Goal: Task Accomplishment & Management: Complete application form

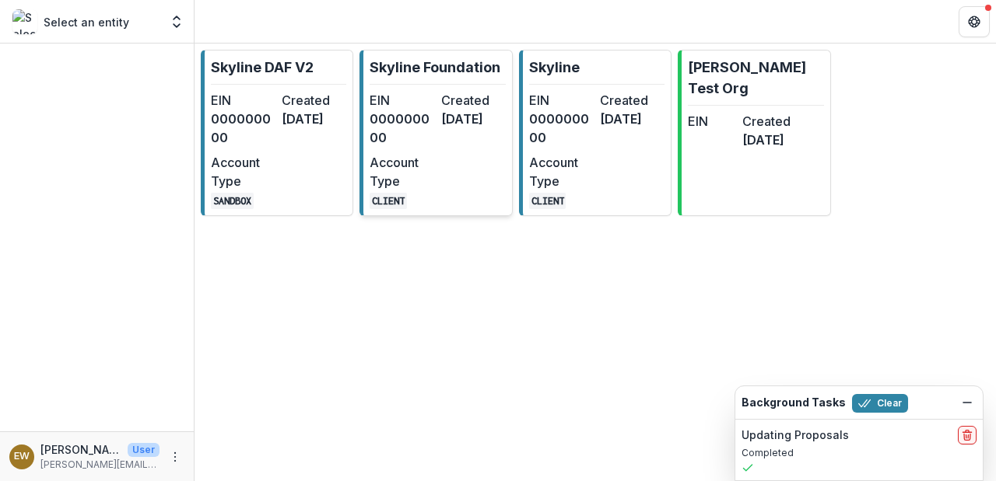
click at [416, 114] on dd "000000000" at bounding box center [401, 128] width 65 height 37
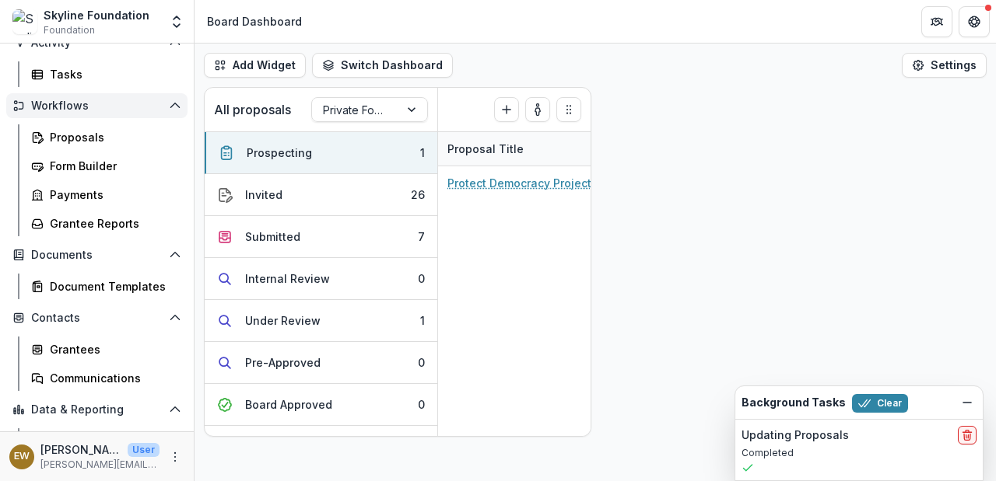
scroll to position [212, 0]
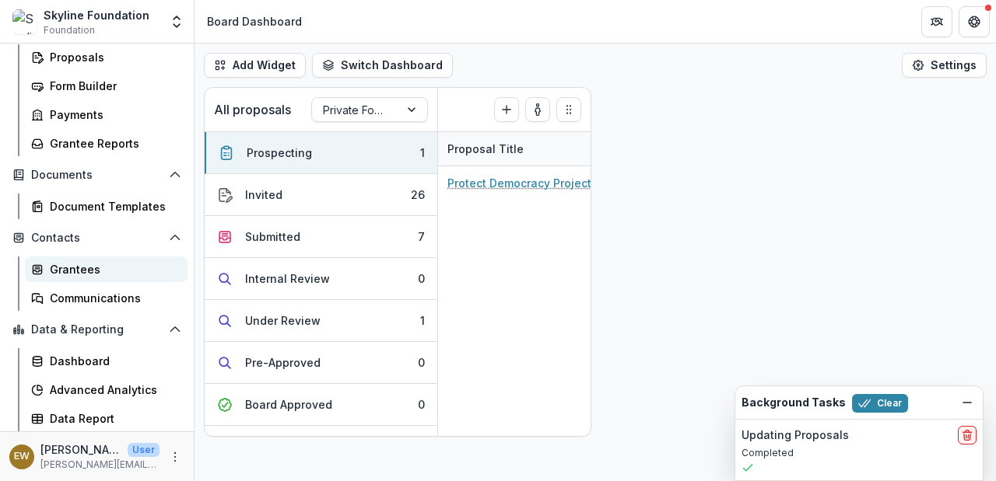
click at [91, 274] on div "Grantees" at bounding box center [112, 269] width 125 height 16
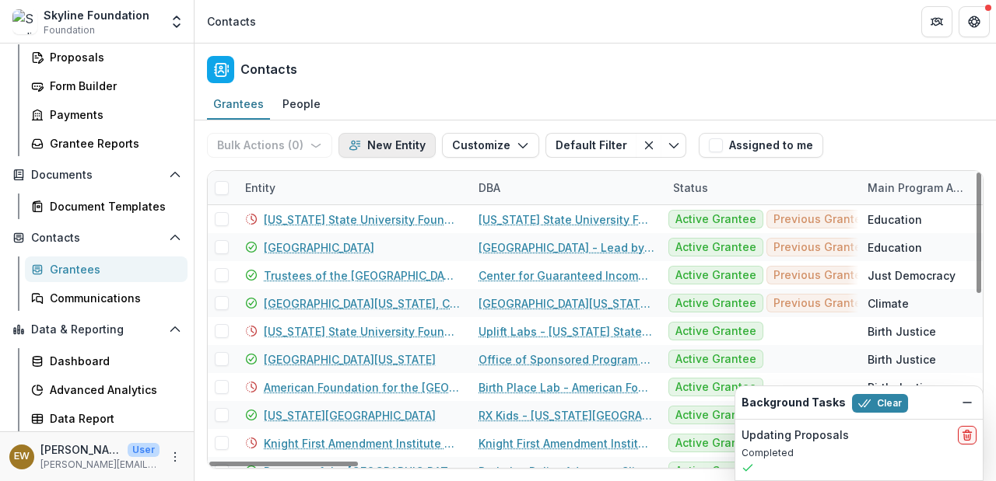
click at [397, 145] on button "New Entity" at bounding box center [386, 145] width 97 height 25
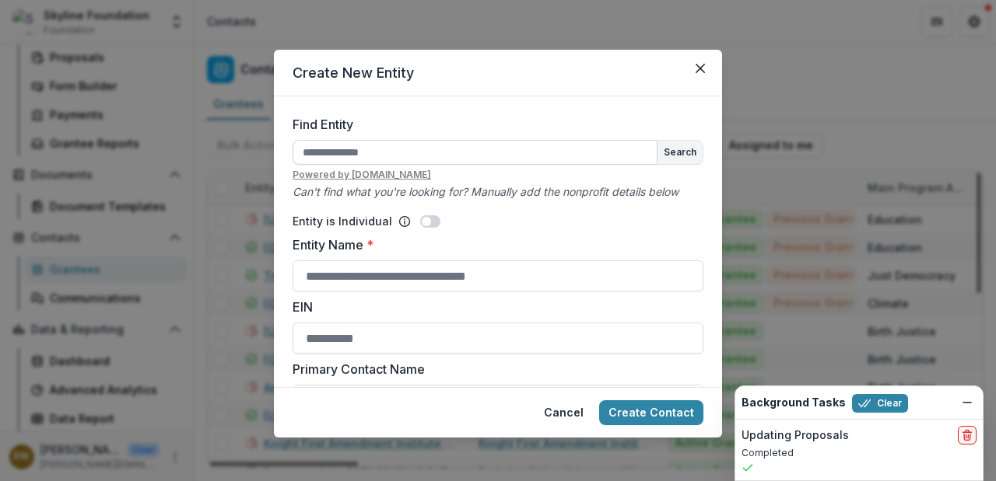
click at [378, 153] on input "Find Entity" at bounding box center [474, 152] width 365 height 25
type input "**********"
click at [674, 155] on button "Search" at bounding box center [679, 152] width 45 height 23
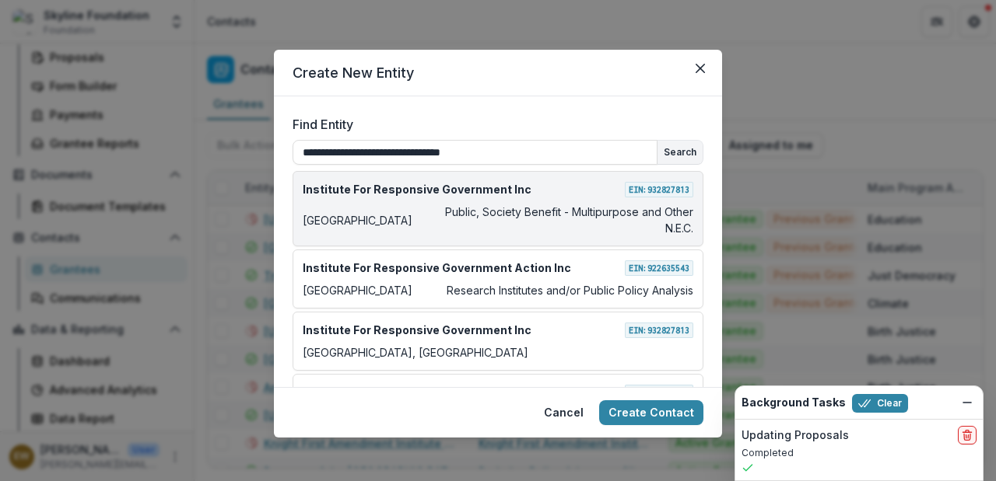
click at [579, 195] on div "Institute For Responsive Government Inc EIN: [US_EMPLOYER_IDENTIFICATION_NUMBER]" at bounding box center [498, 189] width 390 height 16
type input "**********"
click at [597, 215] on p "Public, Society Benefit - Multipurpose and Other N.E.C." at bounding box center [555, 220] width 275 height 33
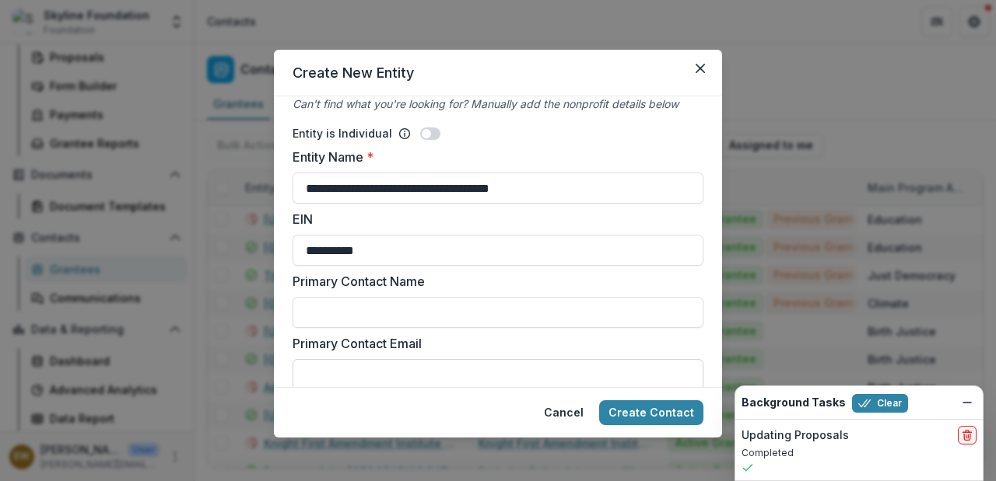
scroll to position [299, 0]
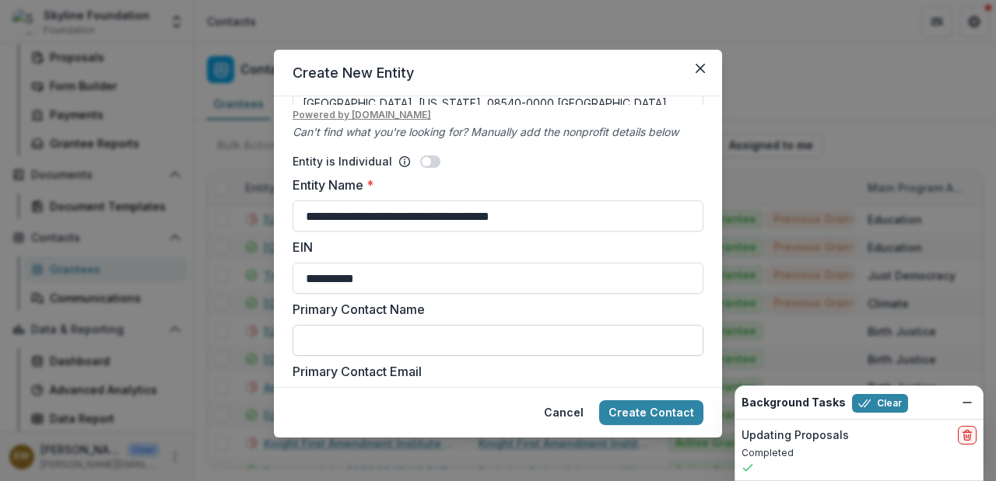
click at [408, 343] on input "Primary Contact Name" at bounding box center [497, 340] width 411 height 31
click at [442, 340] on input "Primary Contact Name" at bounding box center [497, 340] width 411 height 31
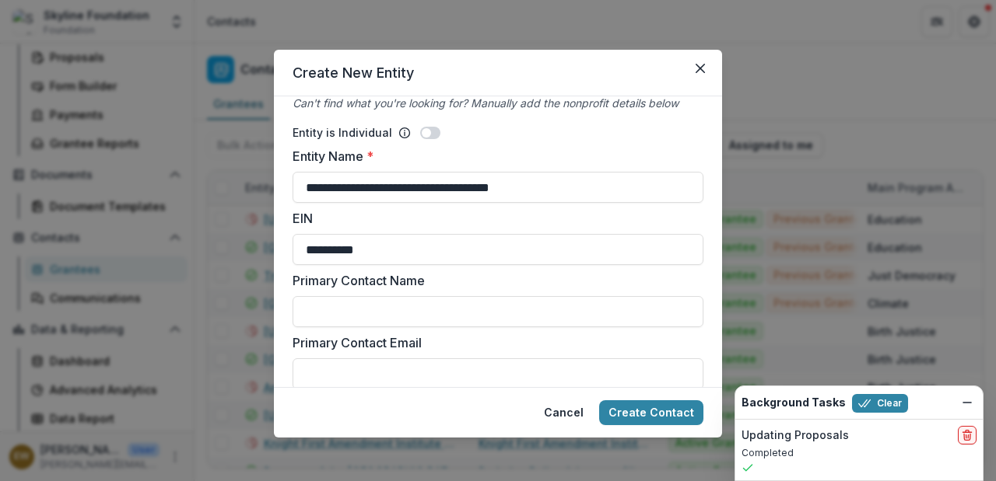
scroll to position [345, 0]
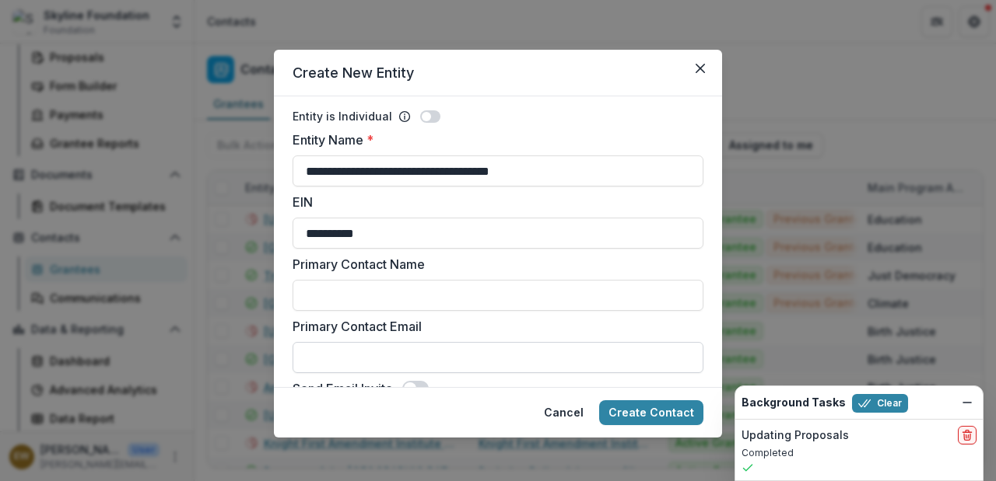
click at [348, 352] on input "Primary Contact Email" at bounding box center [497, 357] width 411 height 31
paste input "**********"
type input "**********"
click at [373, 294] on input "Primary Contact Name" at bounding box center [497, 295] width 411 height 31
paste input "**********"
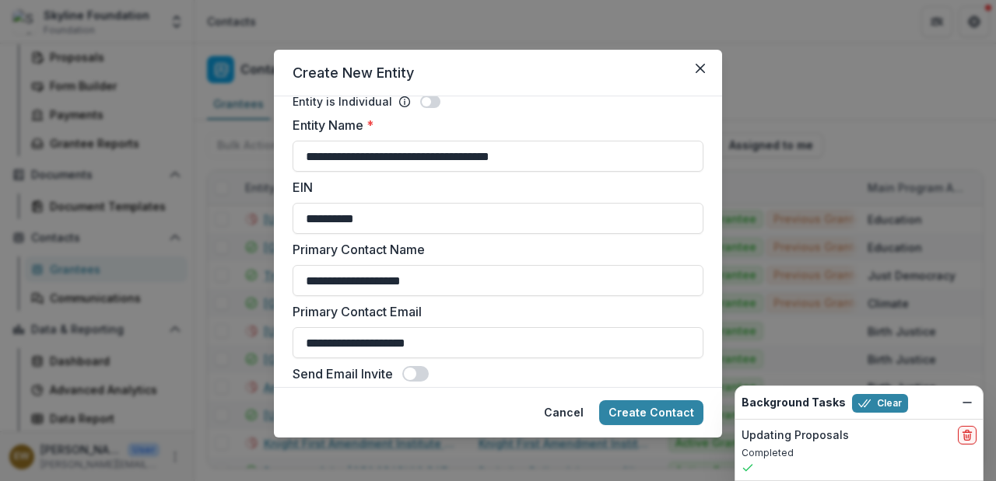
scroll to position [374, 0]
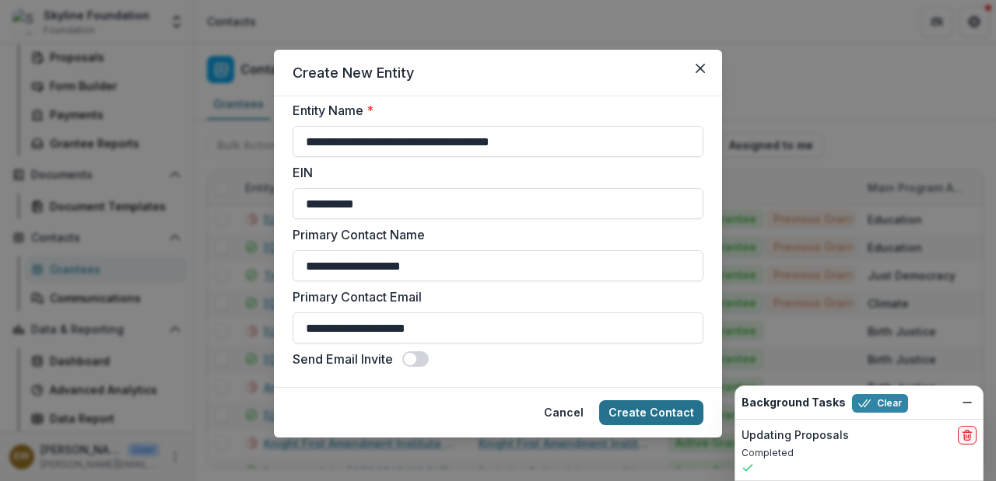
type input "**********"
click at [674, 408] on button "Create Contact" at bounding box center [651, 413] width 104 height 25
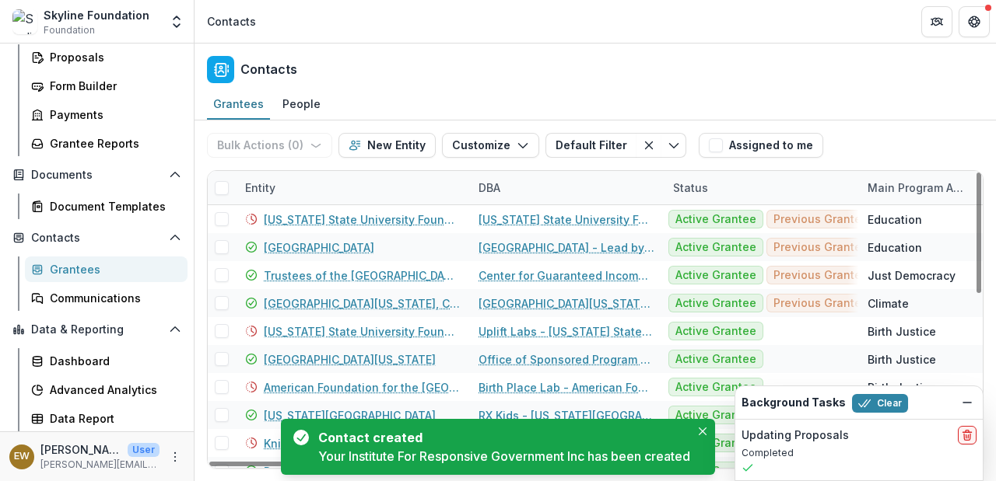
scroll to position [0, 0]
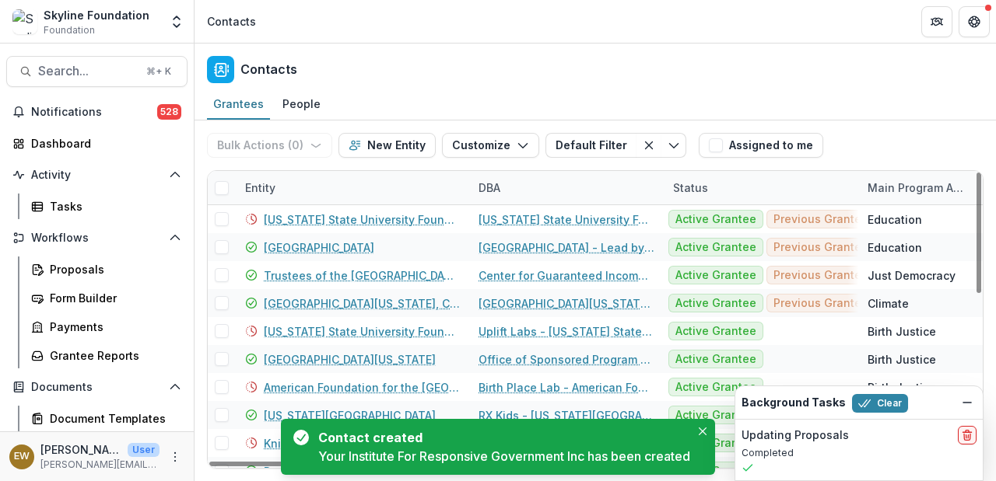
click at [83, 38] on div "Skyline Foundation Foundation Aggregate Analysis Foundations Skyline DAF V2 Sky…" at bounding box center [97, 24] width 194 height 37
click at [69, 69] on span "Search..." at bounding box center [87, 71] width 99 height 15
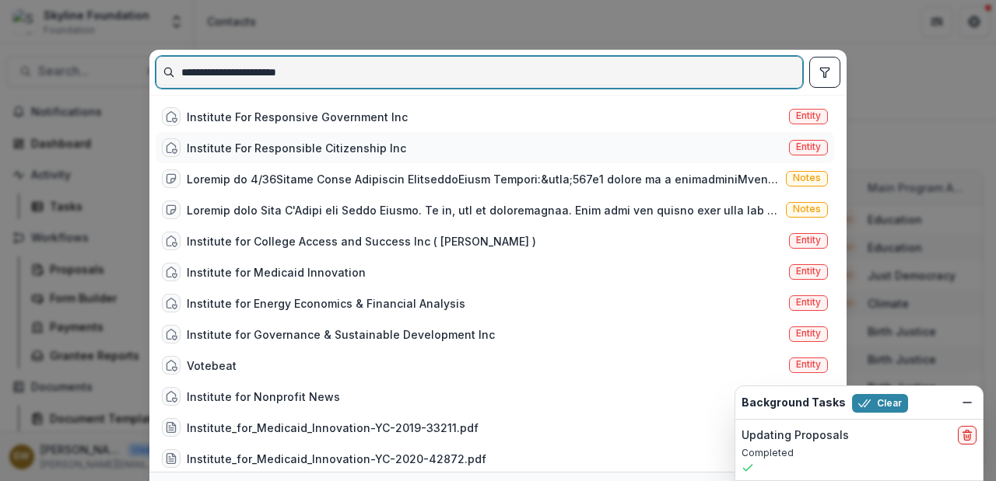
type input "**********"
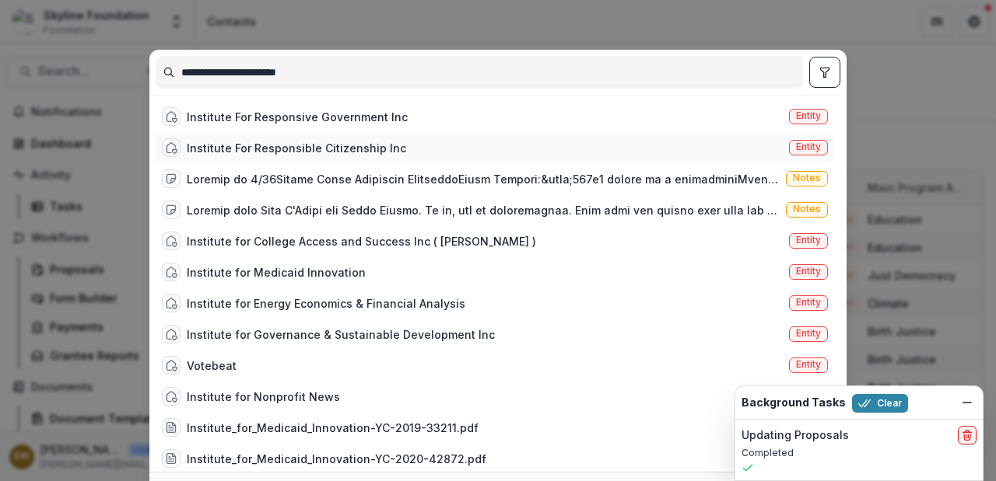
click at [395, 141] on div "Institute For Responsible Citizenship Inc Entity" at bounding box center [495, 147] width 678 height 31
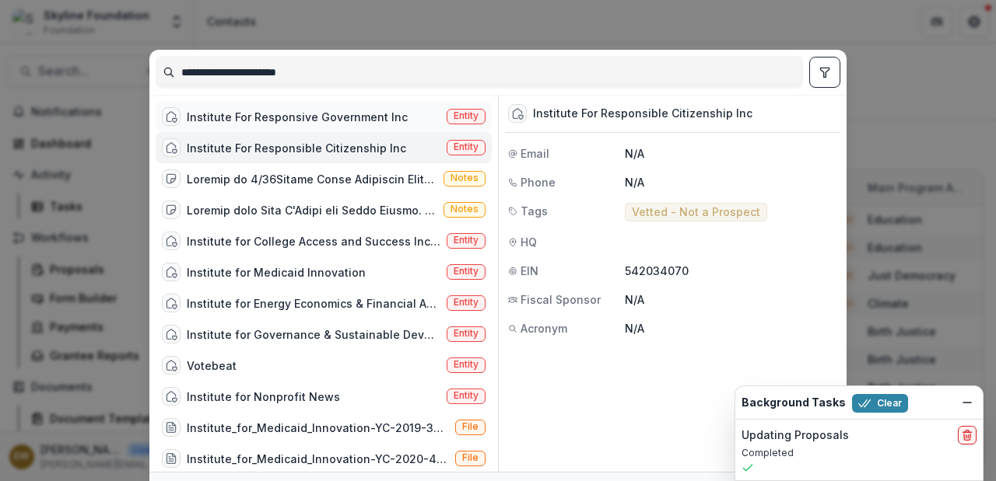
click at [391, 113] on div "Institute For Responsive Government Inc" at bounding box center [297, 117] width 221 height 16
click at [367, 145] on div "Institute For Responsible Citizenship Inc" at bounding box center [296, 148] width 219 height 16
click at [365, 124] on div "Institute For Responsive Government Inc" at bounding box center [297, 117] width 221 height 16
click at [362, 141] on div "Institute For Responsible Citizenship Inc" at bounding box center [296, 148] width 219 height 16
click at [965, 403] on line "Dismiss" at bounding box center [967, 403] width 8 height 0
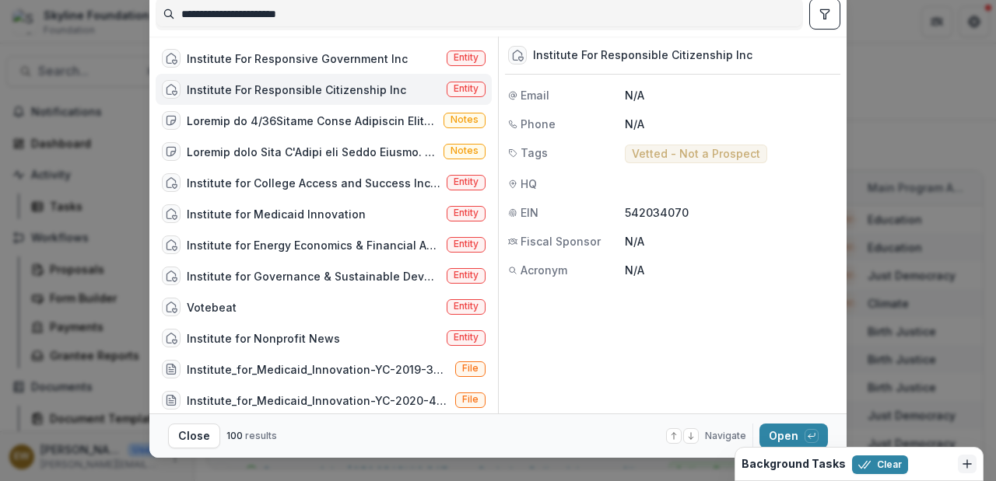
scroll to position [85, 0]
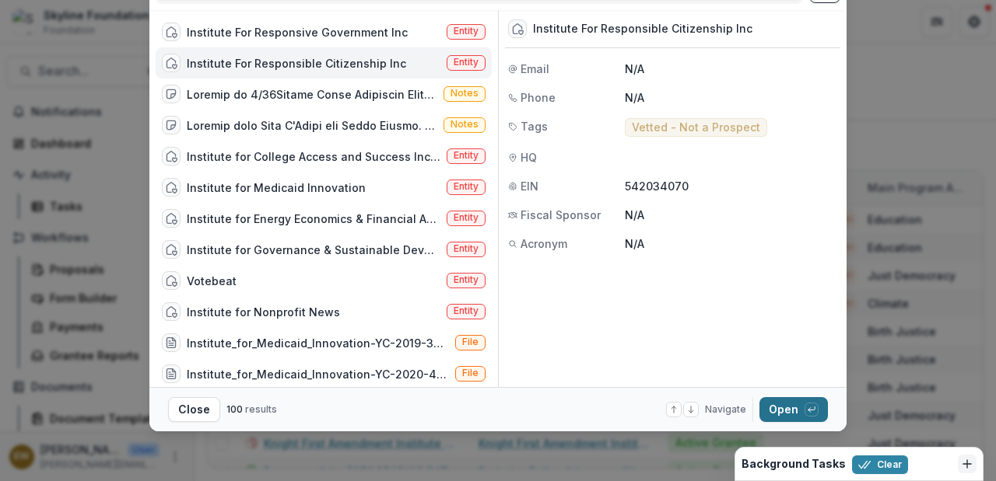
click at [789, 413] on button "Open with enter key" at bounding box center [793, 409] width 68 height 25
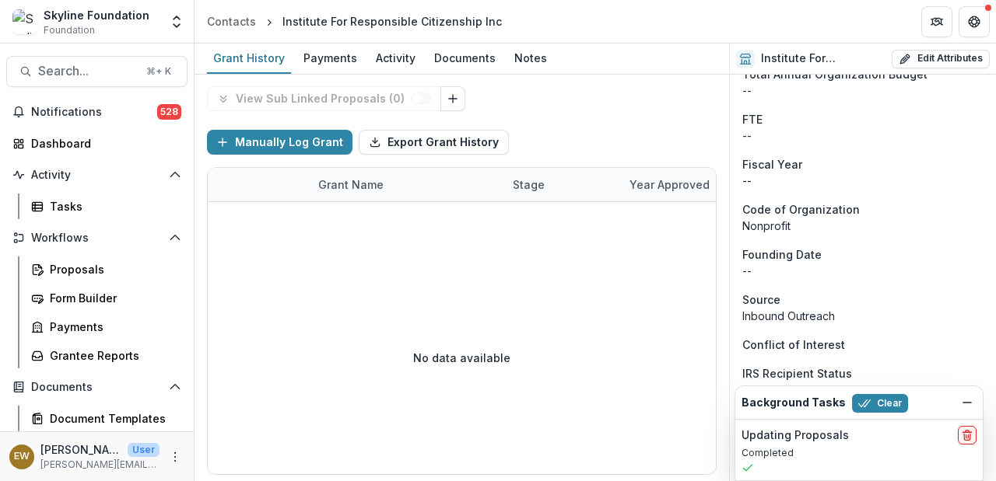
scroll to position [1280, 0]
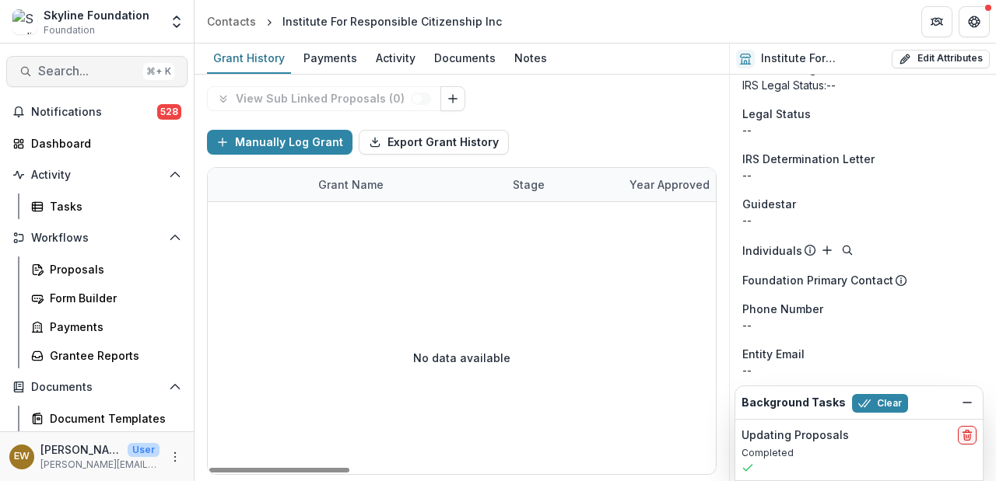
click at [71, 65] on span "Search..." at bounding box center [87, 71] width 99 height 15
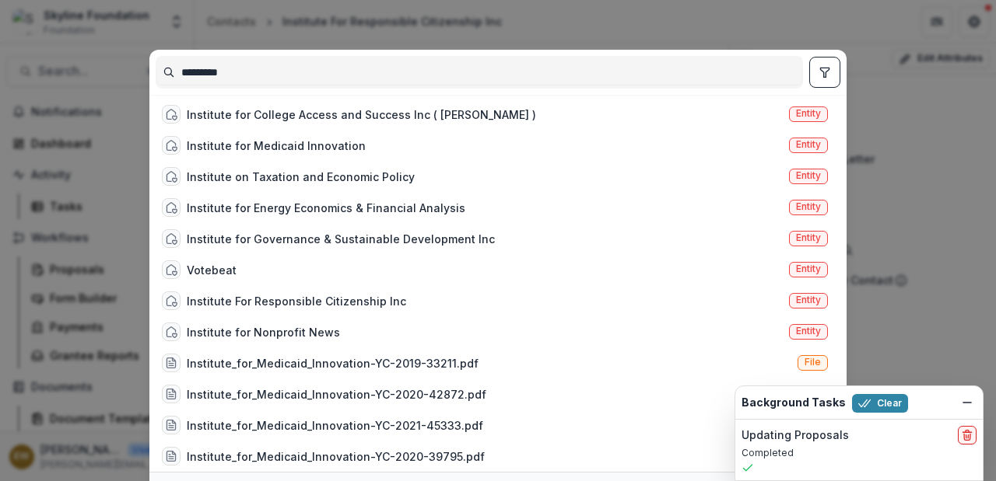
scroll to position [3, 0]
type input "*********"
click at [960, 156] on div "********* Institute for College Access and Success Inc ( [PERSON_NAME] ) Entity…" at bounding box center [498, 240] width 996 height 481
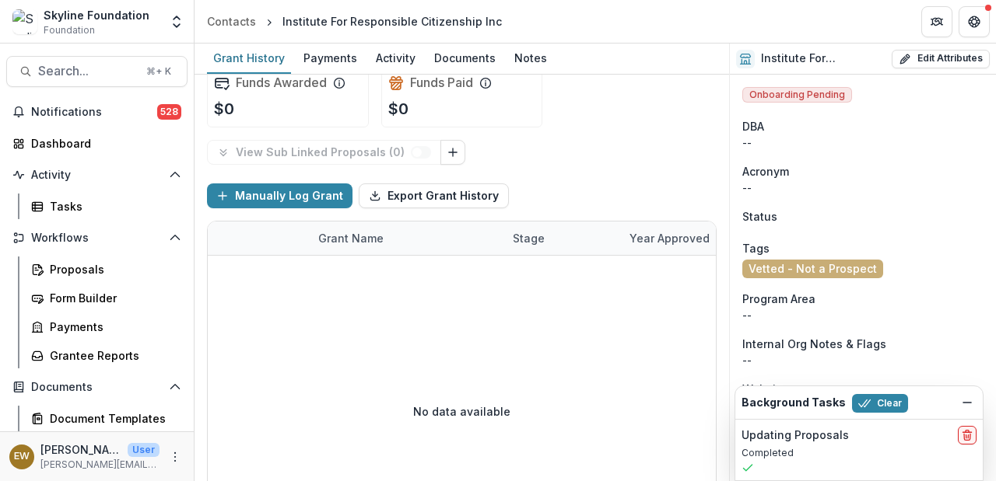
scroll to position [0, 0]
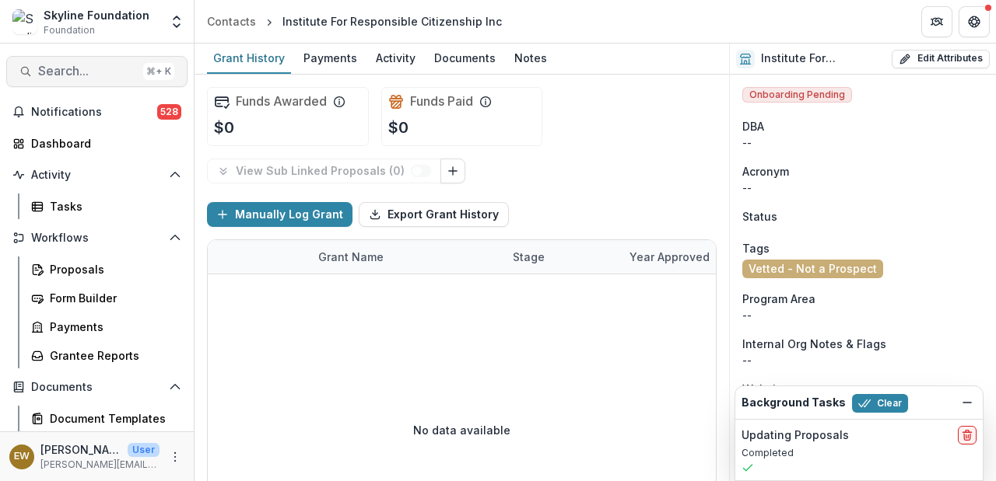
click at [54, 68] on span "Search..." at bounding box center [87, 71] width 99 height 15
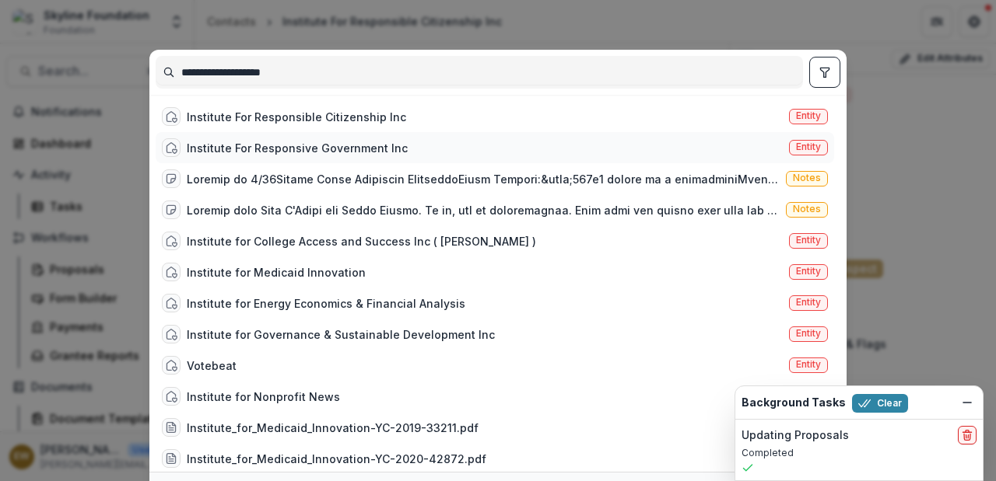
type input "**********"
click at [413, 159] on div "Institute For Responsive Government Inc Entity" at bounding box center [495, 147] width 678 height 31
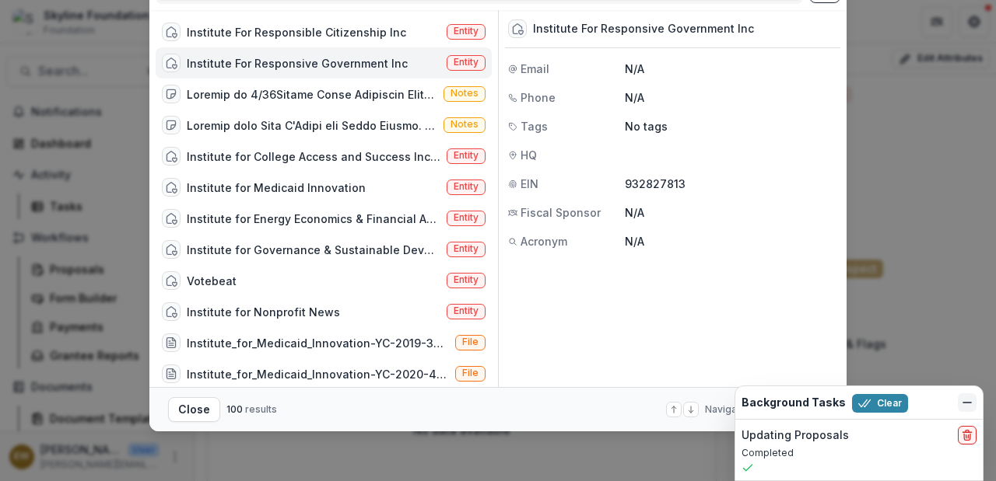
click at [966, 402] on icon "Dismiss" at bounding box center [967, 403] width 12 height 12
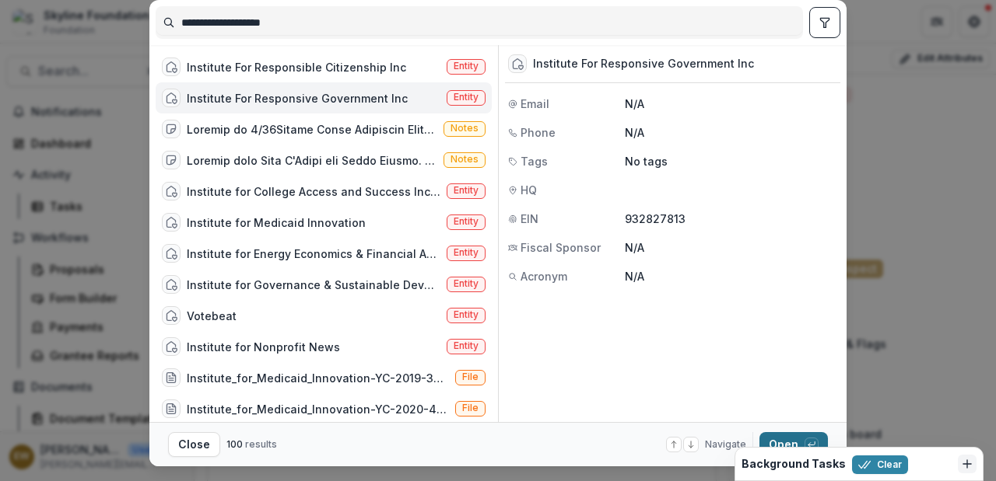
click at [782, 433] on button "Open with enter key" at bounding box center [793, 444] width 68 height 25
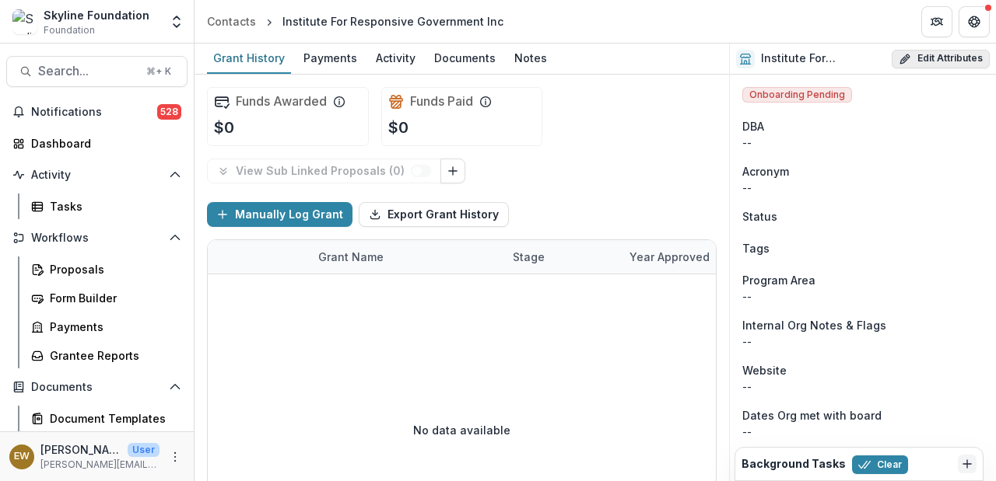
click at [921, 66] on button "Edit Attributes" at bounding box center [940, 59] width 98 height 19
select select
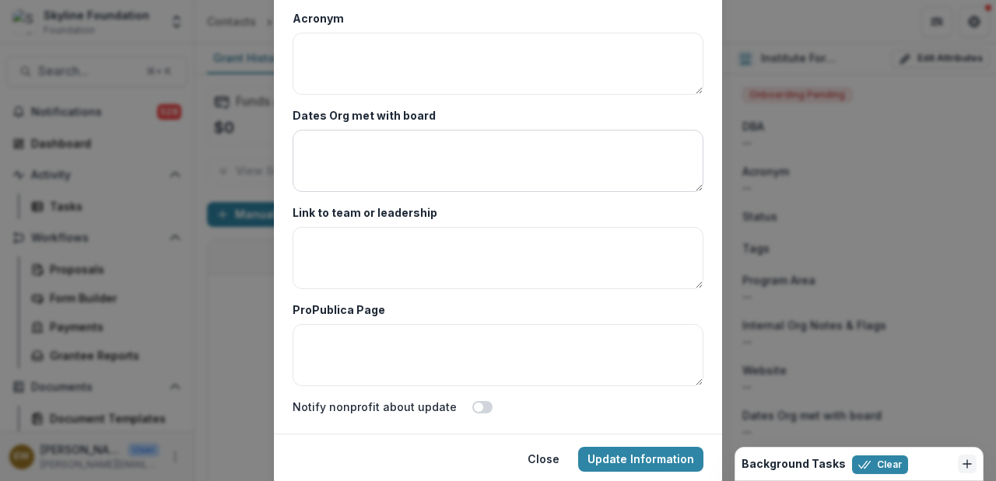
scroll to position [170, 0]
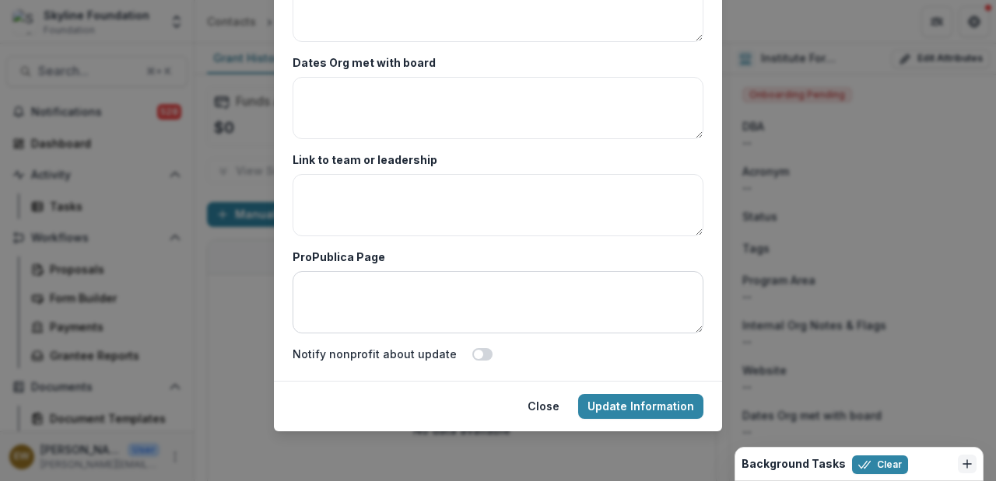
click at [411, 275] on textarea "ProPublica Page" at bounding box center [497, 302] width 411 height 62
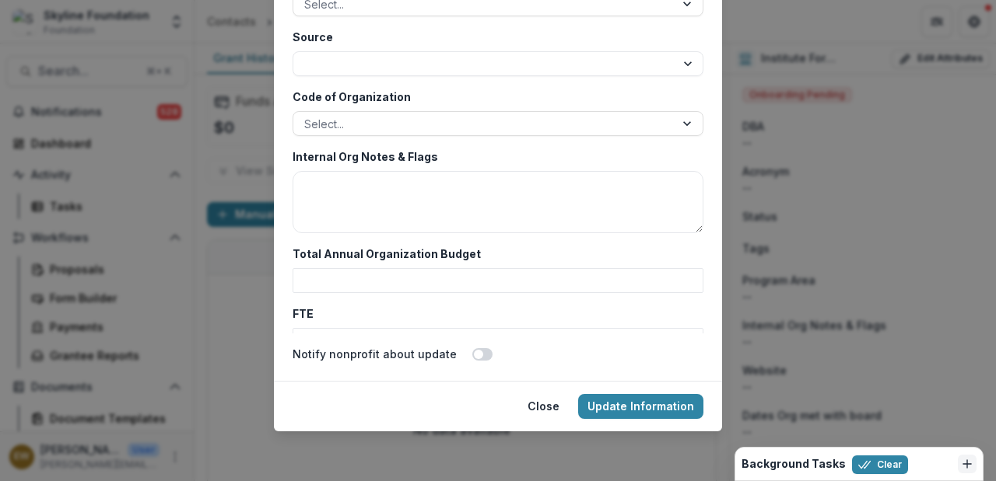
scroll to position [2601, 0]
click at [387, 126] on div at bounding box center [483, 124] width 359 height 19
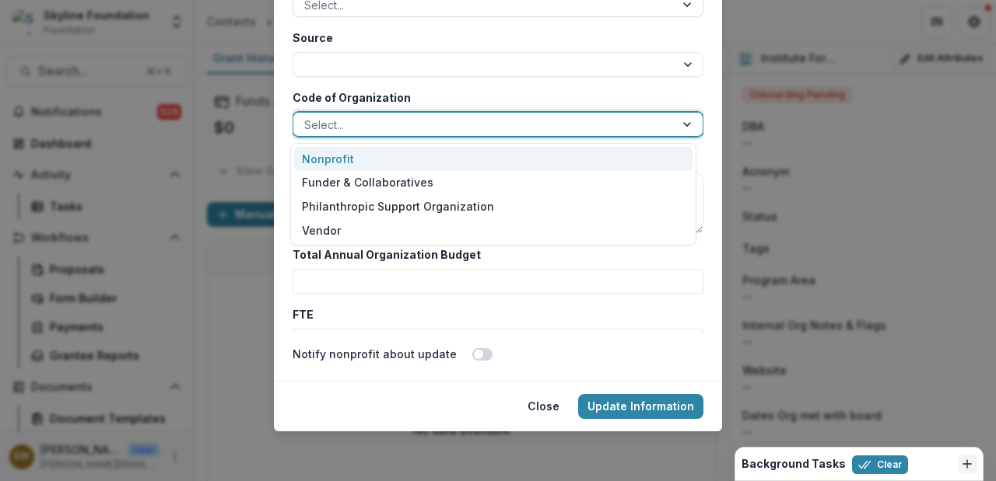
click at [387, 162] on div "Nonprofit" at bounding box center [493, 159] width 398 height 24
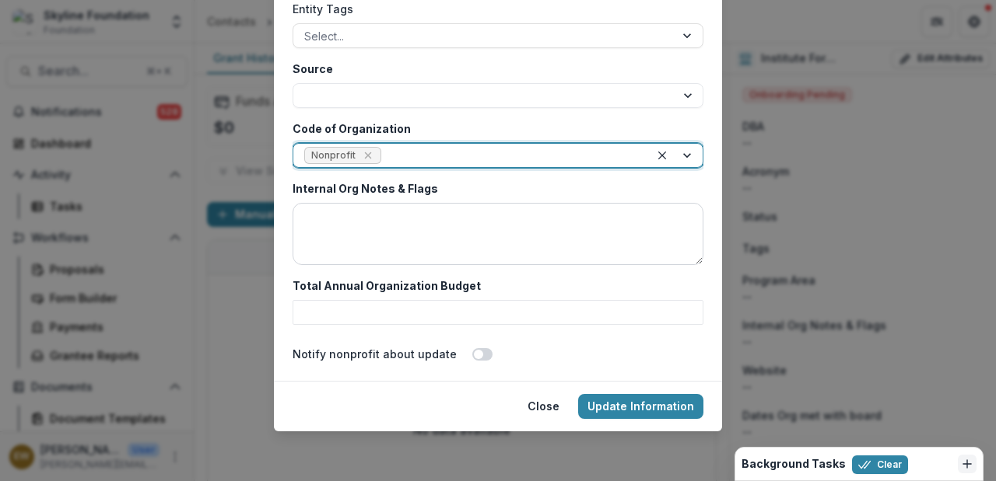
scroll to position [2381, 0]
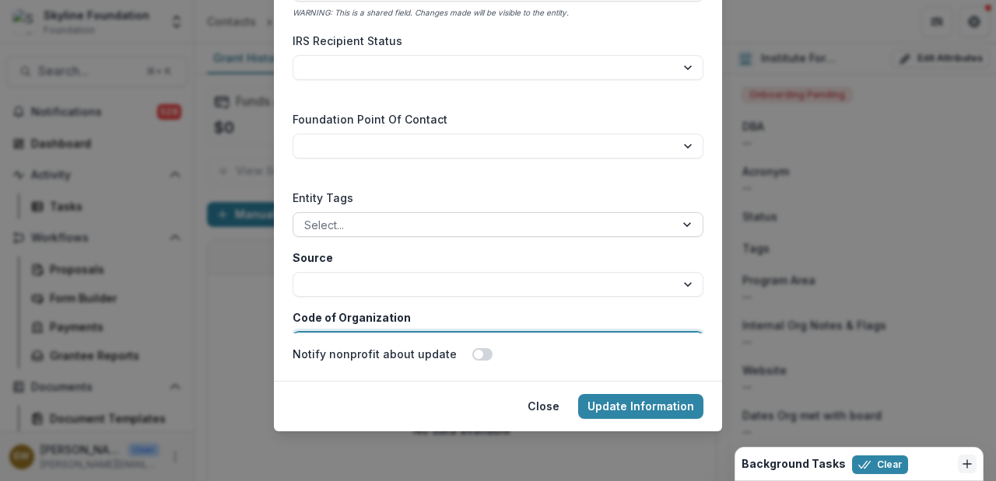
click at [372, 214] on div "Select..." at bounding box center [483, 225] width 381 height 23
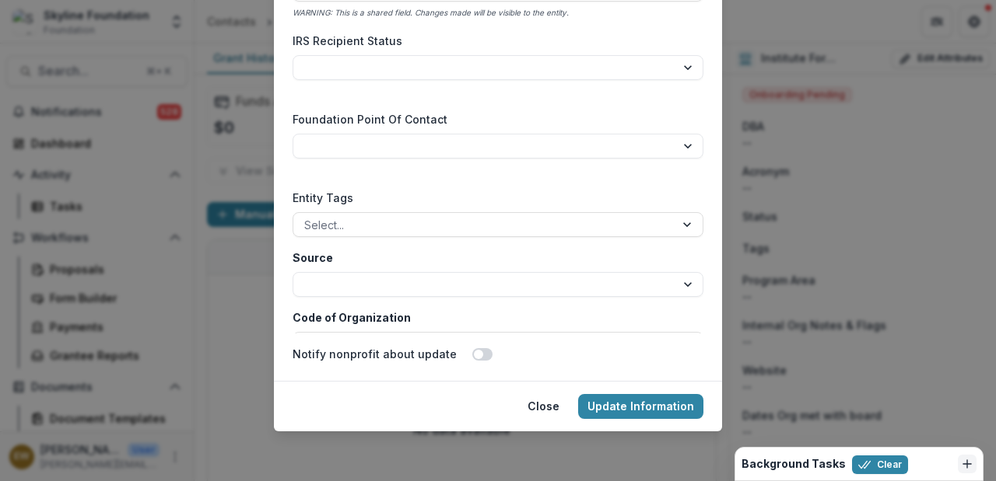
click at [383, 194] on label "Entity Tags" at bounding box center [492, 198] width 401 height 16
click at [307, 217] on input "Entity Tags" at bounding box center [305, 225] width 3 height 16
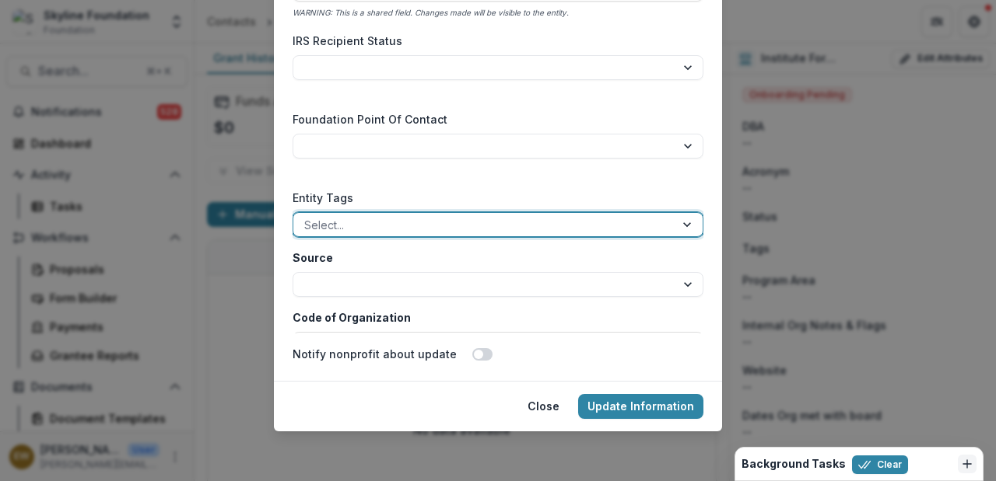
click at [371, 218] on div at bounding box center [483, 224] width 359 height 19
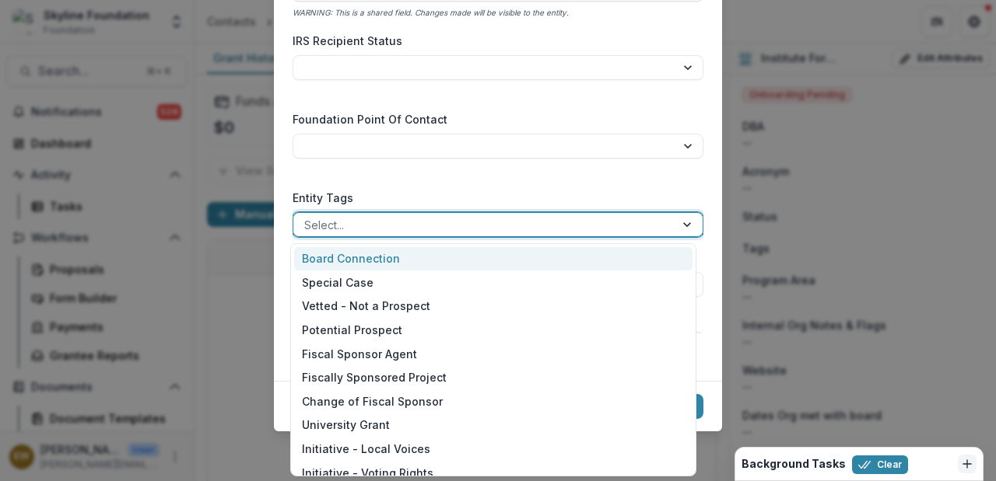
click at [384, 194] on label "Entity Tags" at bounding box center [492, 198] width 401 height 16
click at [307, 217] on input "Entity Tags" at bounding box center [305, 225] width 3 height 16
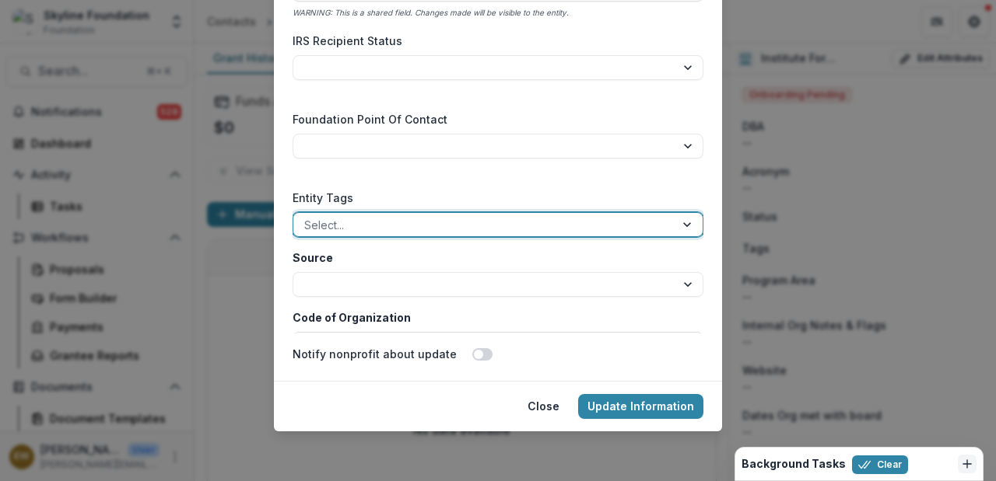
scroll to position [2358, 0]
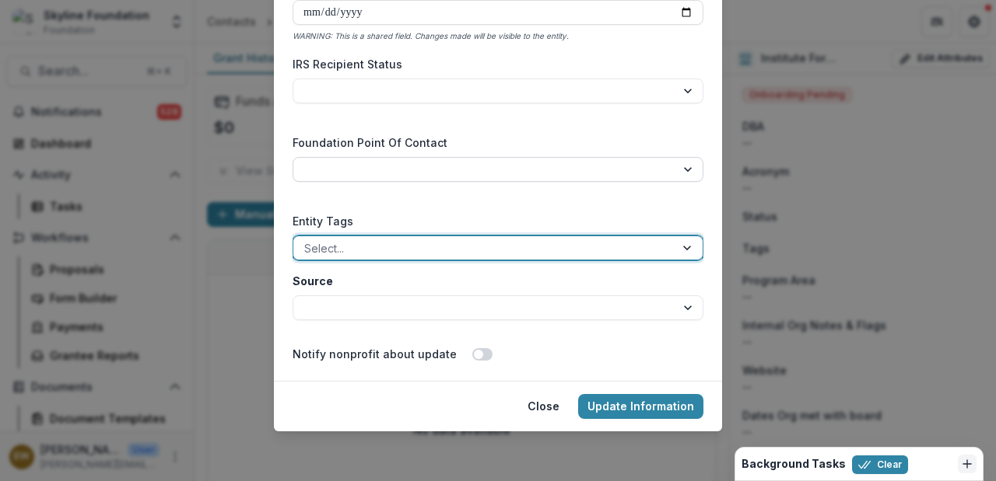
click at [385, 173] on select "**********" at bounding box center [497, 169] width 411 height 25
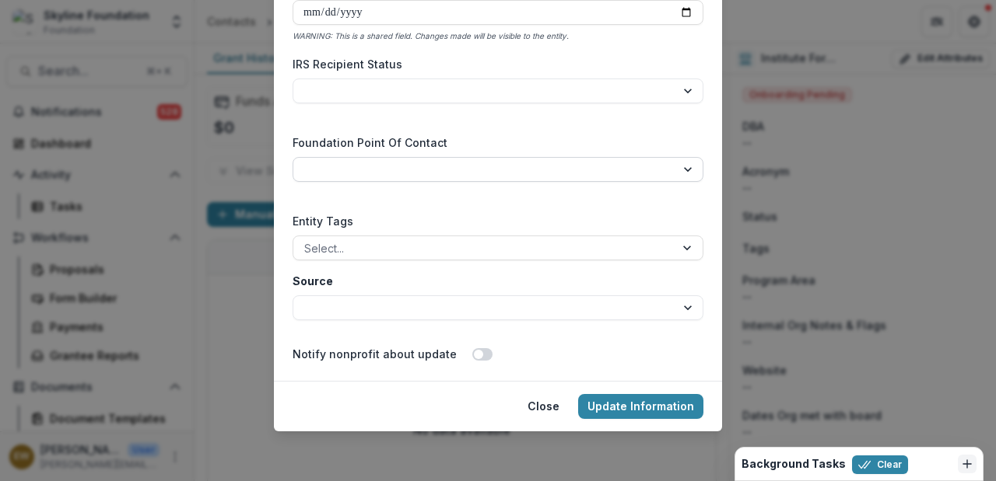
select select "**********"
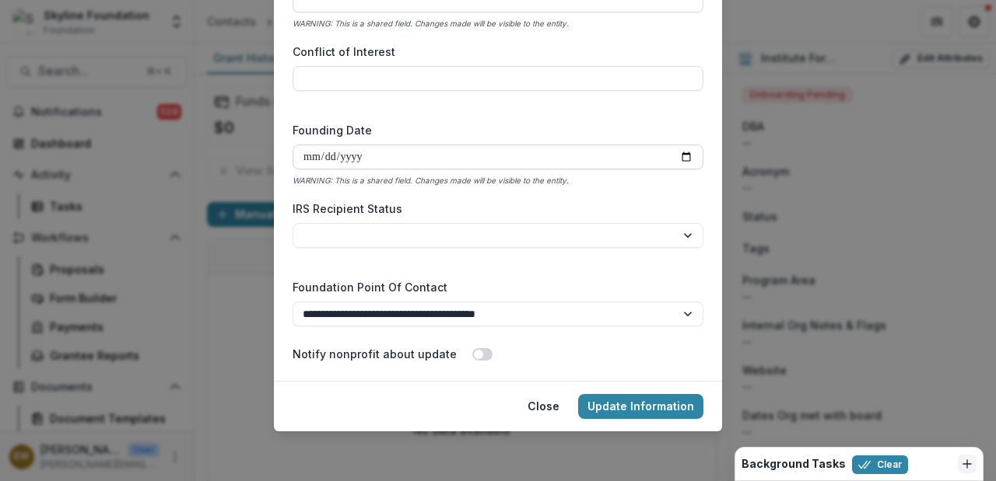
scroll to position [2169, 0]
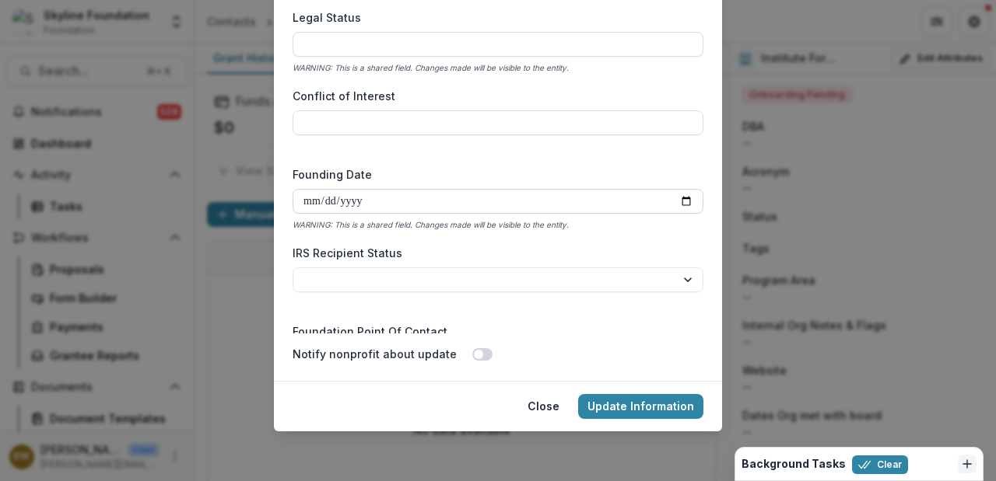
click at [382, 204] on input "Founding Date" at bounding box center [497, 201] width 411 height 25
click at [692, 285] on select "**********" at bounding box center [497, 280] width 411 height 25
select select "**"
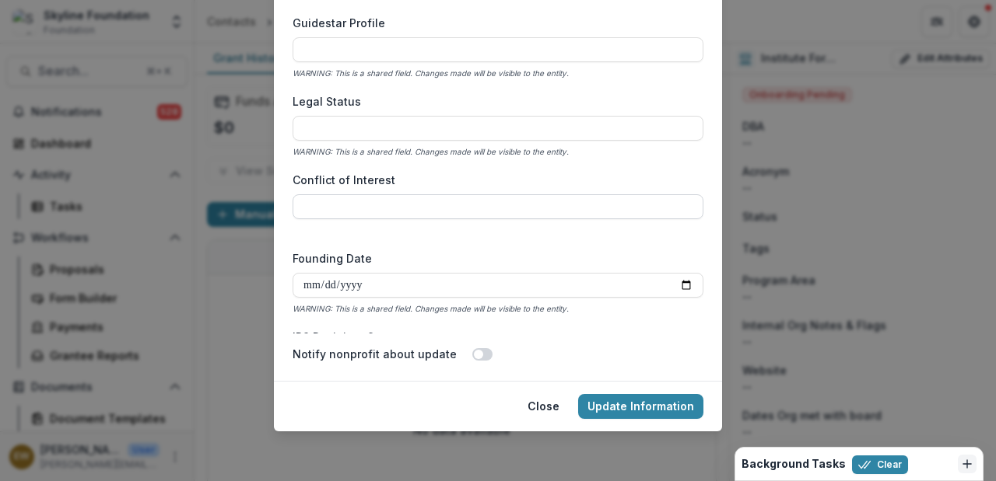
click at [420, 208] on input "Conflict of Interest" at bounding box center [497, 206] width 411 height 25
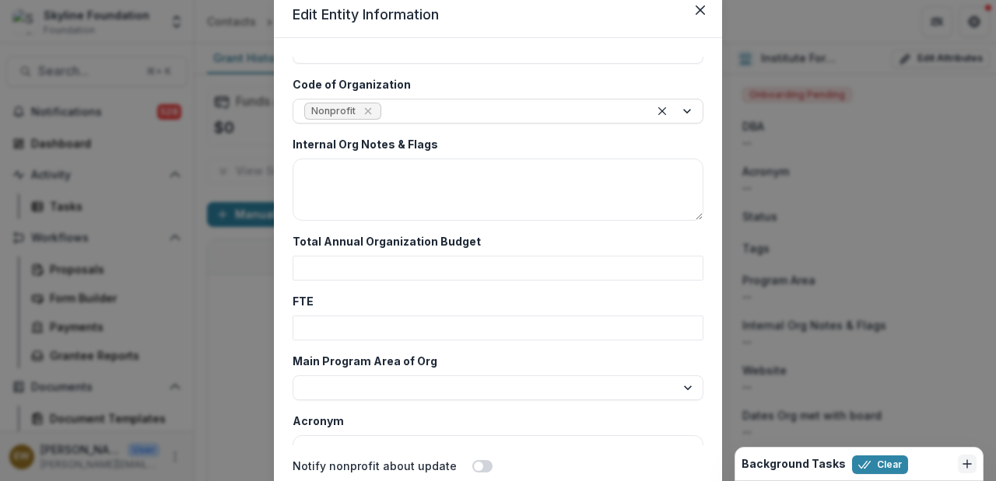
scroll to position [2732, 0]
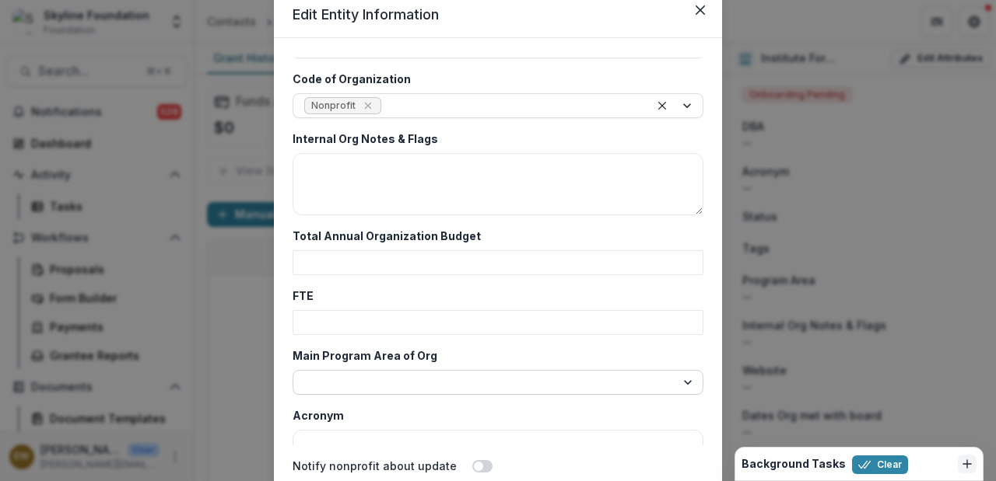
click at [396, 382] on select "**********" at bounding box center [497, 382] width 411 height 25
select select "**********"
click at [424, 306] on div "FTE" at bounding box center [497, 311] width 411 height 47
click at [428, 261] on input "Total Annual Organization Budget" at bounding box center [497, 262] width 411 height 25
click at [436, 185] on textarea "Internal Org Notes & Flags" at bounding box center [497, 184] width 411 height 62
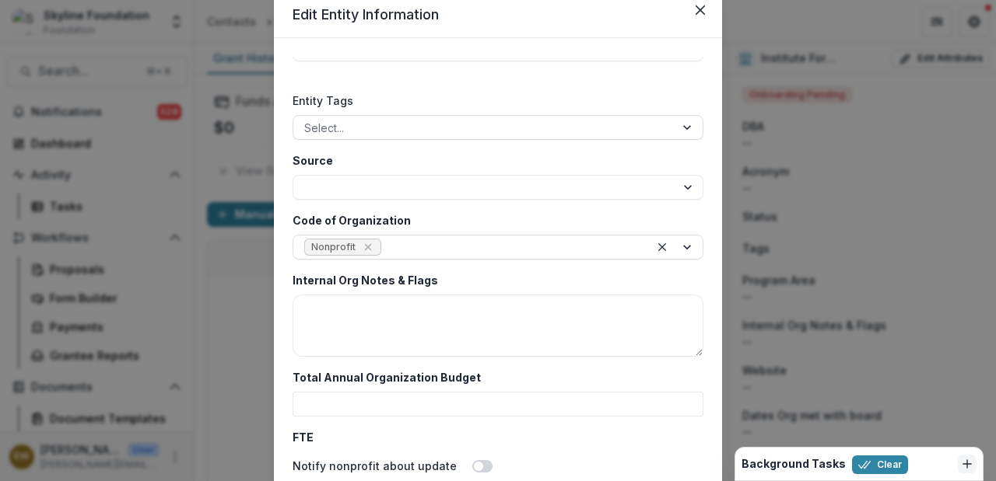
scroll to position [2435, 0]
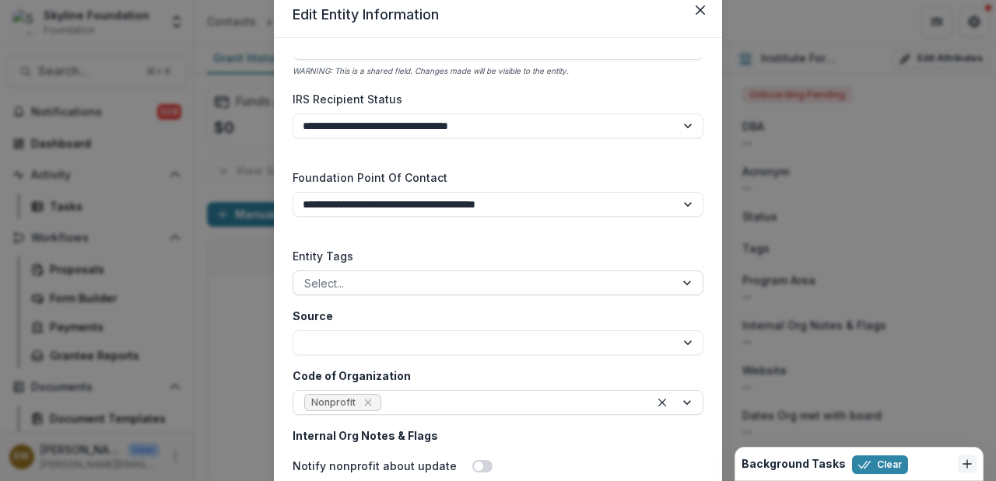
click at [527, 290] on div at bounding box center [483, 283] width 359 height 19
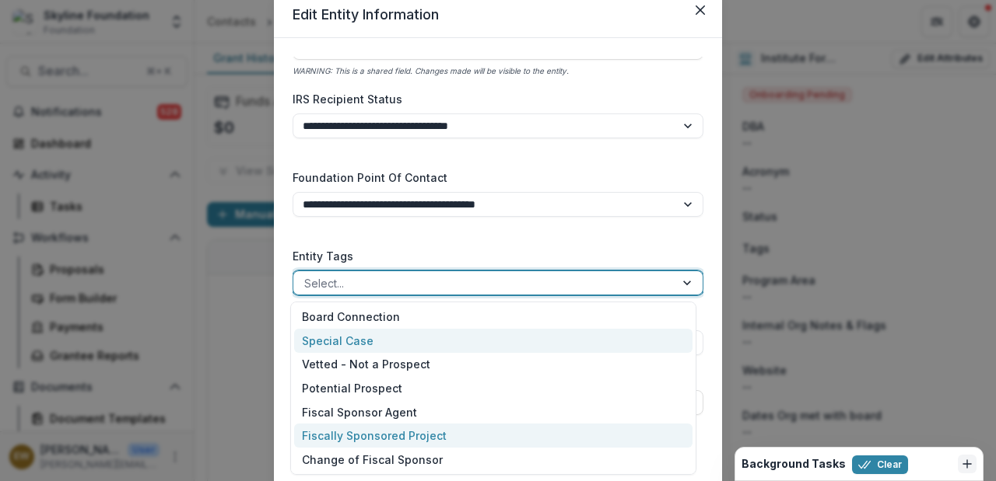
scroll to position [215, 0]
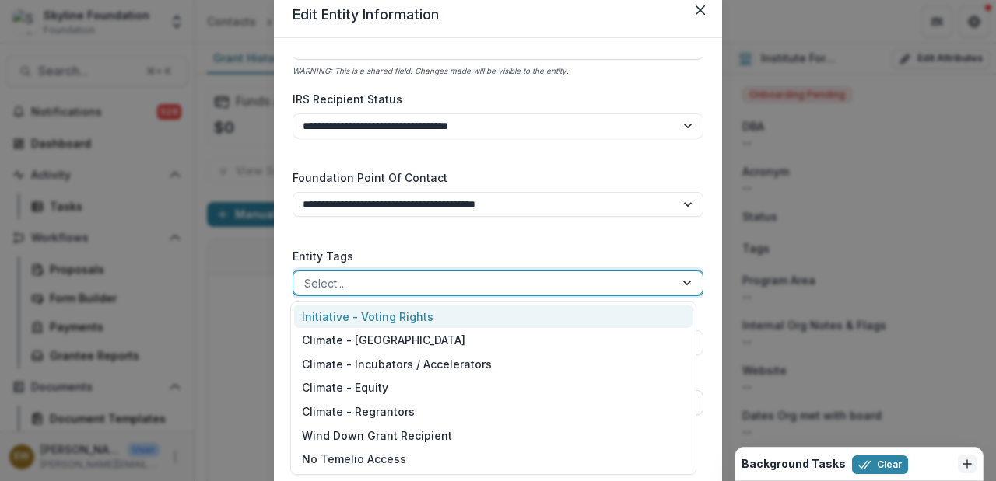
click at [541, 236] on div "**********" at bounding box center [497, 251] width 411 height 389
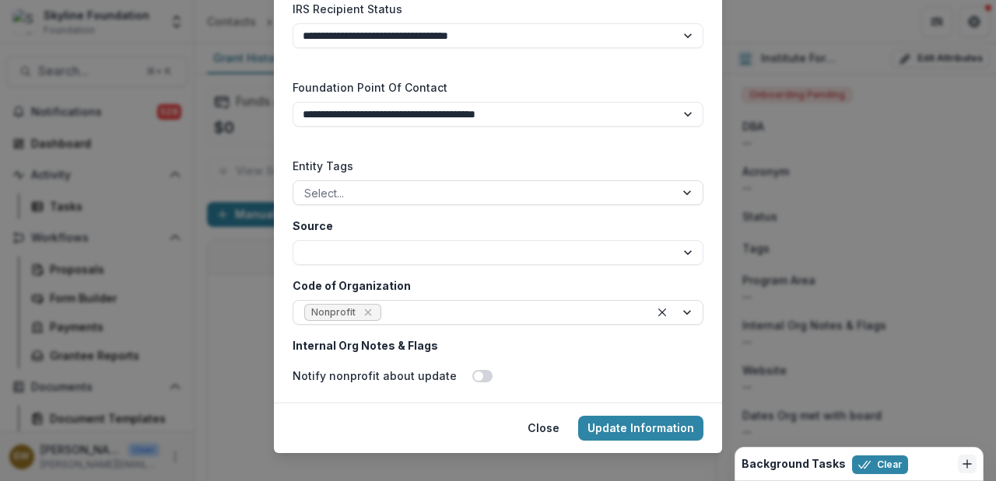
scroll to position [170, 0]
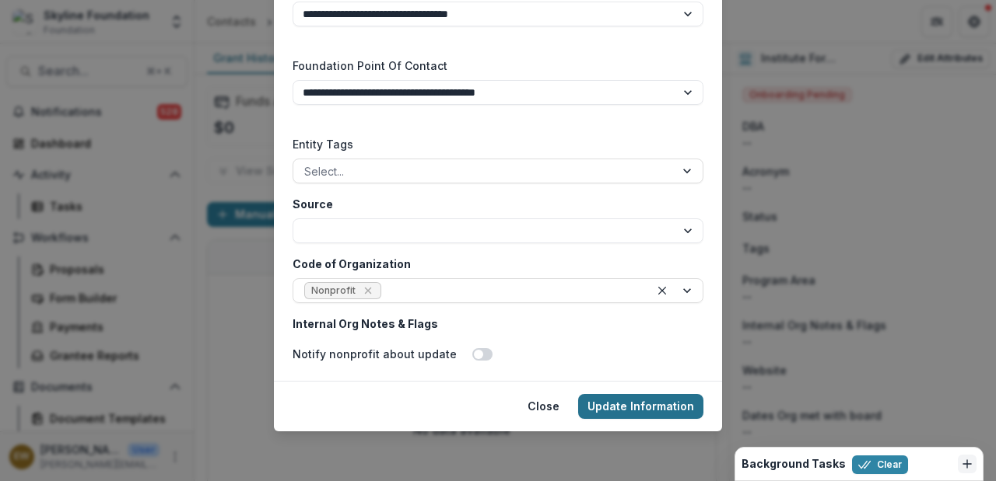
click at [643, 408] on button "Update Information" at bounding box center [640, 406] width 125 height 25
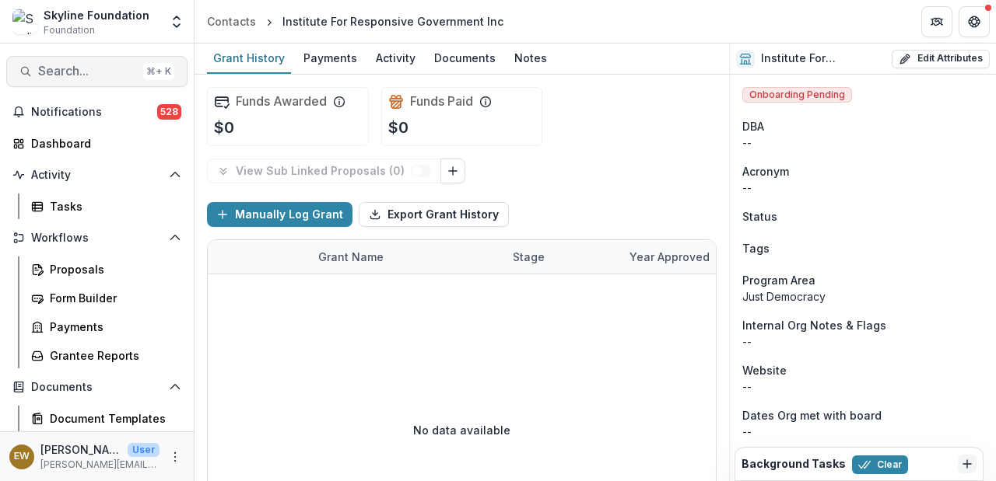
click at [105, 72] on span "Search..." at bounding box center [87, 71] width 99 height 15
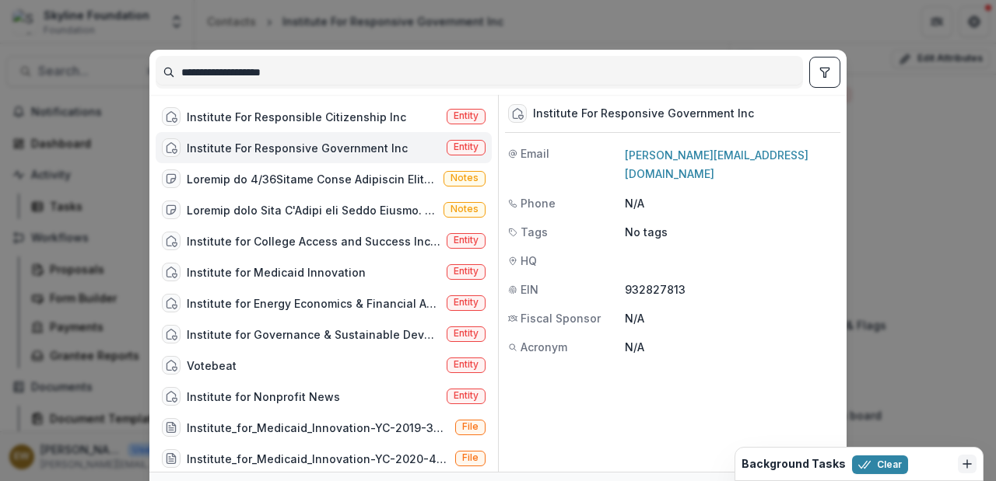
click at [285, 71] on input "**********" at bounding box center [479, 72] width 646 height 25
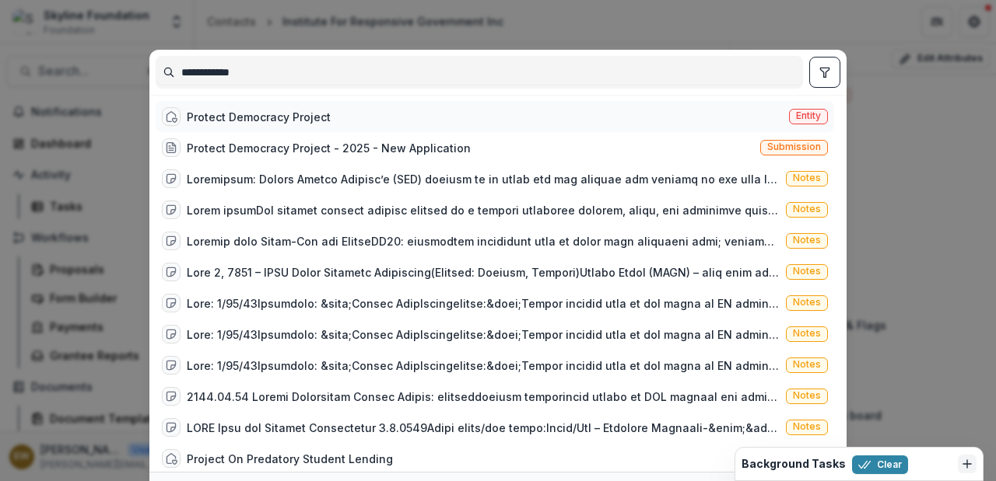
type input "**********"
click at [314, 121] on div "Protect Democracy Project" at bounding box center [259, 117] width 144 height 16
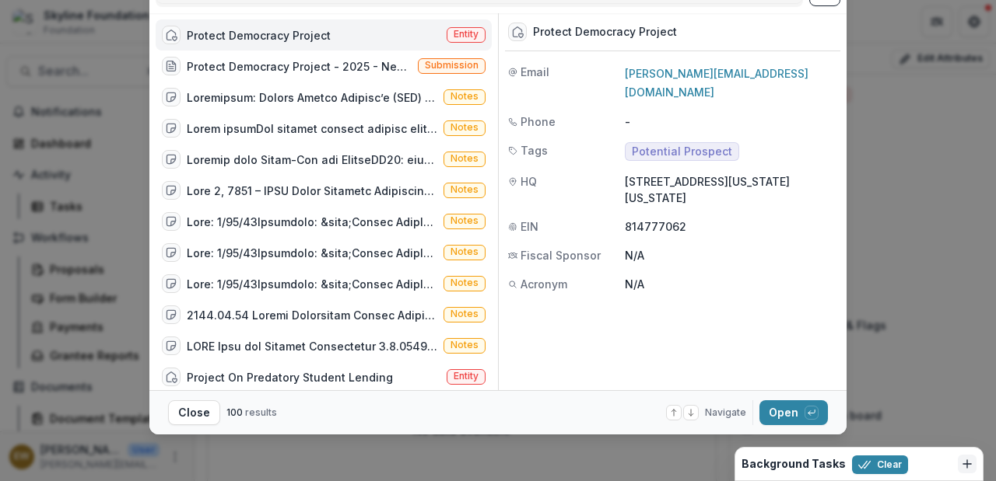
scroll to position [85, 0]
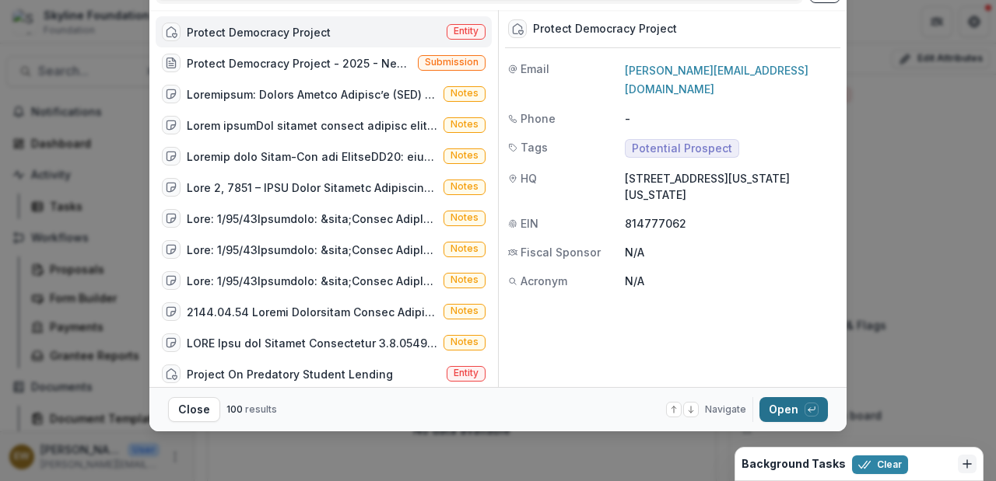
click at [767, 402] on button "Open with enter key" at bounding box center [793, 409] width 68 height 25
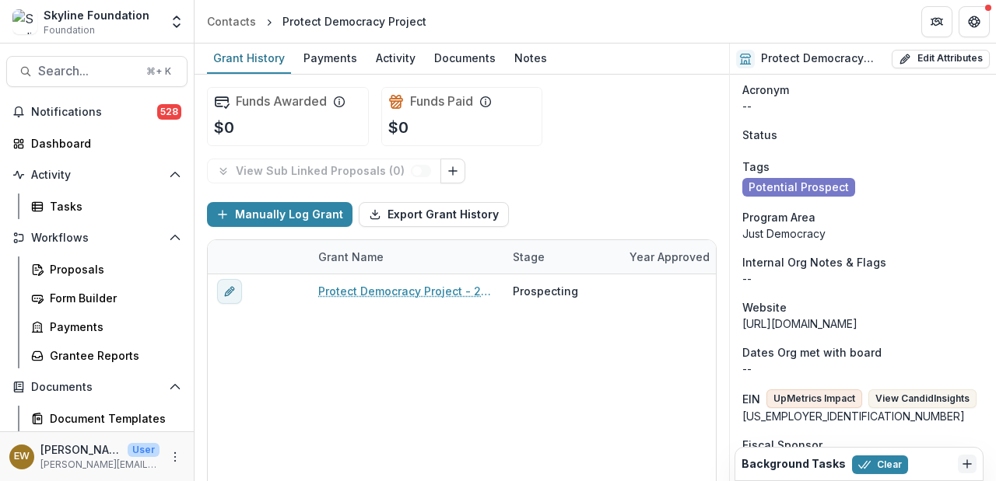
scroll to position [67, 0]
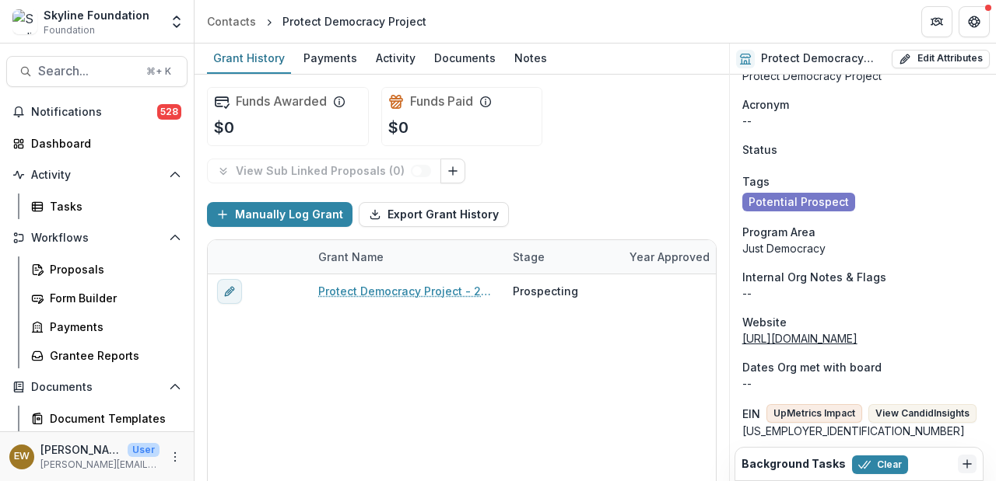
click at [809, 336] on link "[URL][DOMAIN_NAME]" at bounding box center [799, 338] width 115 height 13
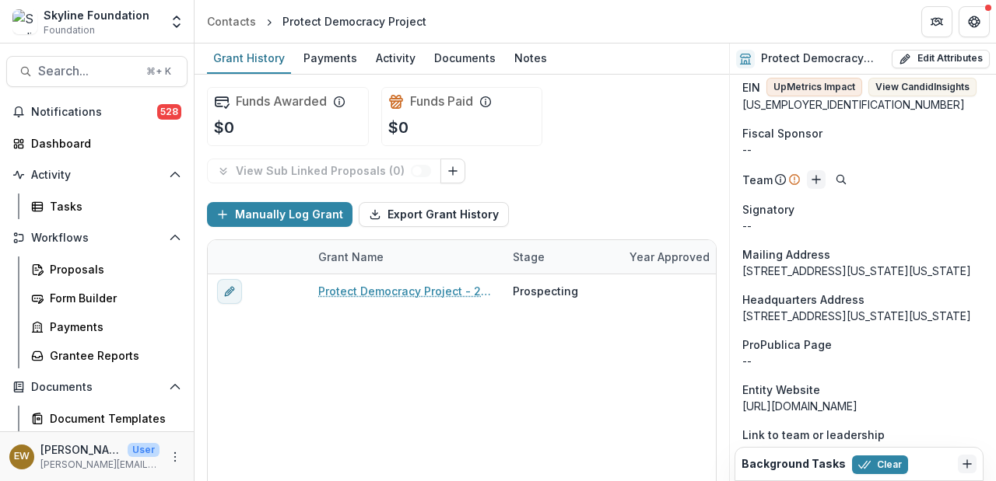
scroll to position [394, 0]
click at [814, 177] on icon "Add" at bounding box center [816, 179] width 12 height 12
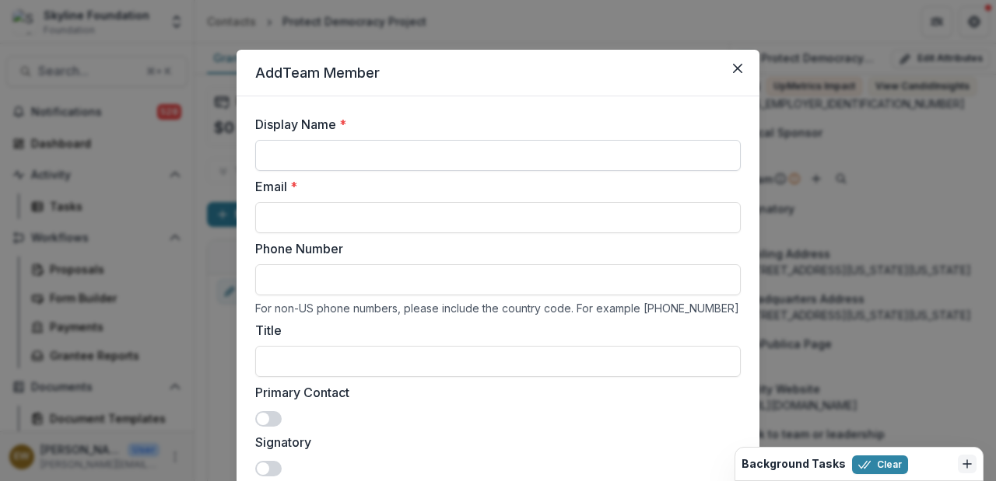
click at [527, 156] on input "Display Name *" at bounding box center [497, 155] width 485 height 31
type input "**********"
click at [304, 213] on input "Email *" at bounding box center [497, 217] width 485 height 31
paste input "**********"
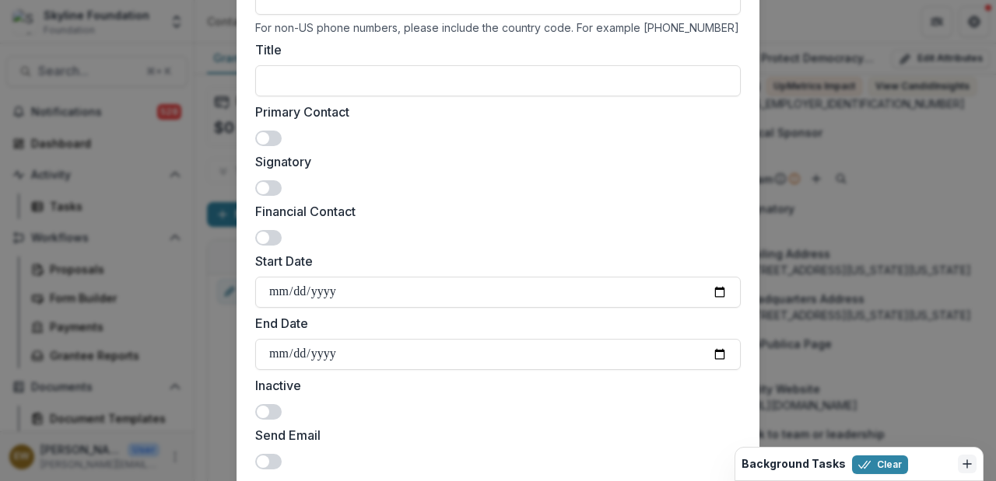
scroll to position [284, 0]
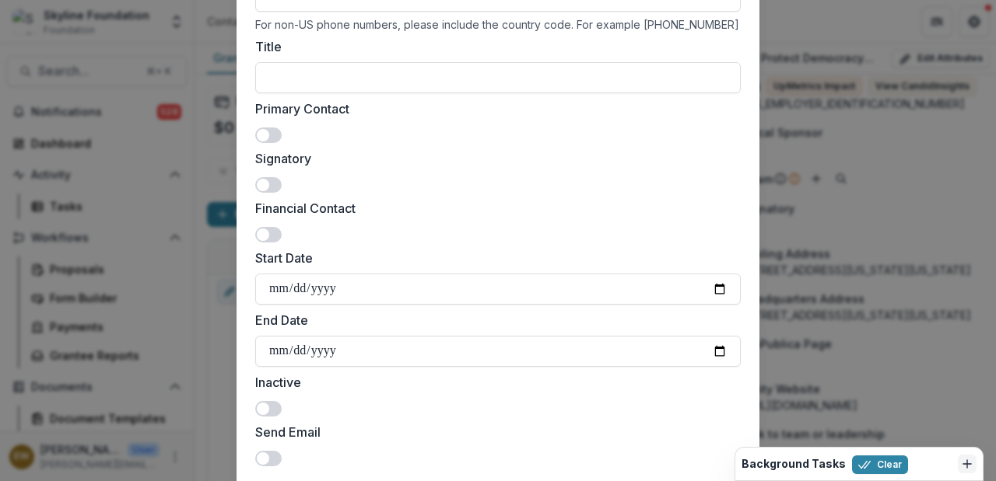
type input "**********"
click at [272, 187] on span at bounding box center [268, 185] width 26 height 16
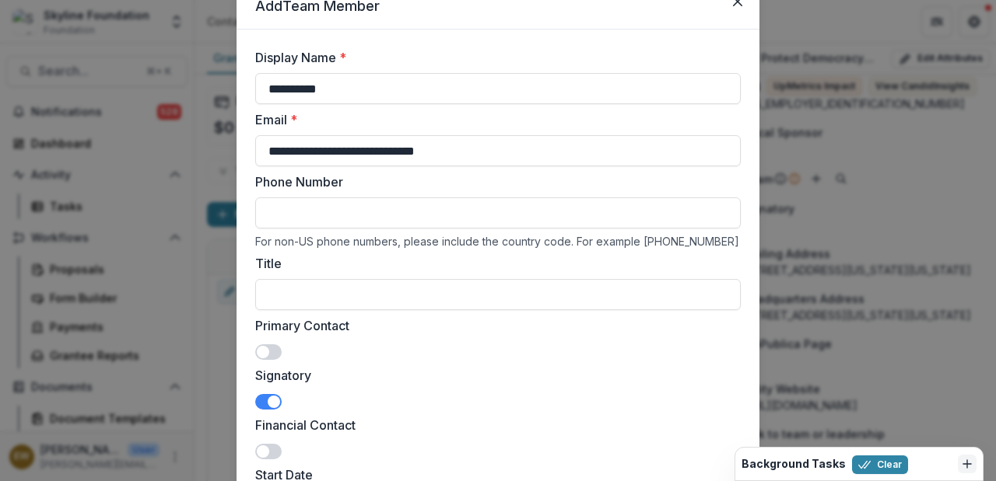
scroll to position [67, 0]
click at [346, 282] on input "Title" at bounding box center [497, 294] width 485 height 31
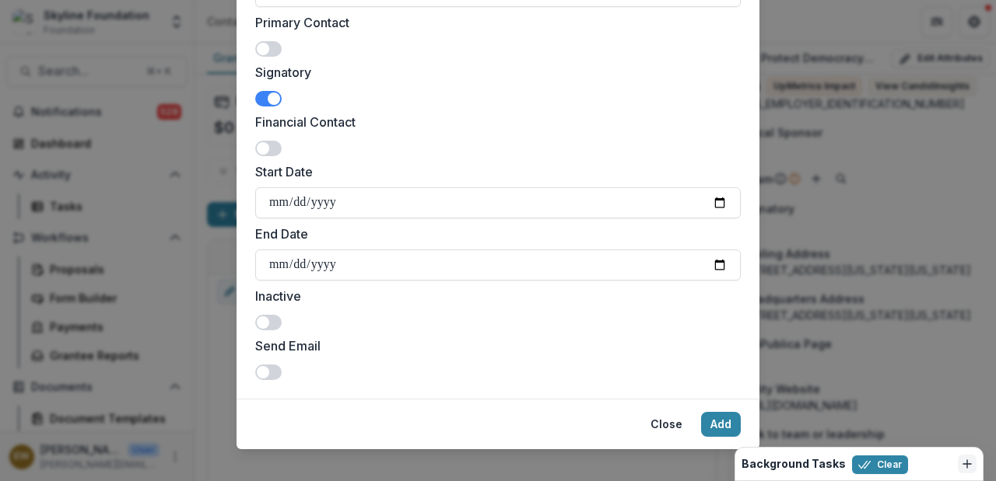
scroll to position [377, 0]
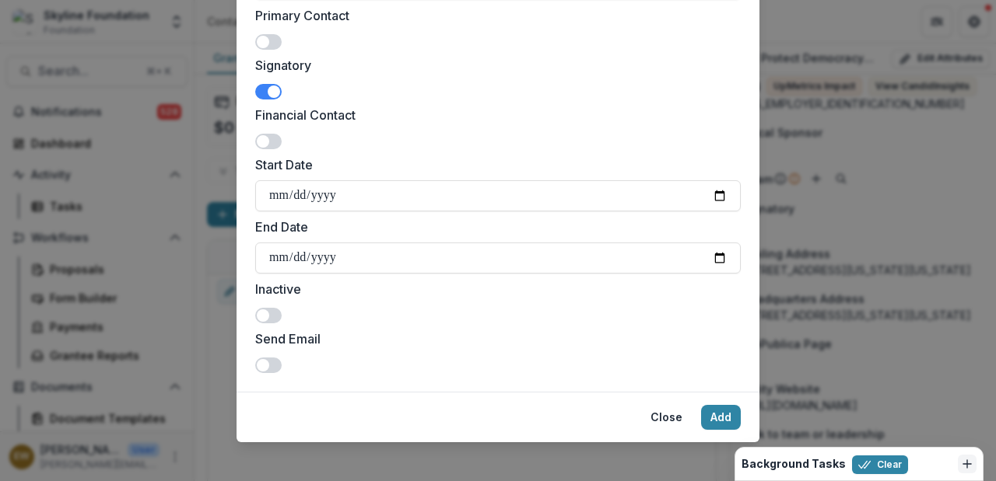
type input "**********"
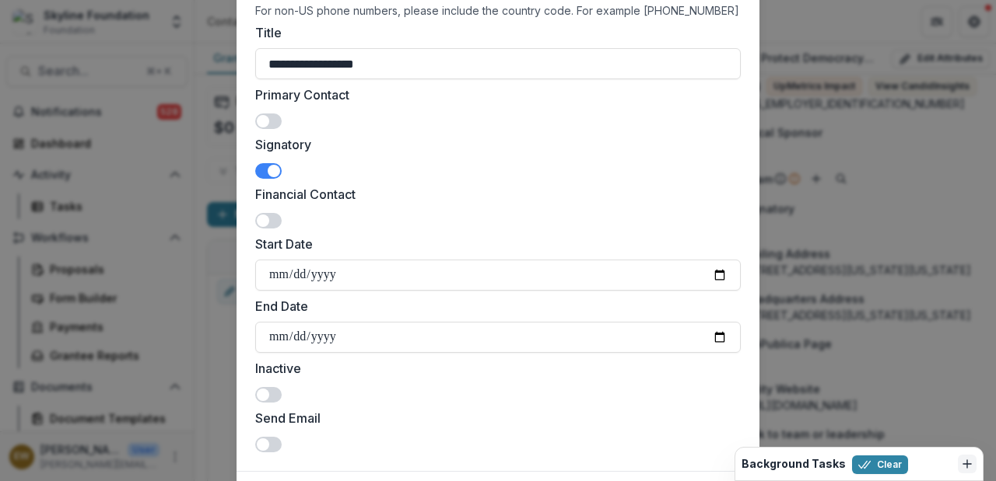
scroll to position [0, 0]
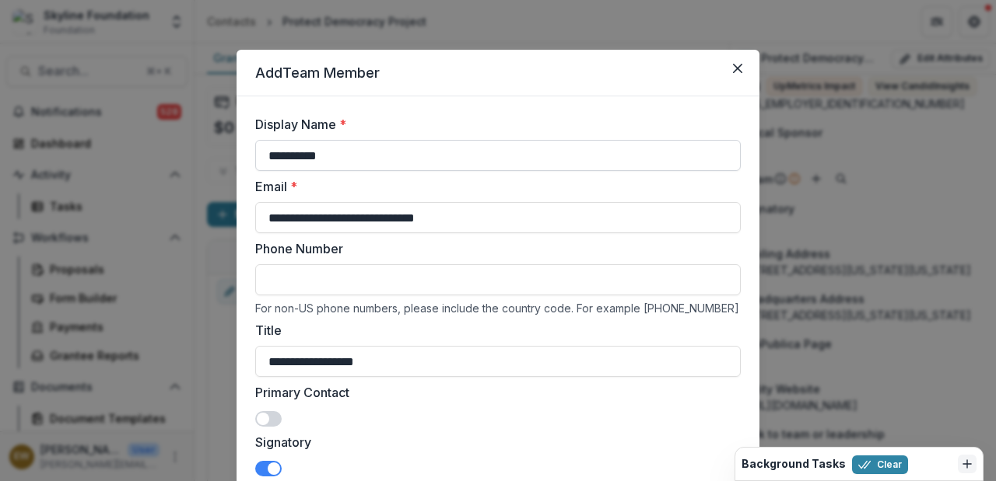
click at [379, 162] on input "**********" at bounding box center [497, 155] width 485 height 31
click at [378, 161] on input "**********" at bounding box center [497, 155] width 485 height 31
click at [376, 160] on input "**********" at bounding box center [497, 155] width 485 height 31
drag, startPoint x: 376, startPoint y: 160, endPoint x: 189, endPoint y: 138, distance: 188.8
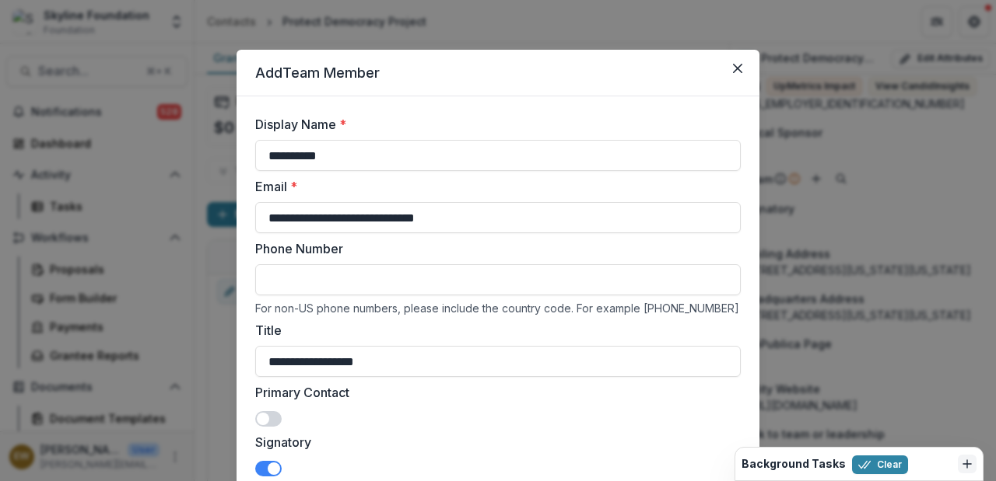
click at [189, 138] on div "**********" at bounding box center [498, 240] width 996 height 481
type input "**********"
click at [273, 413] on span at bounding box center [268, 419] width 26 height 16
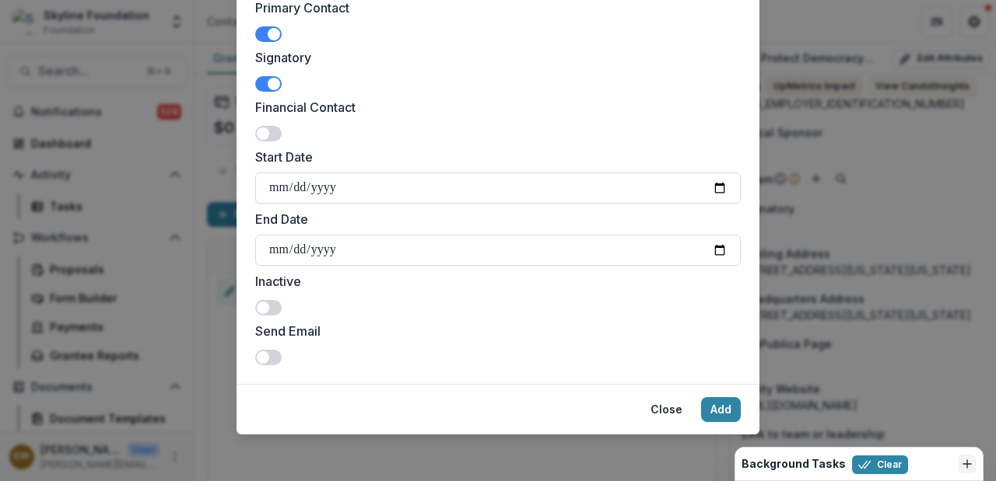
scroll to position [385, 0]
click at [715, 406] on button "Add" at bounding box center [721, 409] width 40 height 25
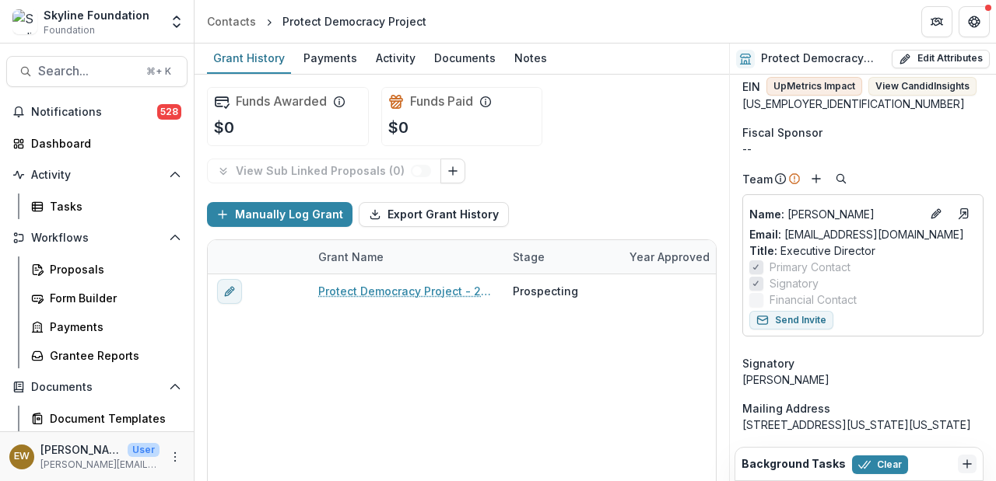
drag, startPoint x: 307, startPoint y: 363, endPoint x: 507, endPoint y: 377, distance: 200.4
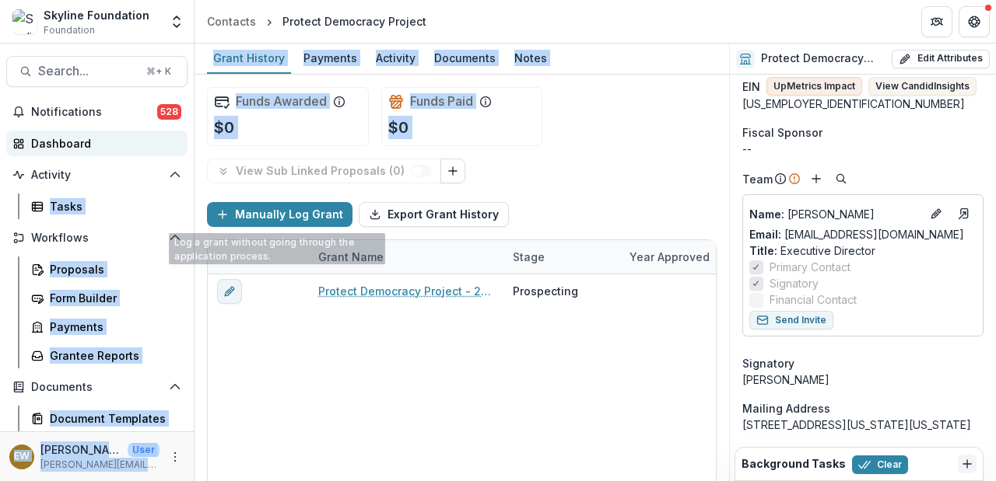
drag, startPoint x: 448, startPoint y: 300, endPoint x: 131, endPoint y: 148, distance: 352.1
click at [131, 148] on main "Search... ⌘ + K Notifications 528 Dashboard Activity Tasks Workflows Proposals …" at bounding box center [498, 263] width 996 height 438
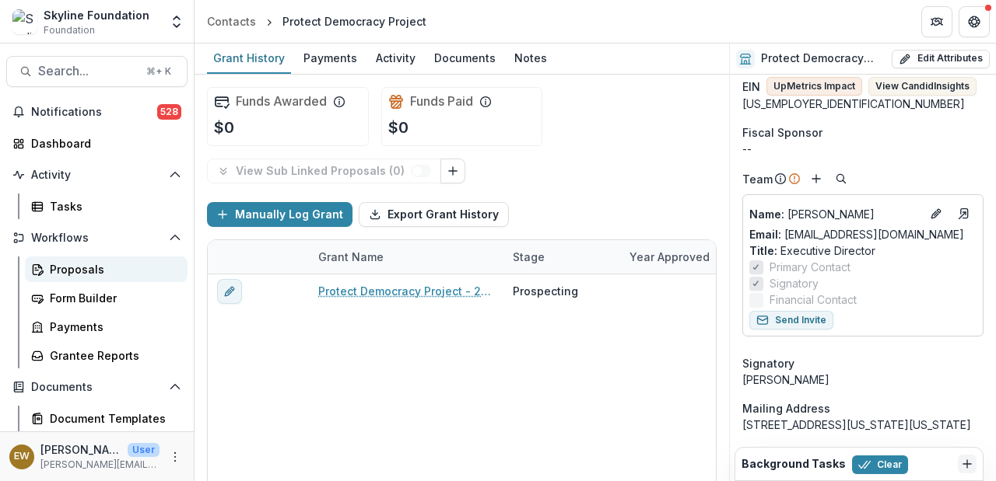
click at [99, 271] on div "Proposals" at bounding box center [112, 269] width 125 height 16
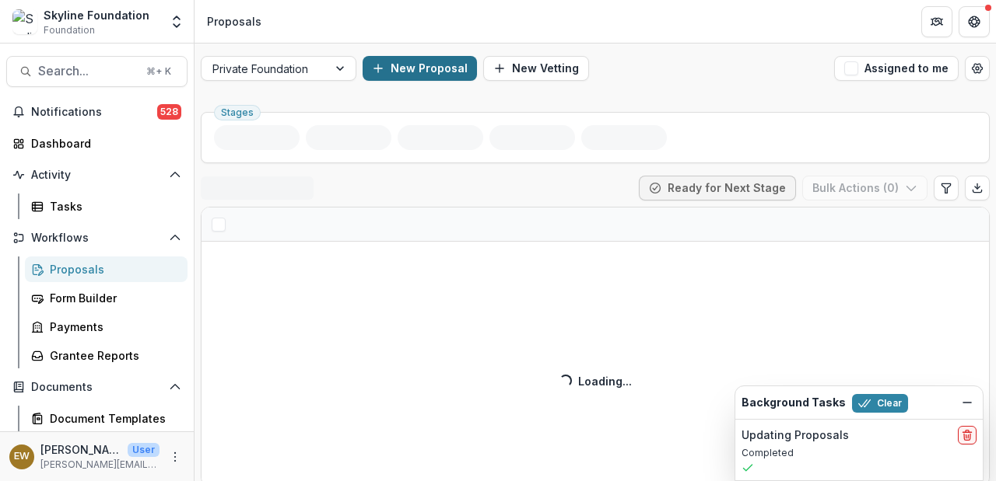
click at [434, 72] on button "New Proposal" at bounding box center [419, 68] width 114 height 25
click at [310, 210] on div at bounding box center [483, 206] width 495 height 22
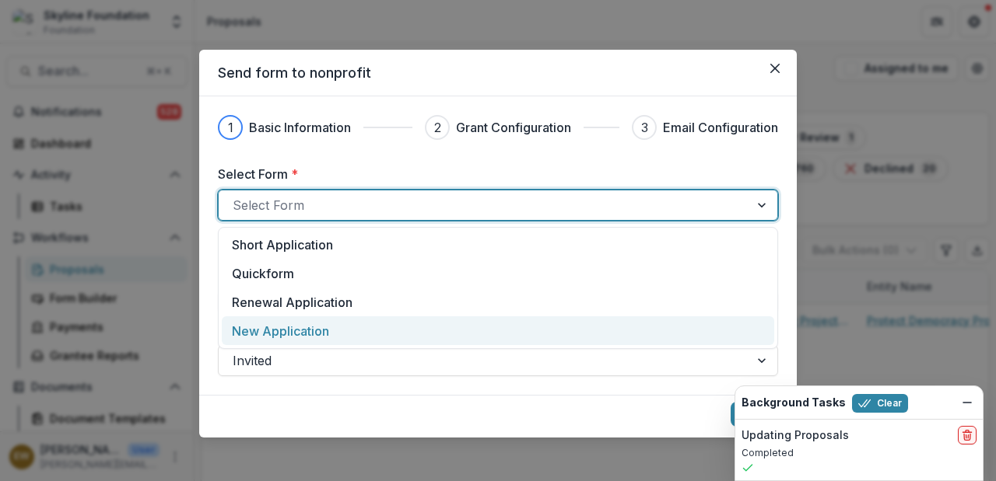
click at [303, 326] on p "New Application" at bounding box center [280, 331] width 97 height 19
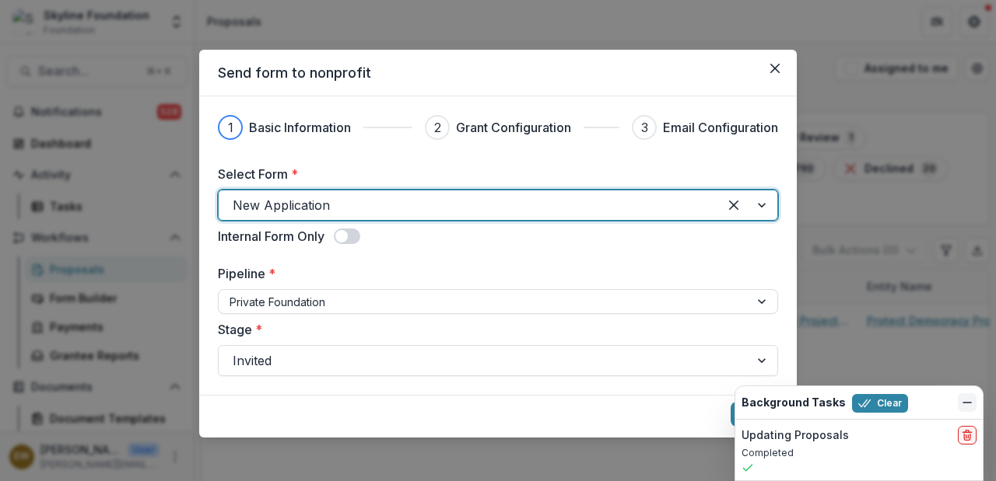
click at [965, 403] on line "Dismiss" at bounding box center [967, 403] width 8 height 0
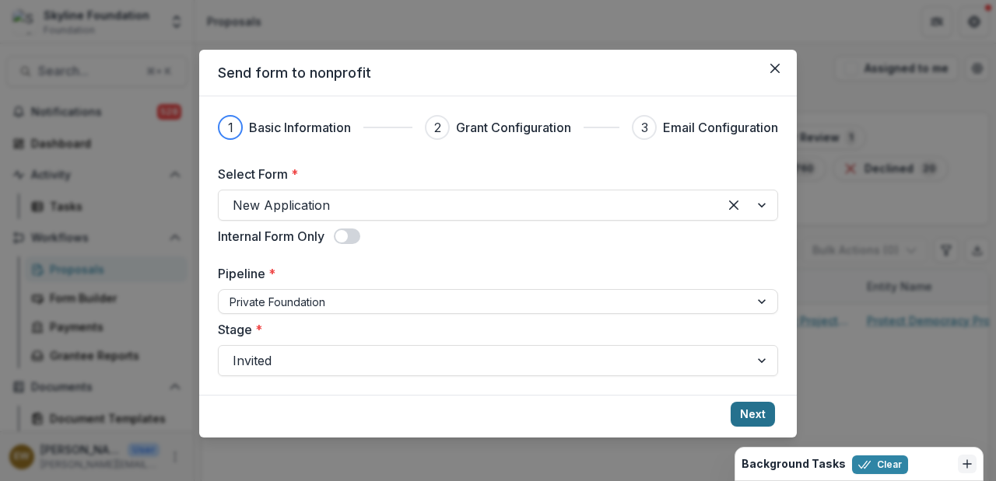
click at [744, 411] on button "Next" at bounding box center [752, 414] width 44 height 25
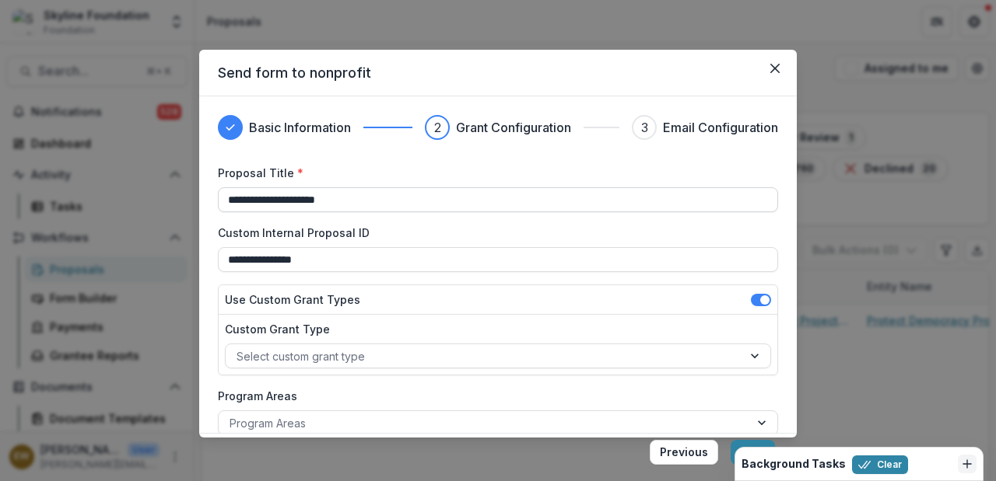
click at [265, 201] on input "**********" at bounding box center [498, 199] width 560 height 25
click at [455, 204] on input "**********" at bounding box center [498, 199] width 560 height 25
click at [452, 201] on input "**********" at bounding box center [498, 199] width 560 height 25
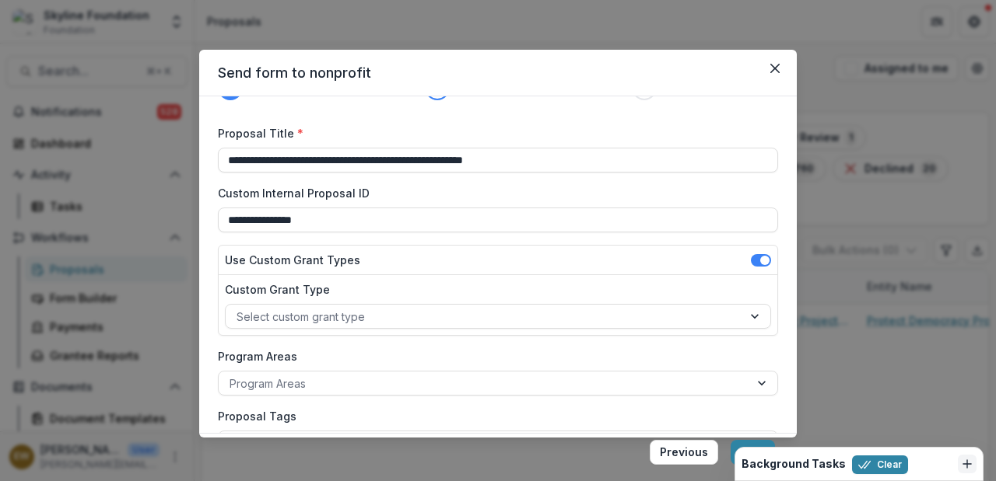
scroll to position [127, 0]
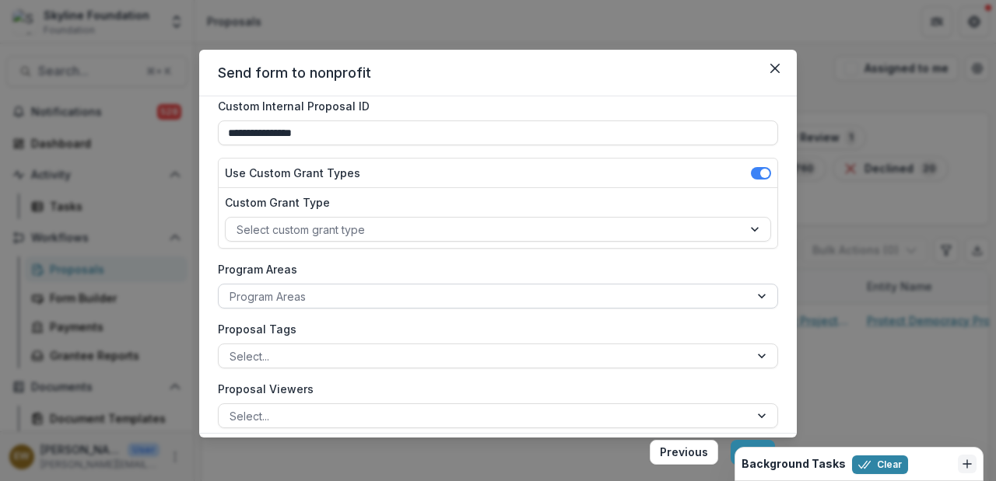
type input "**********"
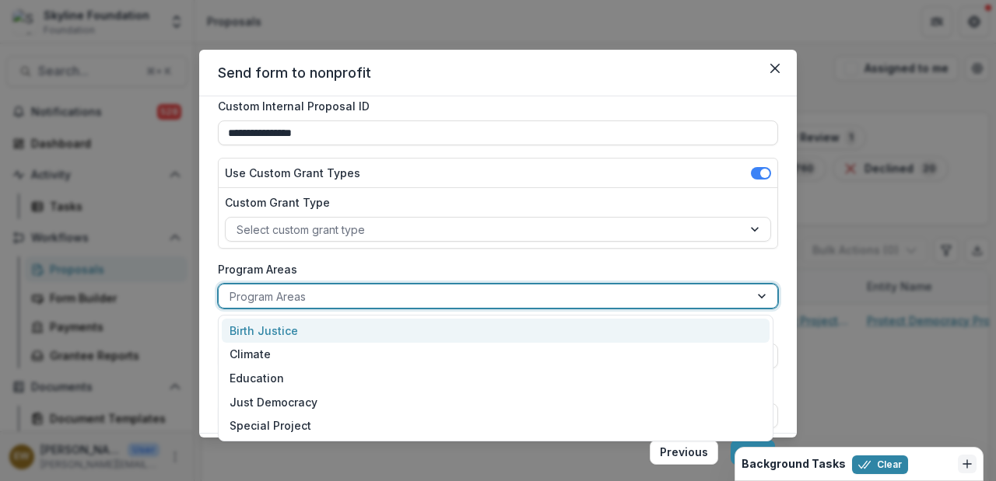
click at [380, 296] on div at bounding box center [483, 296] width 509 height 19
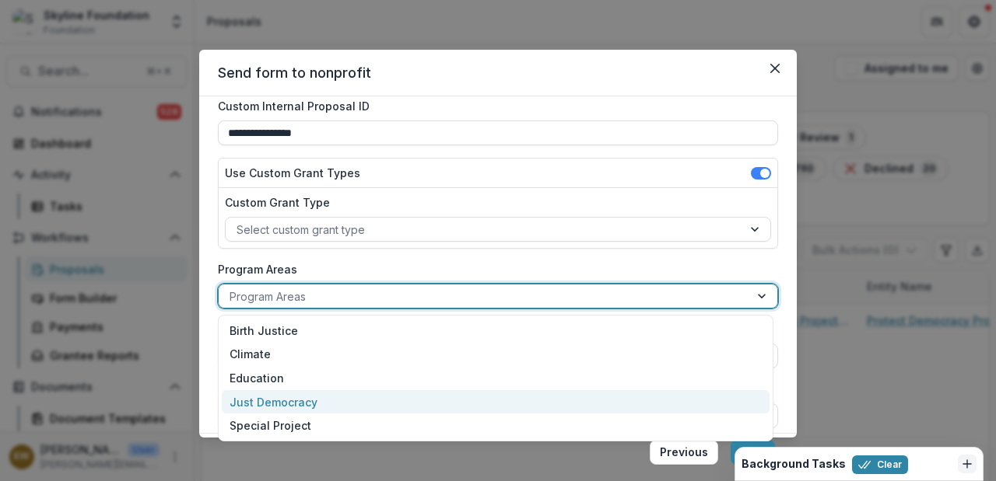
click at [347, 396] on div "Just Democracy" at bounding box center [496, 402] width 548 height 24
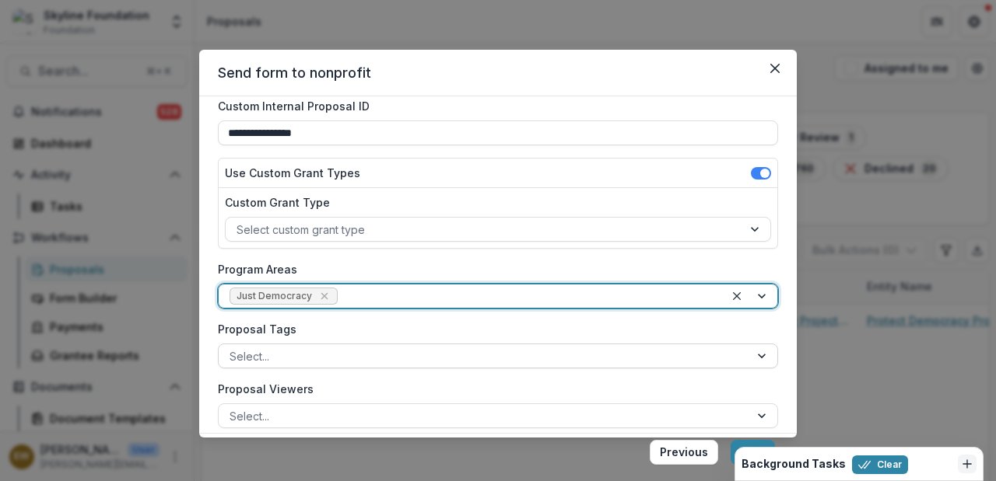
click at [356, 366] on div "Select..." at bounding box center [484, 356] width 530 height 23
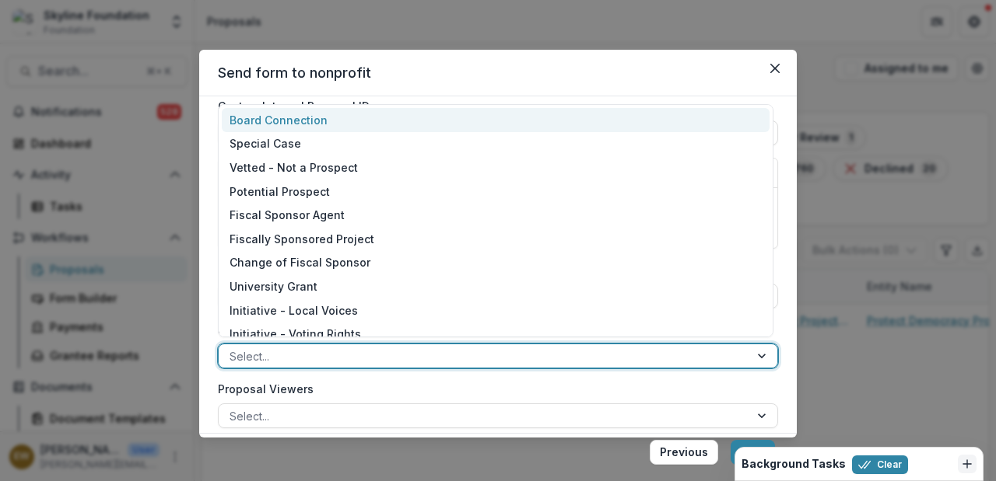
click at [357, 362] on div at bounding box center [483, 356] width 509 height 19
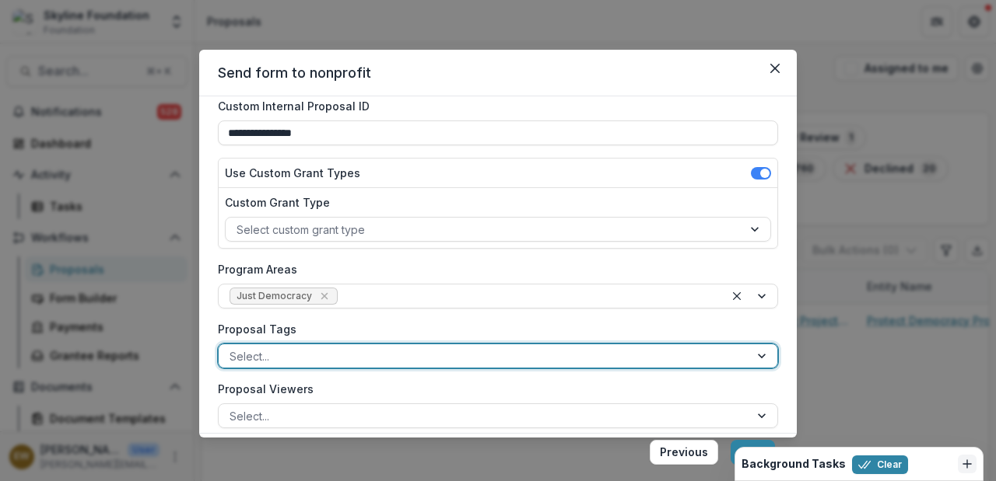
click at [357, 362] on div at bounding box center [483, 356] width 509 height 19
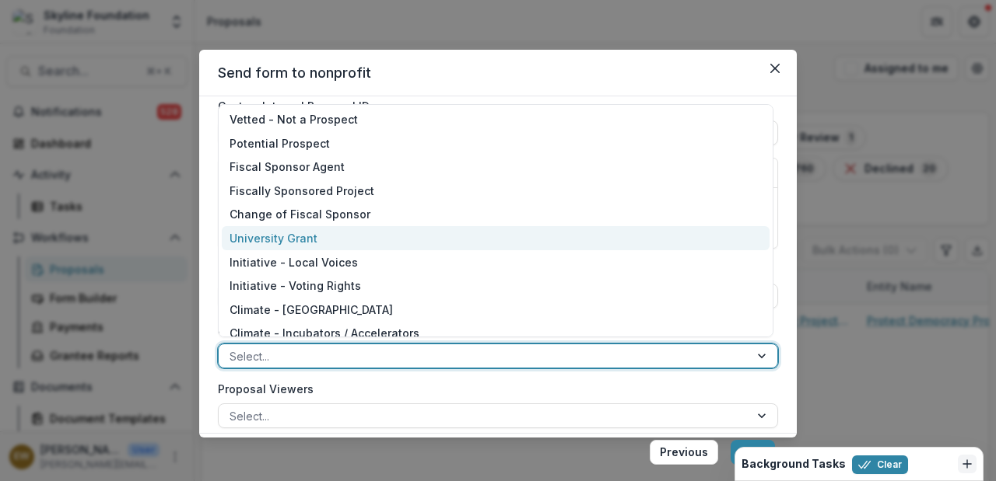
scroll to position [155, 0]
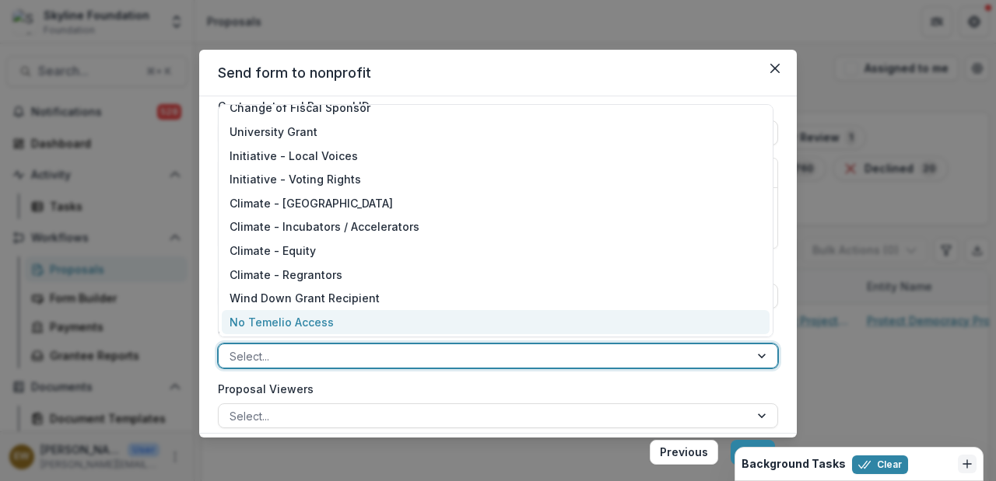
click at [365, 377] on div "**********" at bounding box center [498, 443] width 560 height 810
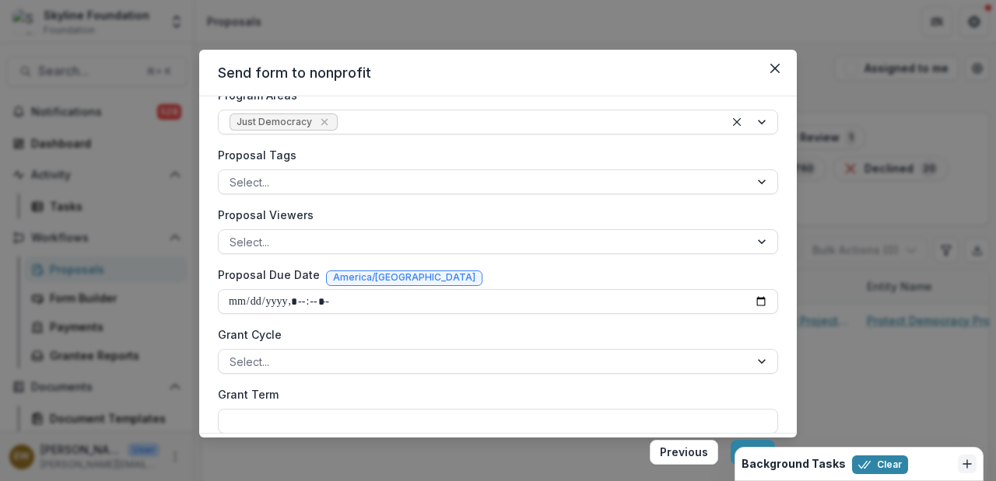
scroll to position [273, 0]
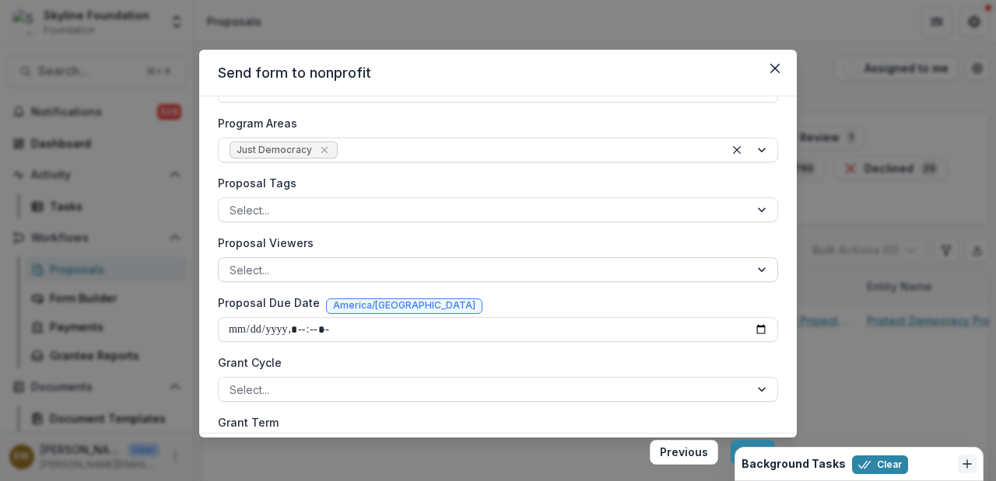
click at [313, 262] on div at bounding box center [483, 270] width 509 height 19
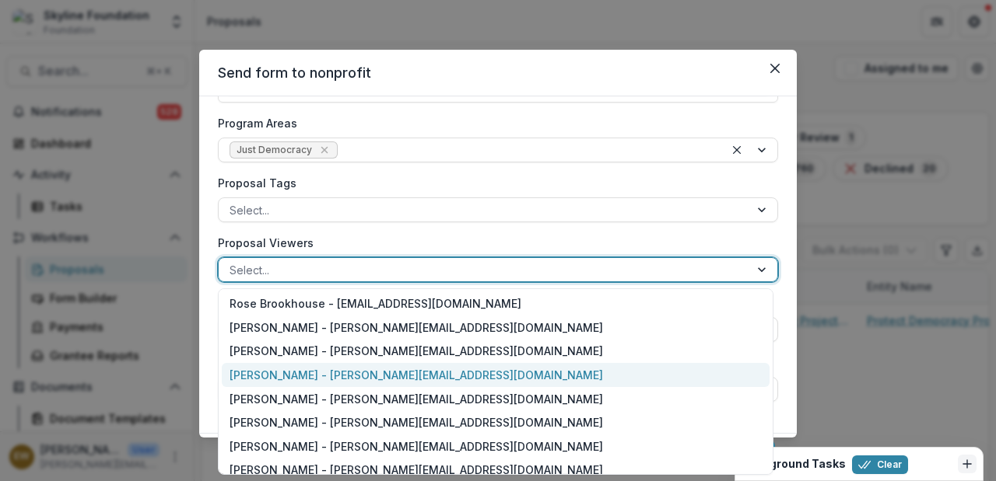
click at [307, 371] on div "[PERSON_NAME] - [PERSON_NAME][EMAIL_ADDRESS][DOMAIN_NAME]" at bounding box center [496, 375] width 548 height 24
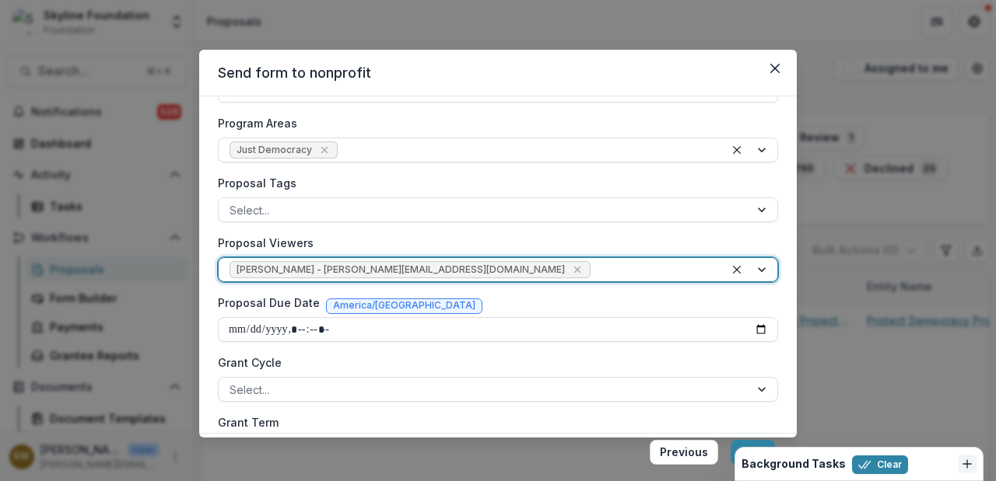
click at [593, 269] on div at bounding box center [653, 270] width 120 height 19
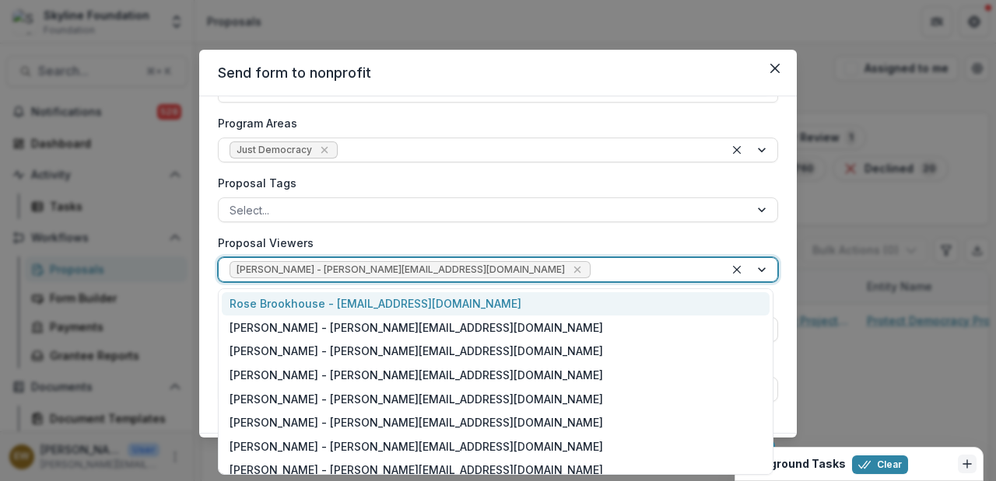
click at [457, 312] on div "Rose Brookhouse - [EMAIL_ADDRESS][DOMAIN_NAME]" at bounding box center [496, 304] width 548 height 24
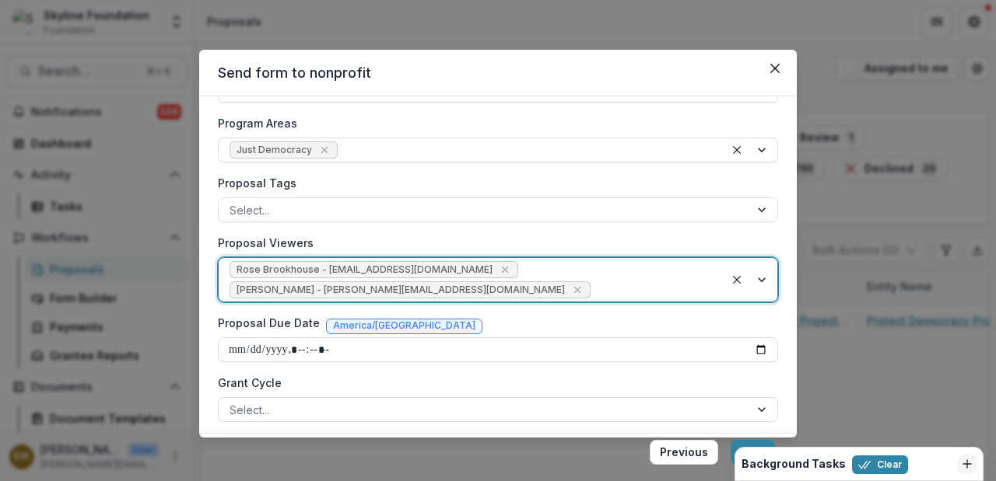
click at [551, 275] on div "Rose Brookhouse - [EMAIL_ADDRESS][DOMAIN_NAME] [PERSON_NAME] - [PERSON_NAME][EM…" at bounding box center [472, 280] width 506 height 44
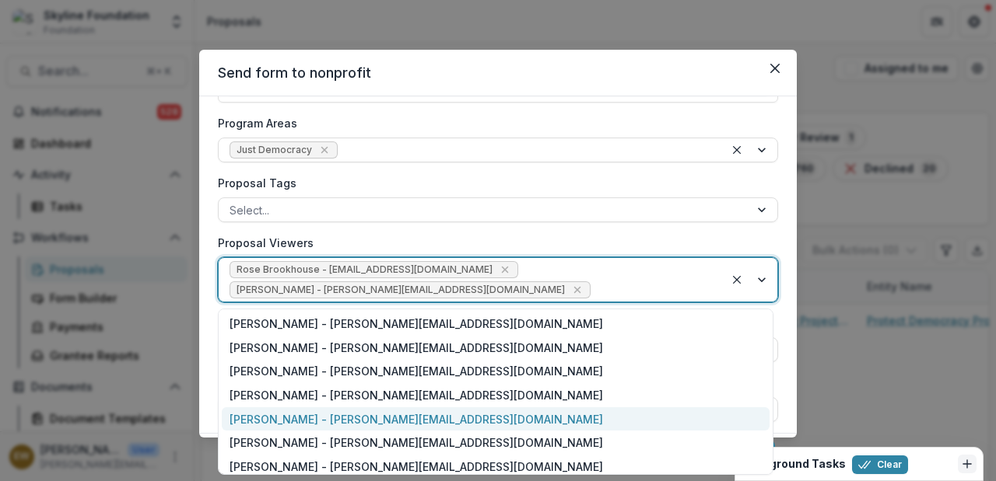
click at [415, 411] on div "[PERSON_NAME] - [PERSON_NAME][EMAIL_ADDRESS][DOMAIN_NAME]" at bounding box center [496, 420] width 548 height 24
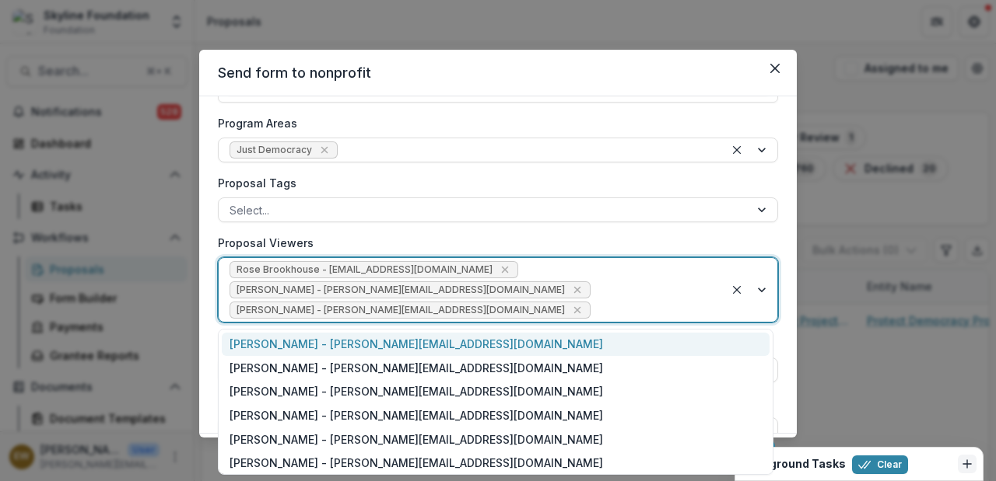
click at [583, 320] on div "Rose Brookhouse - [EMAIL_ADDRESS][DOMAIN_NAME] [PERSON_NAME] - [PERSON_NAME][EM…" at bounding box center [472, 290] width 506 height 64
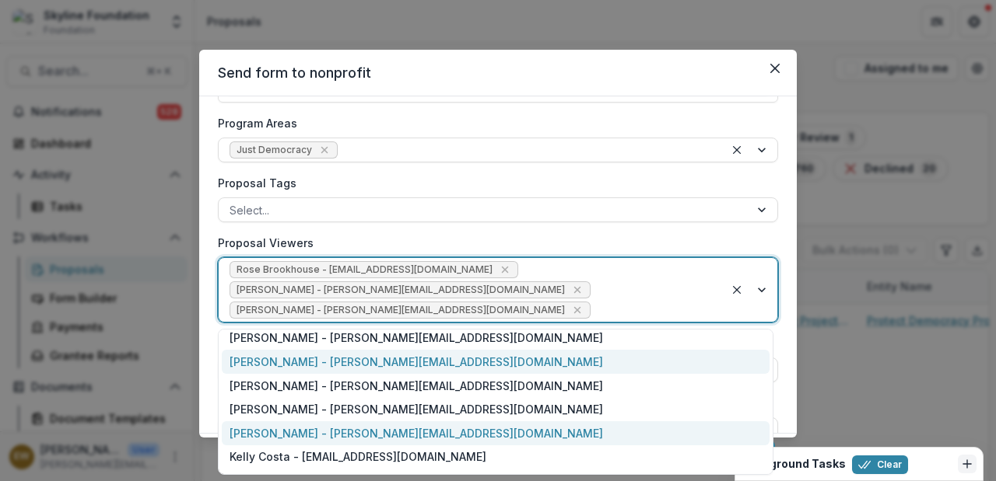
scroll to position [123, 0]
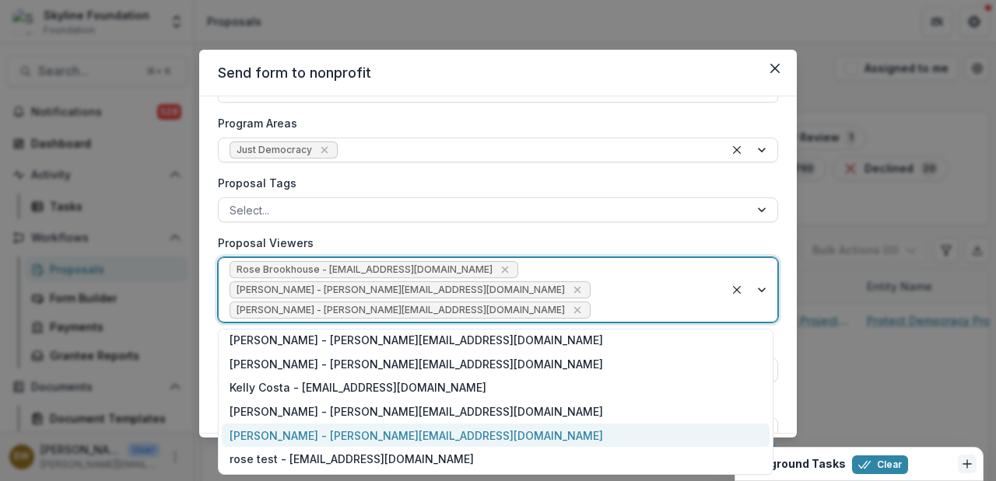
click at [450, 428] on div "[PERSON_NAME] - [PERSON_NAME][EMAIL_ADDRESS][DOMAIN_NAME]" at bounding box center [496, 436] width 548 height 24
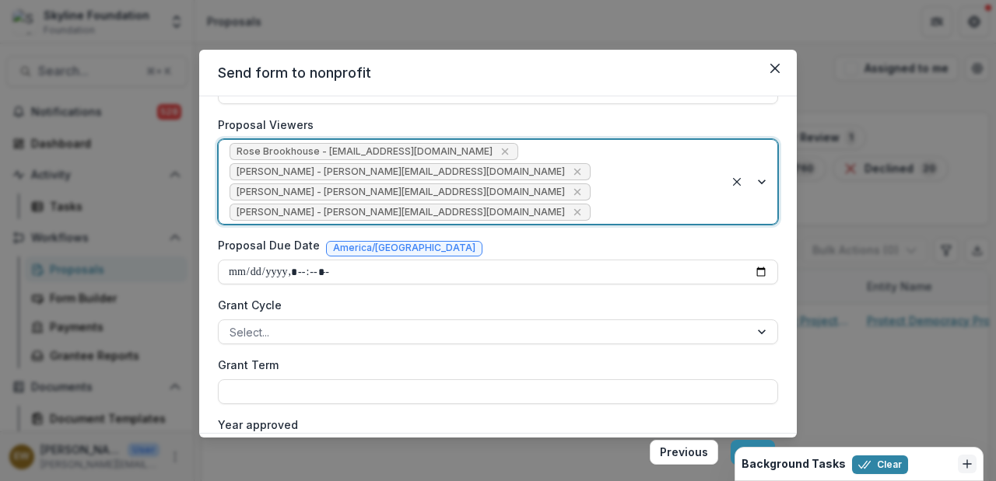
scroll to position [351, 0]
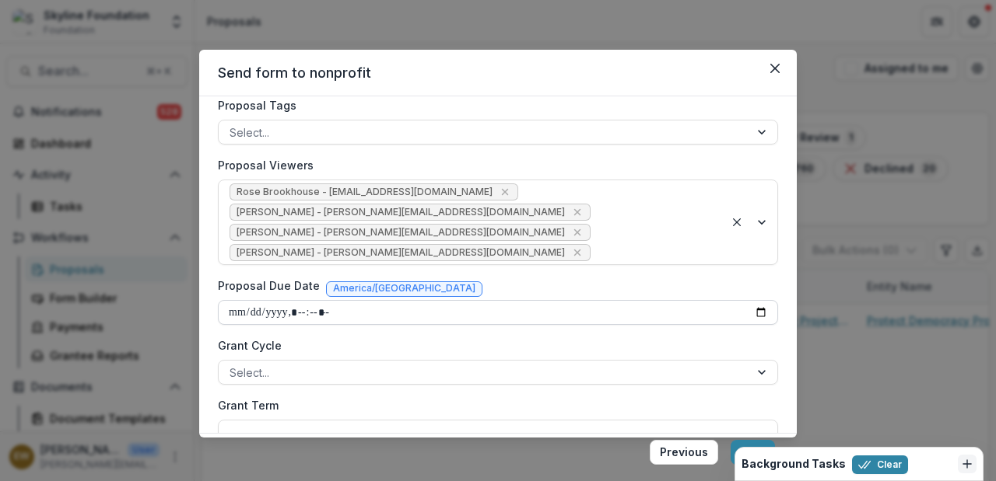
click at [397, 323] on input "Proposal Due Date" at bounding box center [498, 312] width 560 height 25
click at [751, 313] on input "Proposal Due Date" at bounding box center [498, 312] width 560 height 25
type input "**********"
click at [637, 289] on div "Proposal Due Date America/[GEOGRAPHIC_DATA]" at bounding box center [498, 289] width 560 height 23
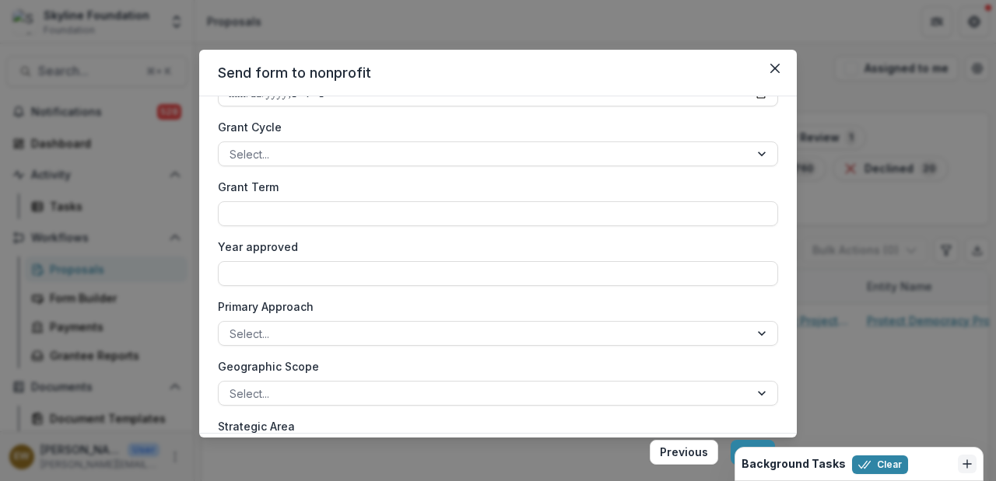
scroll to position [558, 0]
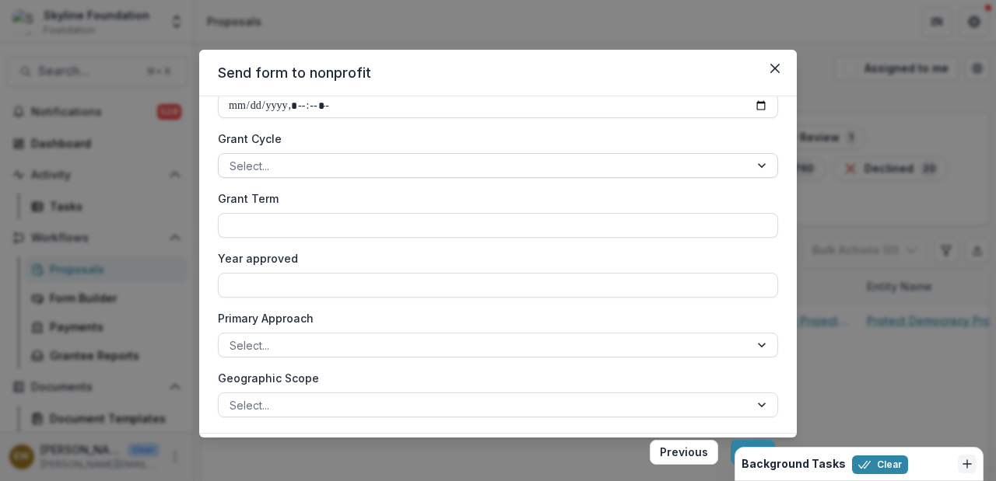
click at [530, 167] on div at bounding box center [483, 165] width 509 height 19
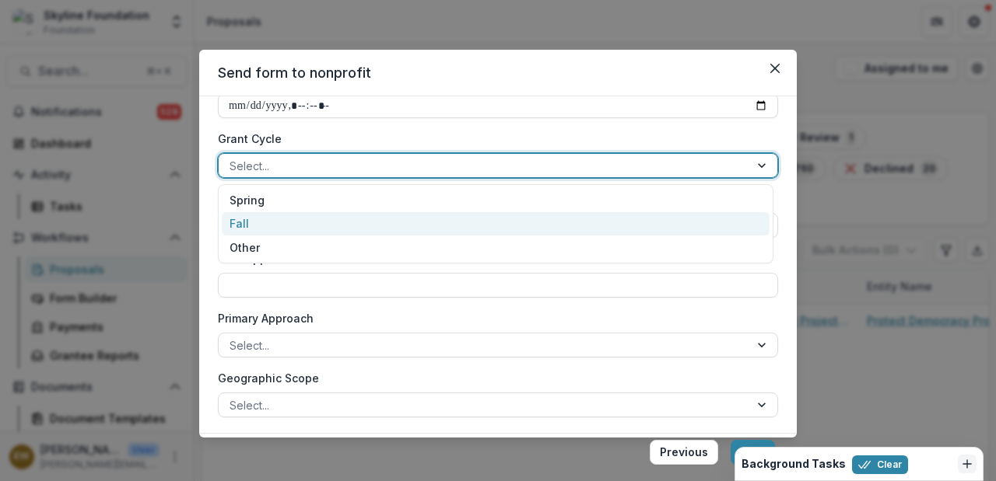
click at [442, 223] on div "Fall" at bounding box center [496, 224] width 548 height 24
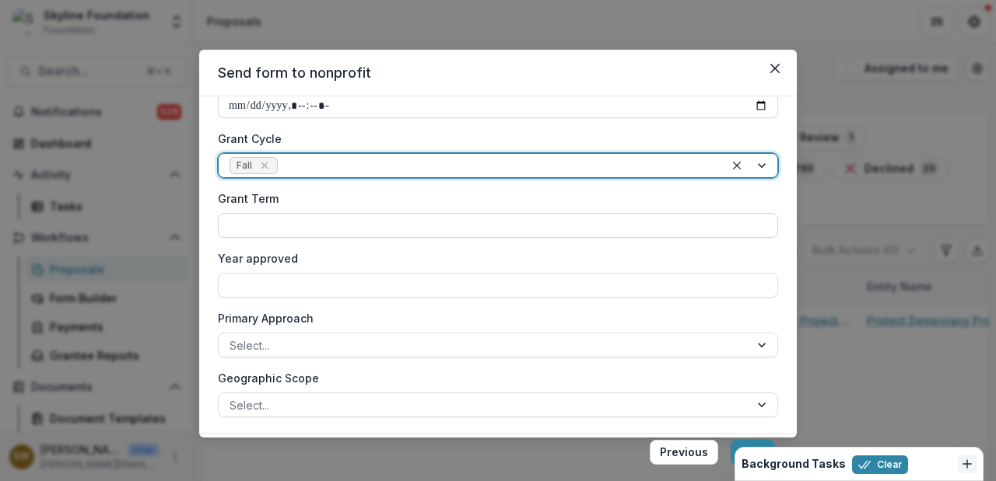
click at [408, 226] on input "Grant Term" at bounding box center [498, 225] width 560 height 25
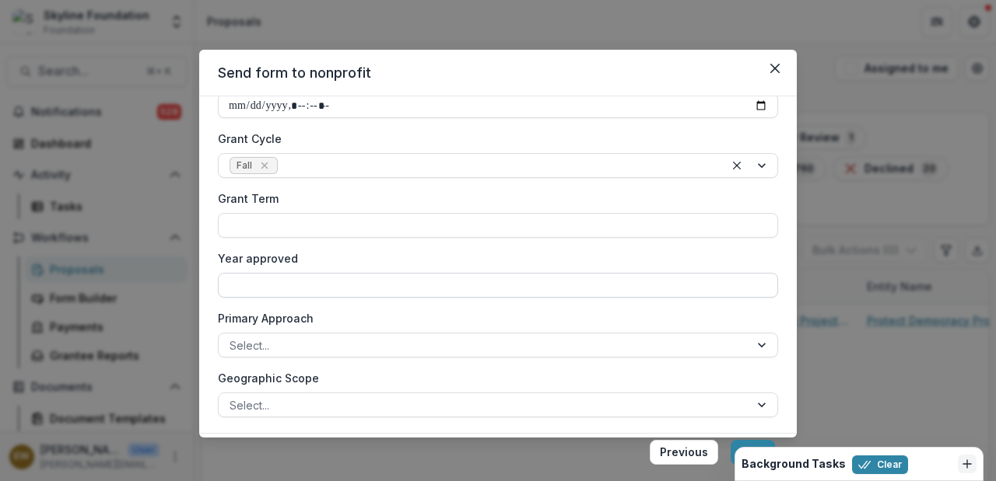
click at [392, 281] on input "Year approved" at bounding box center [498, 285] width 560 height 25
type input "****"
click at [456, 257] on label "Year approved" at bounding box center [493, 258] width 551 height 16
click at [456, 273] on input "****" at bounding box center [498, 285] width 560 height 25
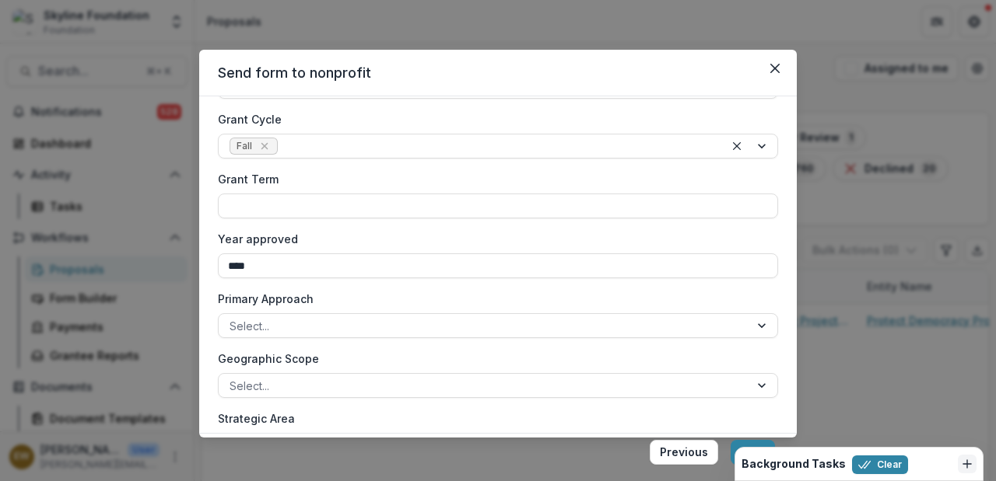
scroll to position [579, 0]
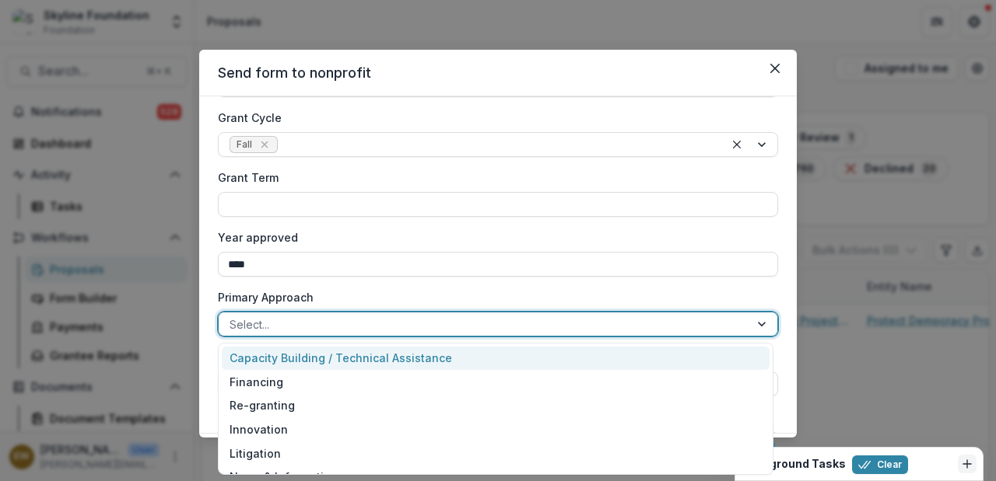
click at [366, 319] on div at bounding box center [483, 324] width 509 height 19
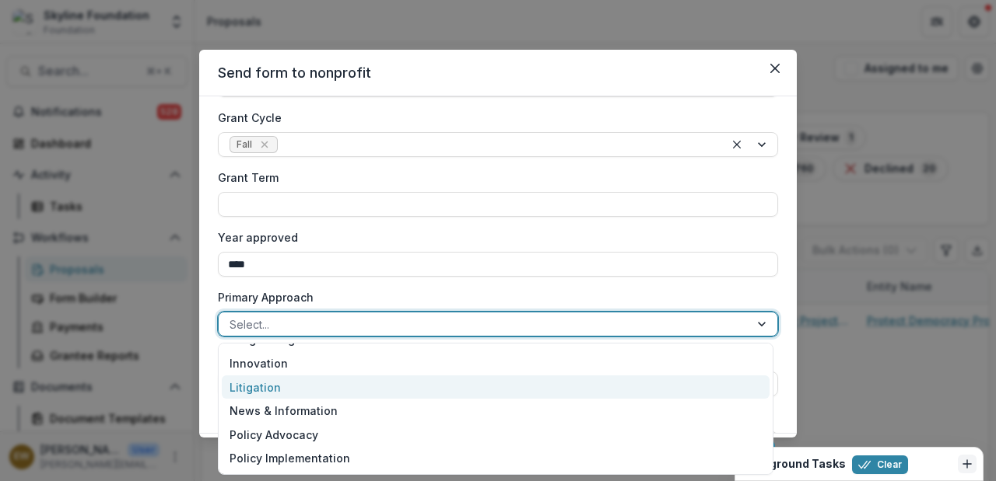
scroll to position [69, 0]
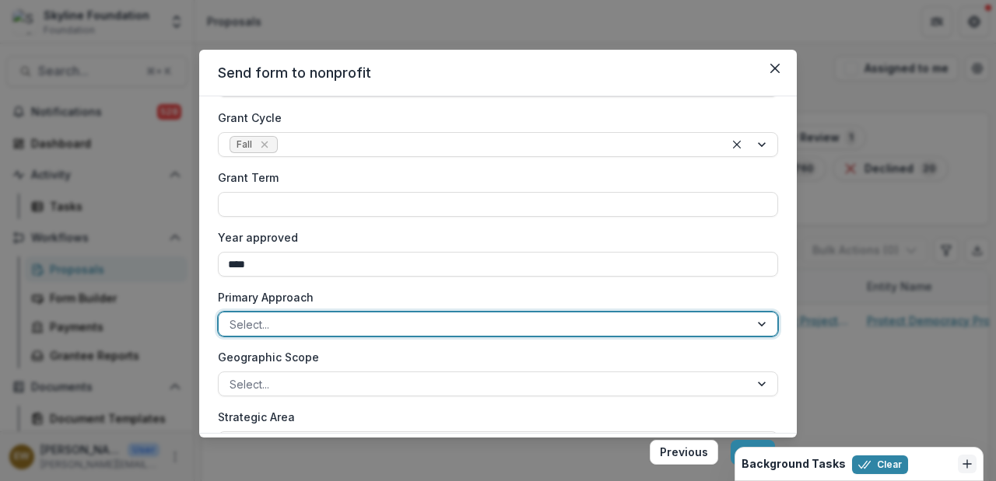
click at [306, 322] on div at bounding box center [483, 324] width 509 height 19
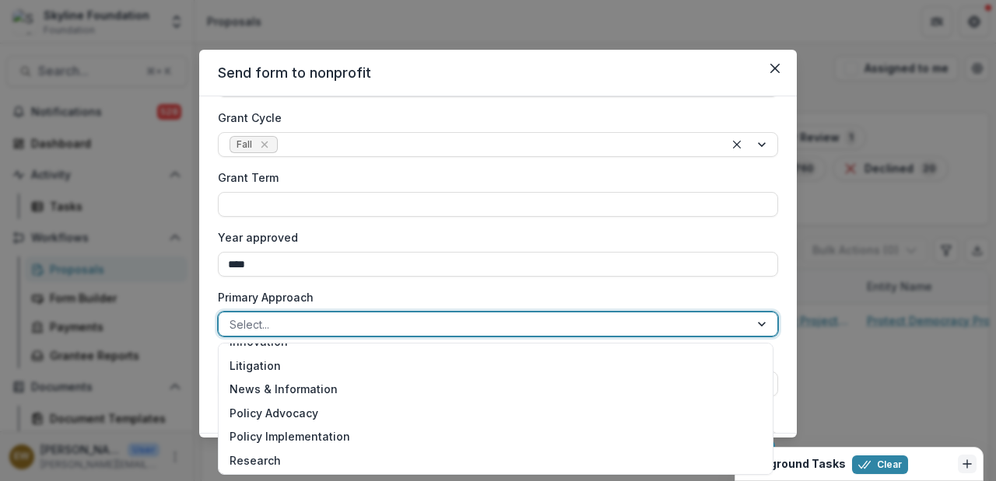
scroll to position [90, 0]
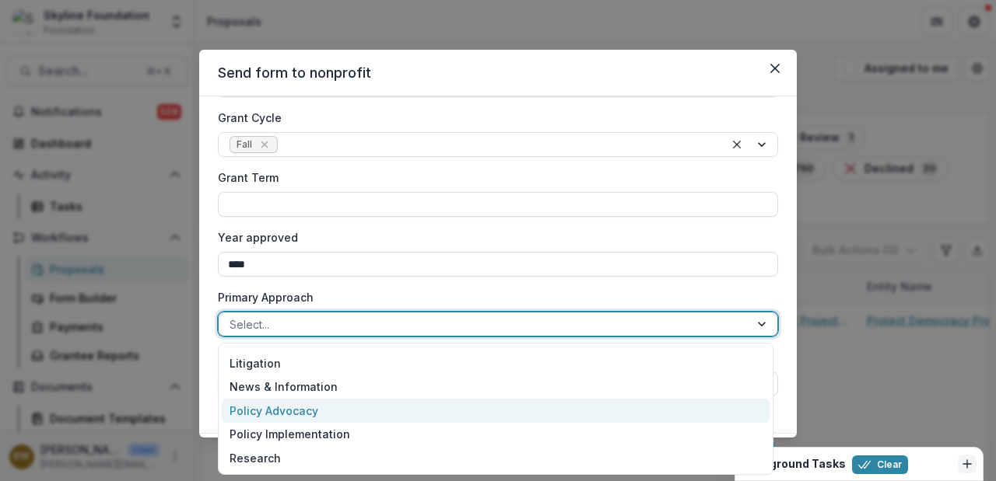
click at [309, 406] on div "Policy Advocacy" at bounding box center [496, 411] width 548 height 24
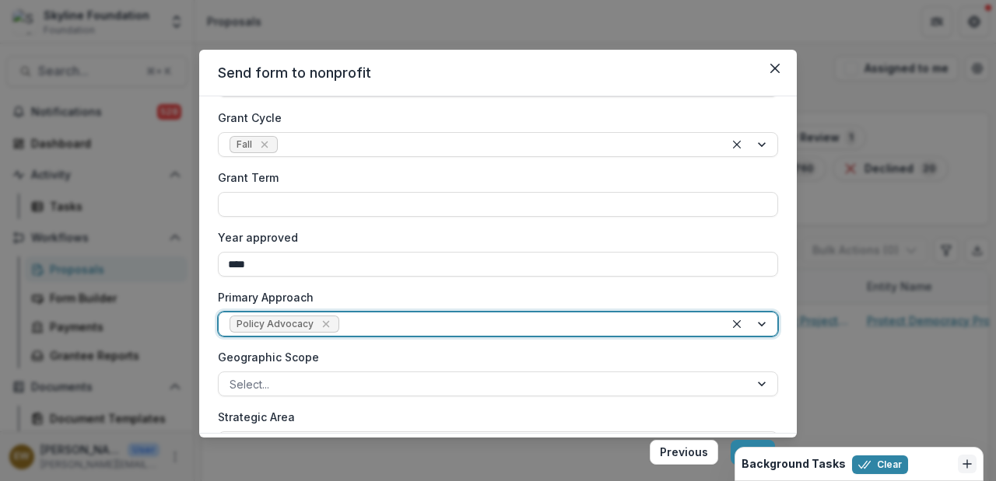
click at [367, 327] on div at bounding box center [527, 324] width 371 height 19
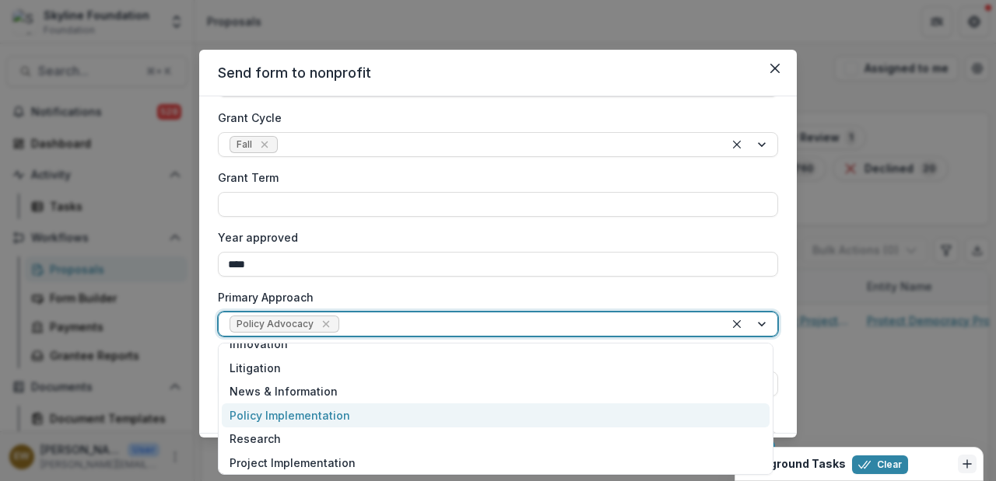
scroll to position [68, 0]
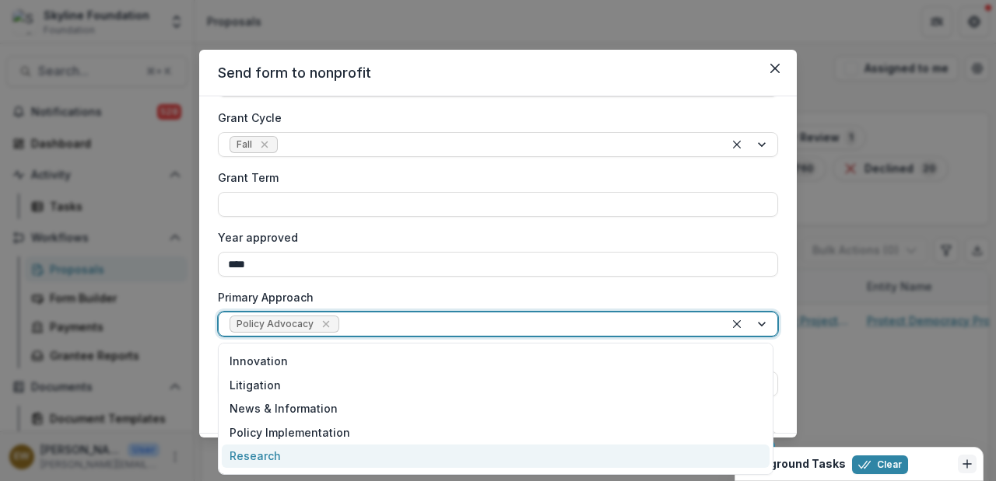
click at [297, 448] on div "Research" at bounding box center [496, 457] width 548 height 24
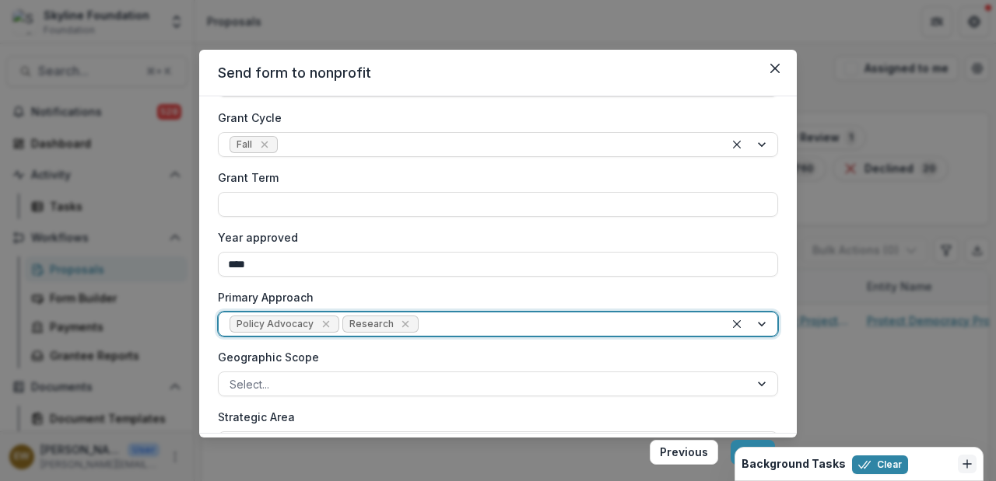
click at [432, 361] on label "Geographic Scope" at bounding box center [493, 357] width 551 height 16
click at [233, 376] on input "Geographic Scope" at bounding box center [230, 384] width 3 height 16
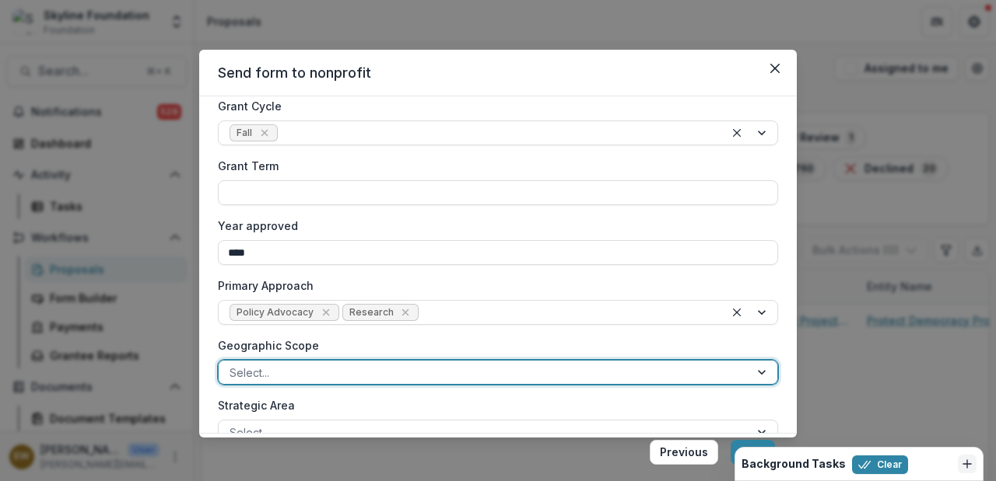
scroll to position [620, 0]
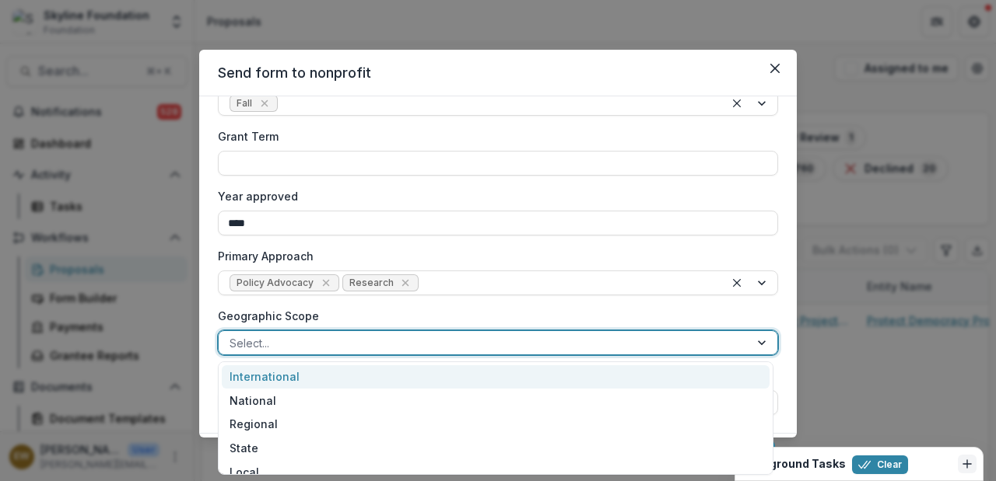
click at [313, 334] on div at bounding box center [483, 343] width 509 height 19
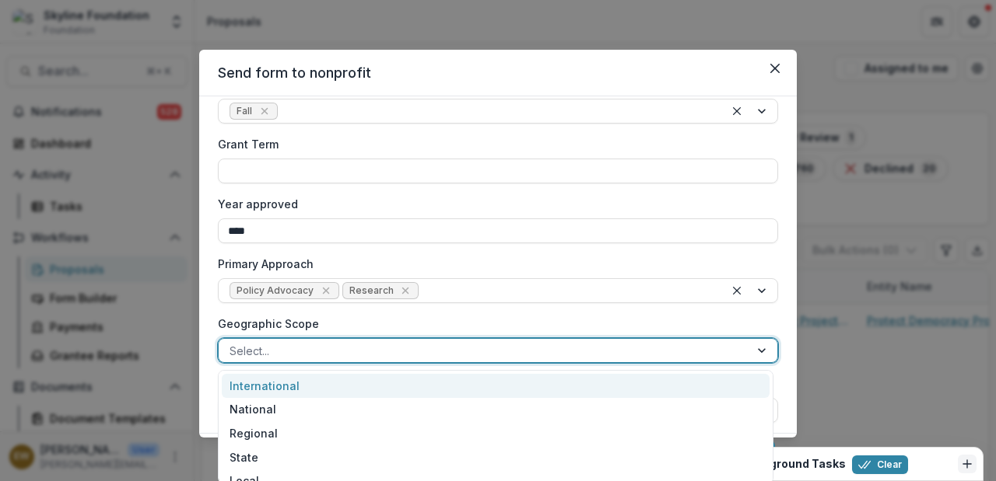
scroll to position [610, 0]
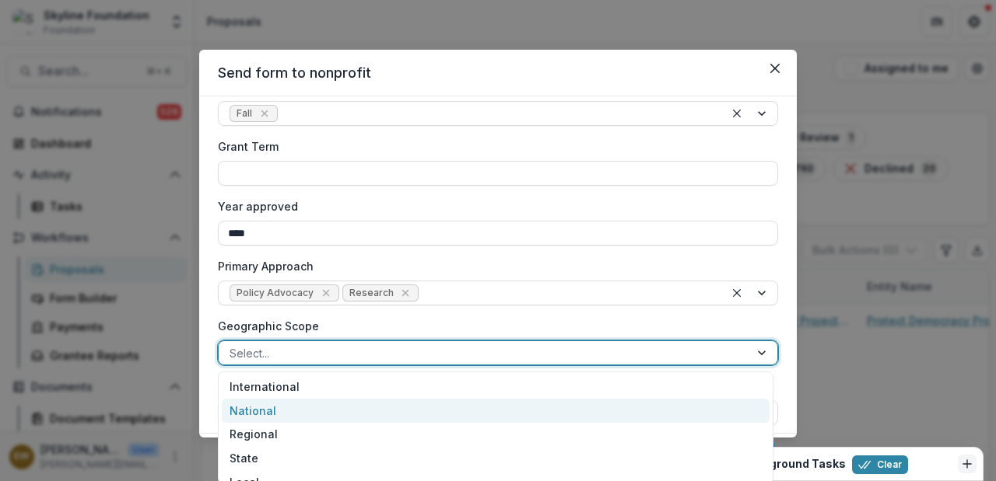
click at [350, 410] on div "National" at bounding box center [496, 411] width 548 height 24
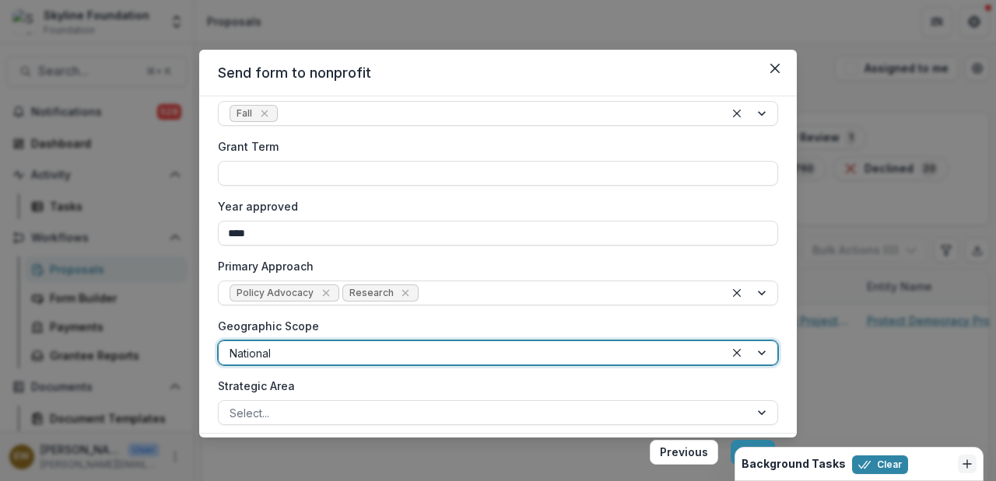
click at [394, 383] on label "Strategic Area" at bounding box center [493, 386] width 551 height 16
click at [233, 405] on input "Strategic Area" at bounding box center [230, 413] width 3 height 16
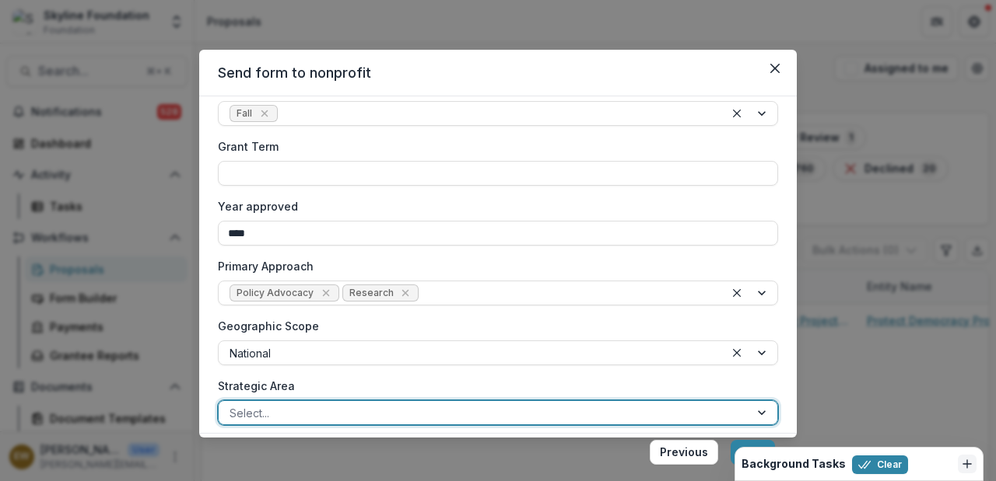
scroll to position [620, 0]
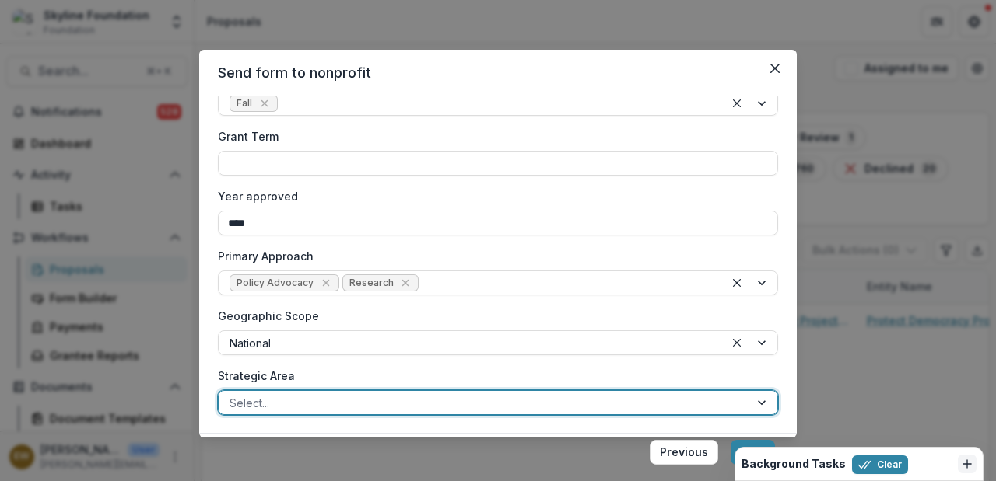
click at [355, 398] on div at bounding box center [483, 403] width 509 height 19
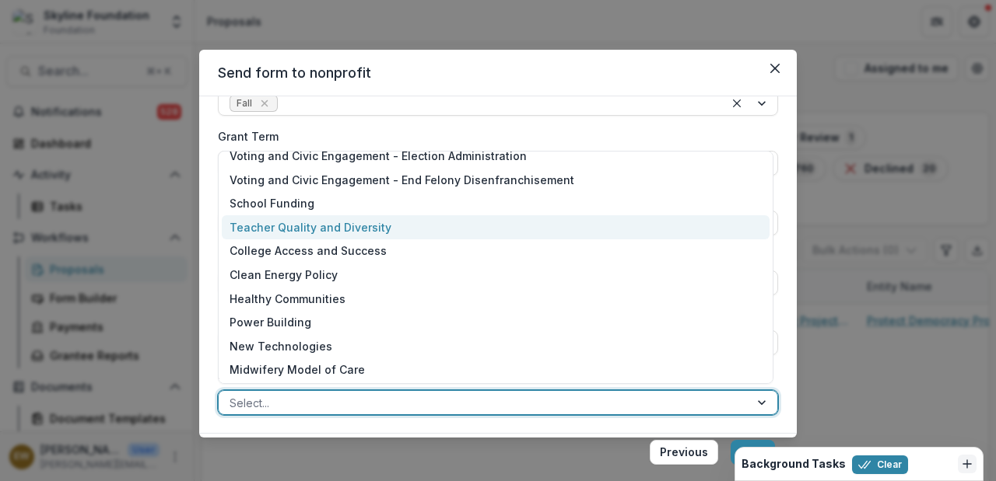
scroll to position [0, 0]
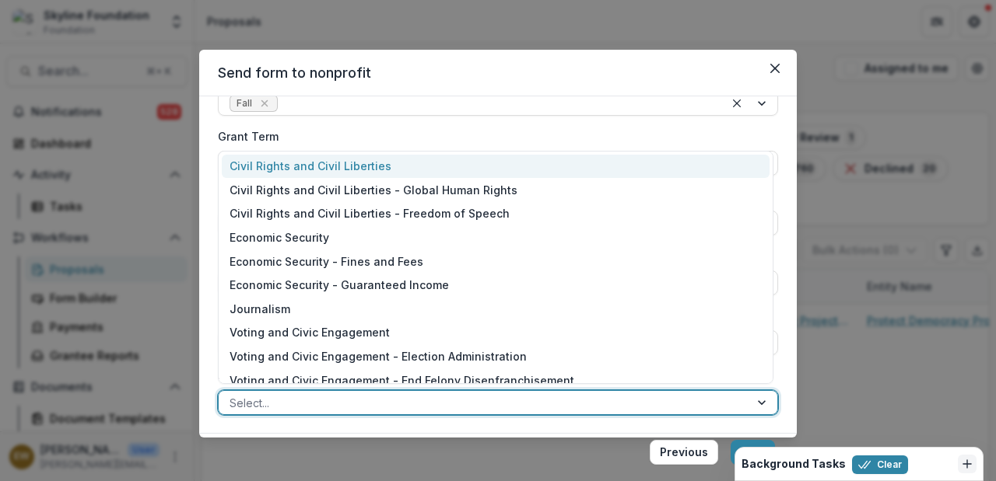
click at [502, 172] on div "Civil Rights and Civil Liberties" at bounding box center [496, 167] width 548 height 24
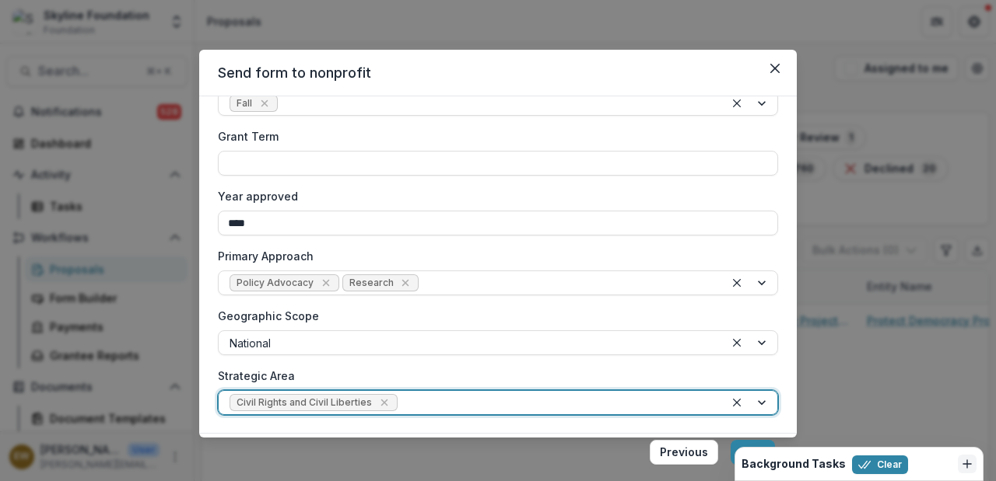
click at [500, 373] on label "Strategic Area" at bounding box center [493, 376] width 551 height 16
click at [404, 395] on input "Strategic Area" at bounding box center [402, 403] width 3 height 16
click at [752, 443] on button "Next" at bounding box center [752, 452] width 44 height 25
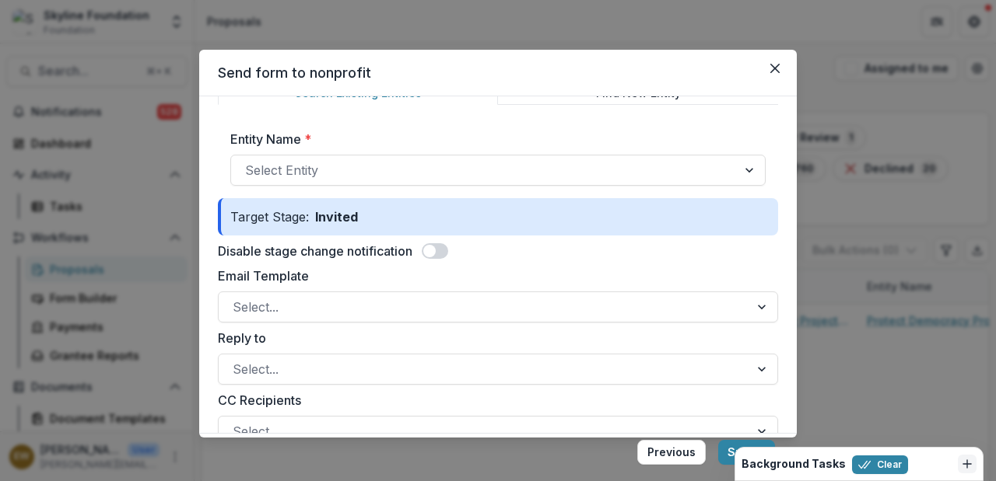
scroll to position [85, 0]
click at [442, 250] on span at bounding box center [435, 251] width 26 height 16
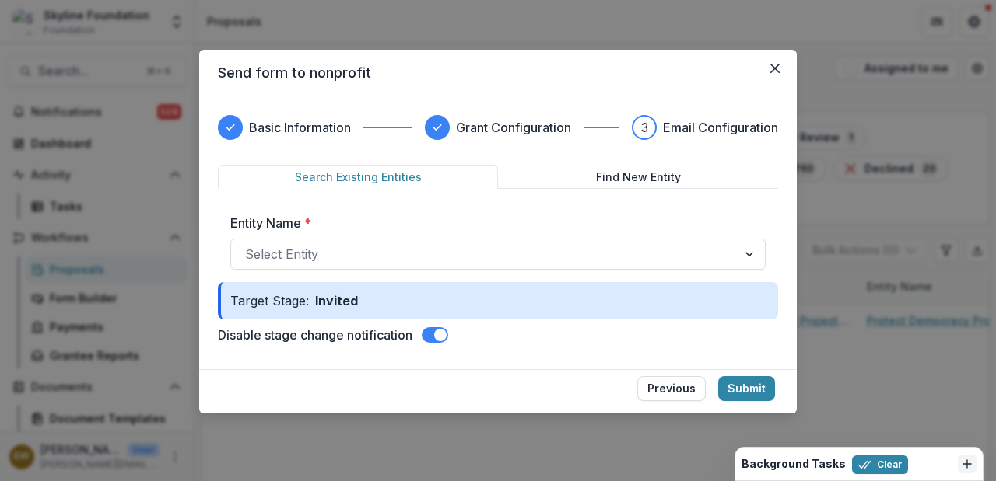
scroll to position [0, 0]
click at [390, 266] on div "Select Entity" at bounding box center [484, 254] width 506 height 25
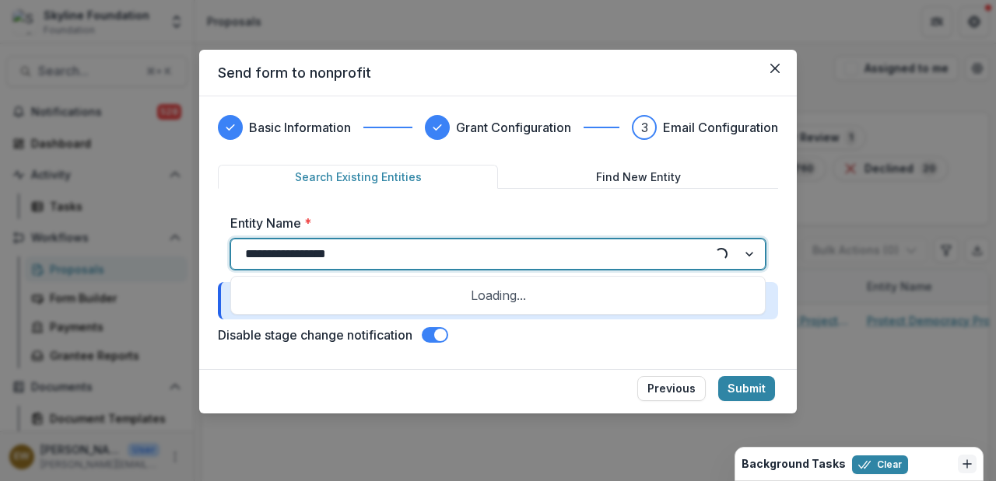
type input "**********"
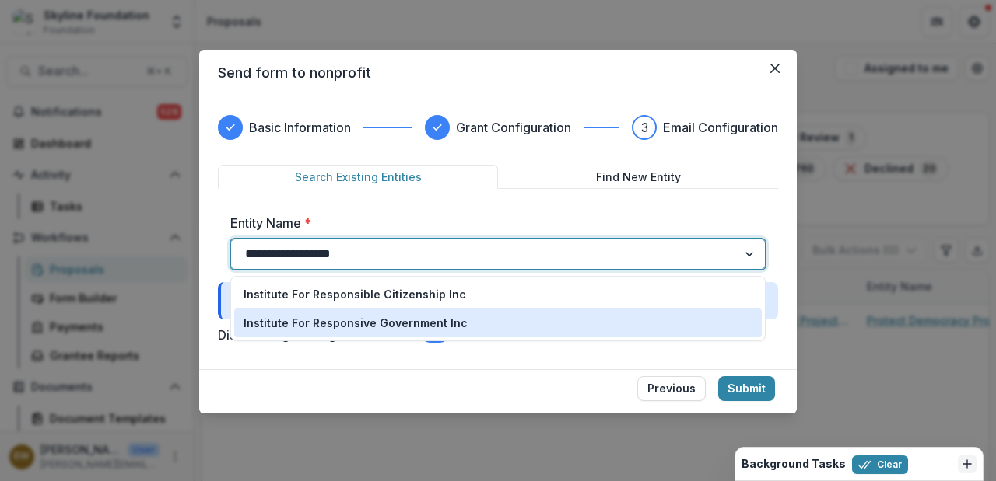
click at [443, 326] on p "Institute For Responsive Government Inc" at bounding box center [355, 323] width 224 height 16
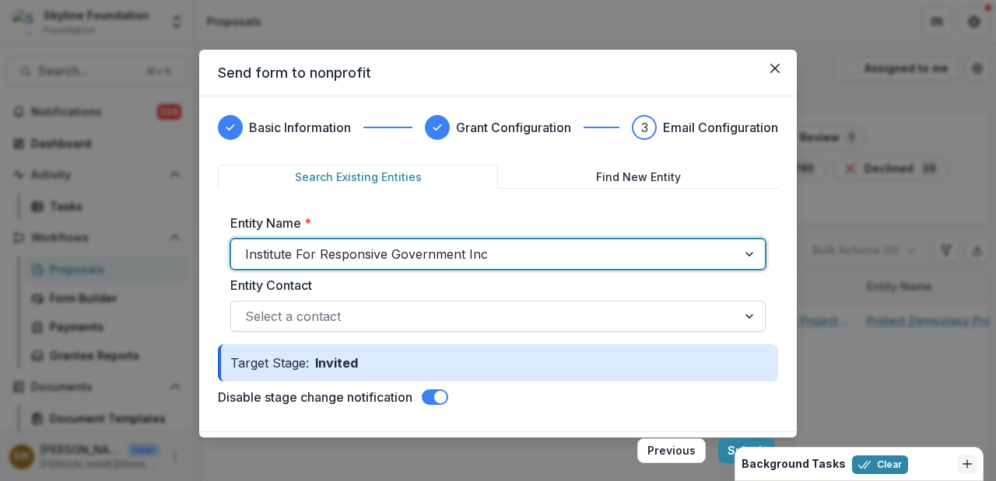
click at [544, 325] on div at bounding box center [484, 317] width 478 height 22
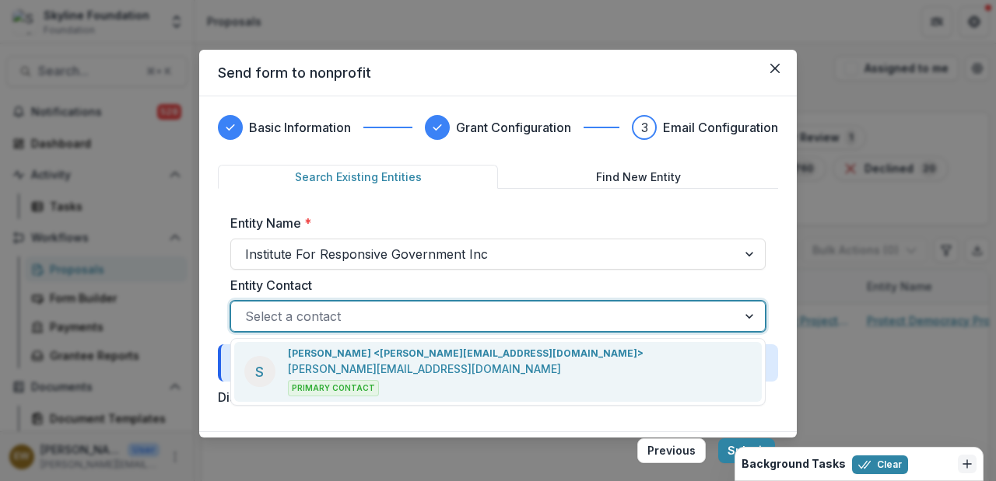
click at [495, 368] on div "[PERSON_NAME] <[PERSON_NAME][EMAIL_ADDRESS][DOMAIN_NAME]> [PERSON_NAME][EMAIL_A…" at bounding box center [465, 372] width 355 height 50
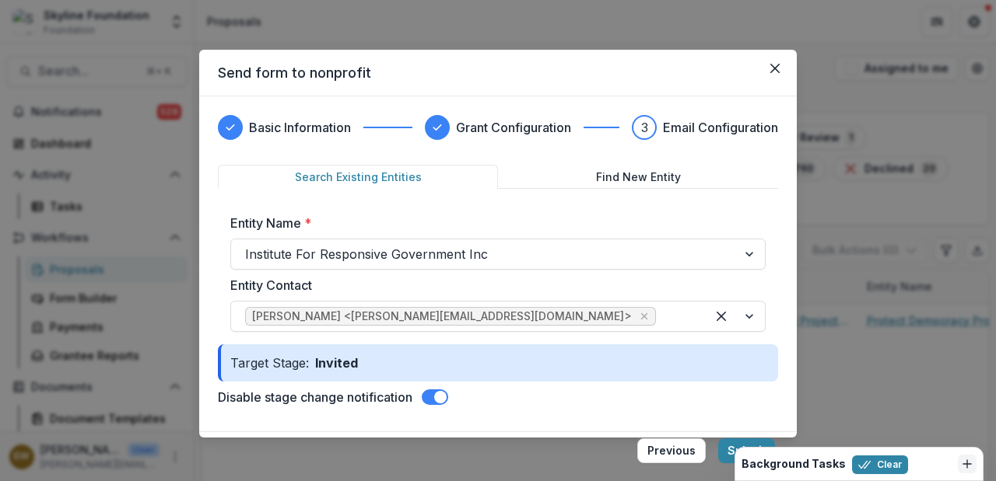
click at [659, 412] on form "Search Existing Entities Find New Entity Entity Name * Institute For Responsive…" at bounding box center [498, 289] width 560 height 248
click at [717, 446] on footer "Previous Submit" at bounding box center [497, 454] width 597 height 44
click at [722, 450] on button "Submit" at bounding box center [746, 451] width 57 height 25
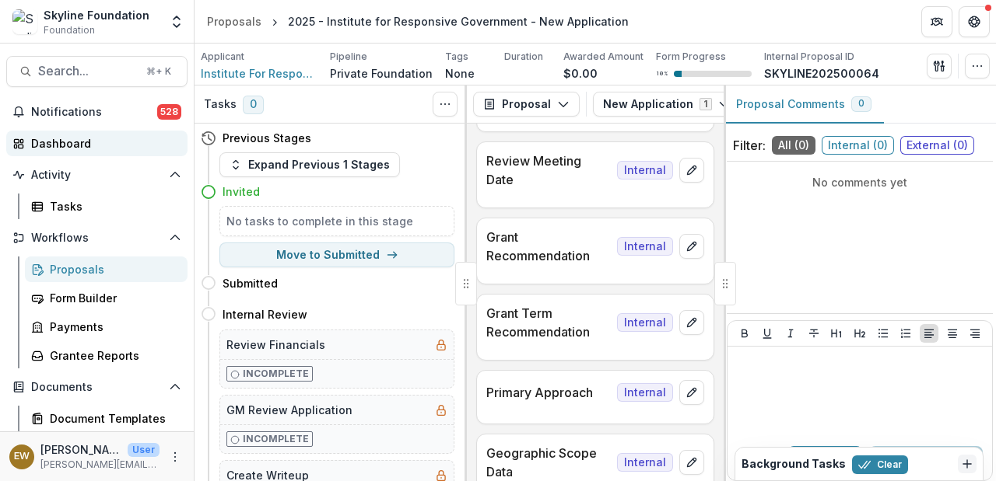
click at [64, 148] on div "Dashboard" at bounding box center [103, 143] width 144 height 16
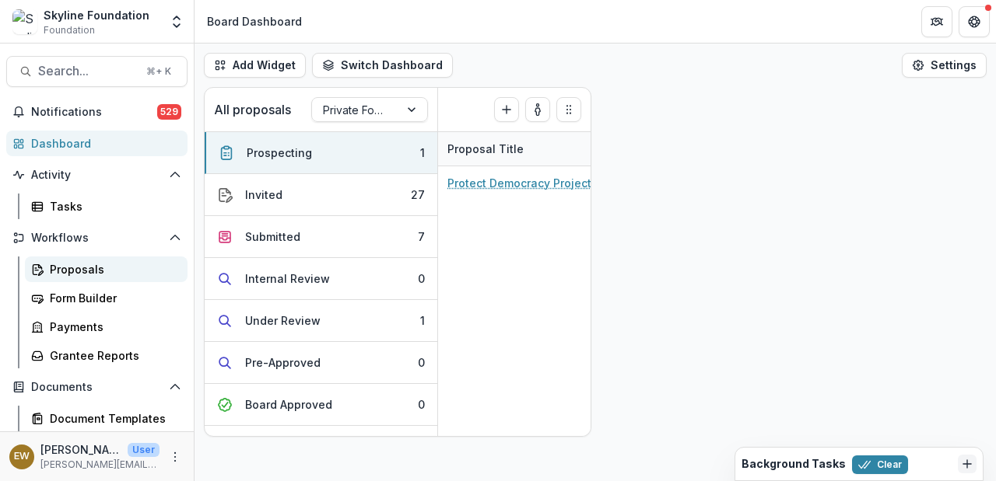
click at [91, 265] on div "Proposals" at bounding box center [112, 269] width 125 height 16
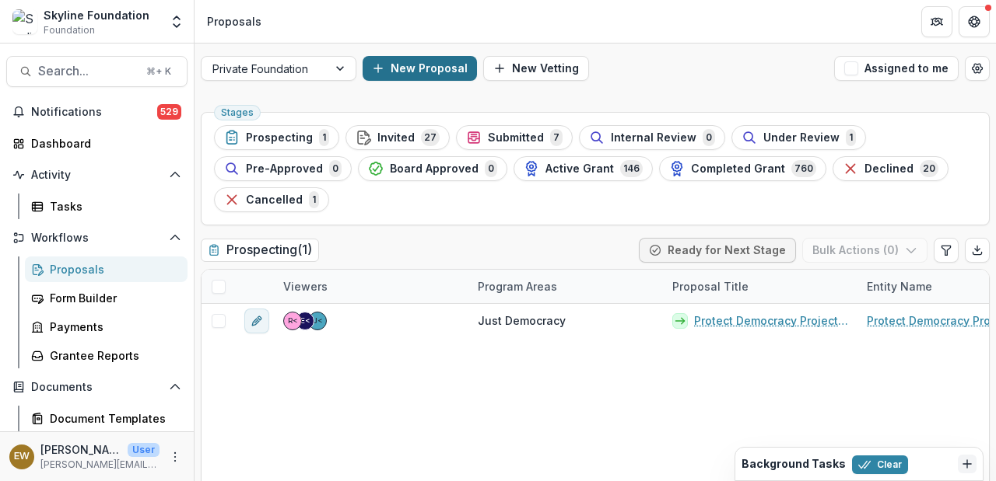
click at [422, 67] on button "New Proposal" at bounding box center [419, 68] width 114 height 25
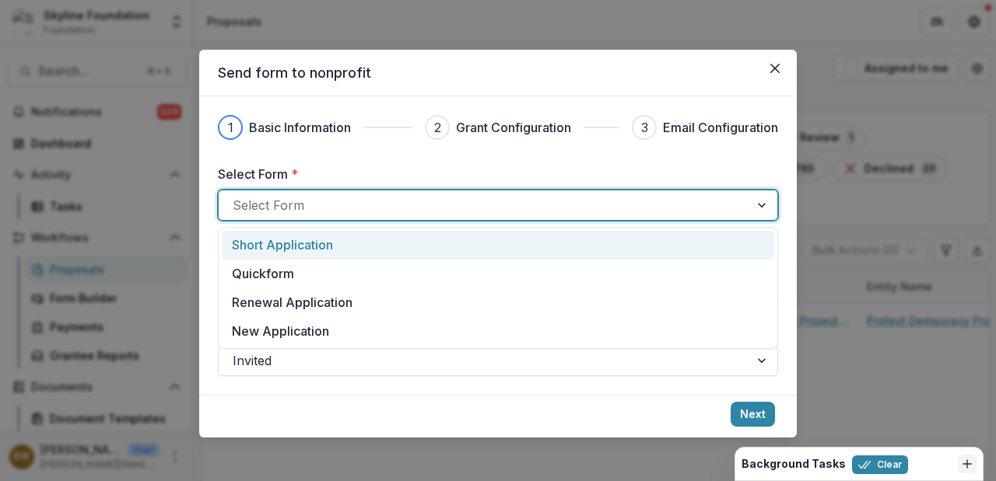
click at [323, 205] on div at bounding box center [484, 205] width 502 height 22
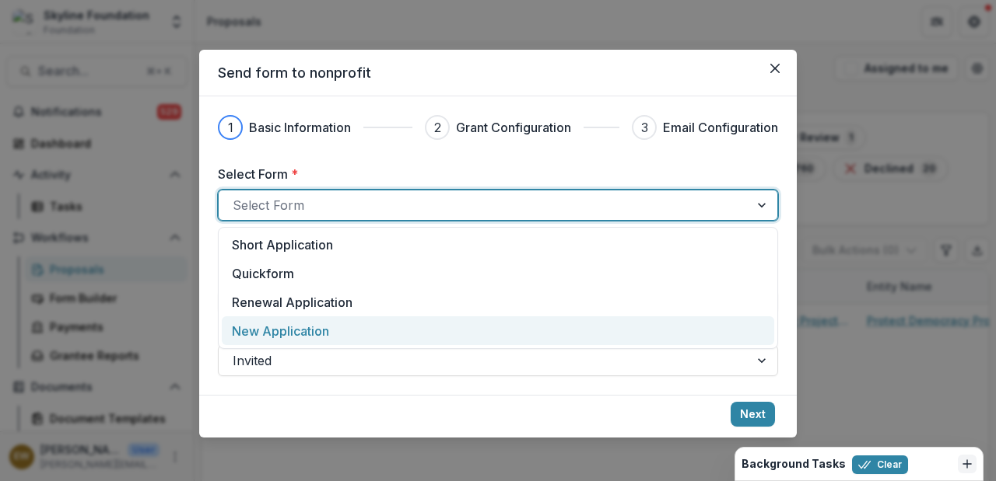
click at [276, 331] on p "New Application" at bounding box center [280, 331] width 97 height 19
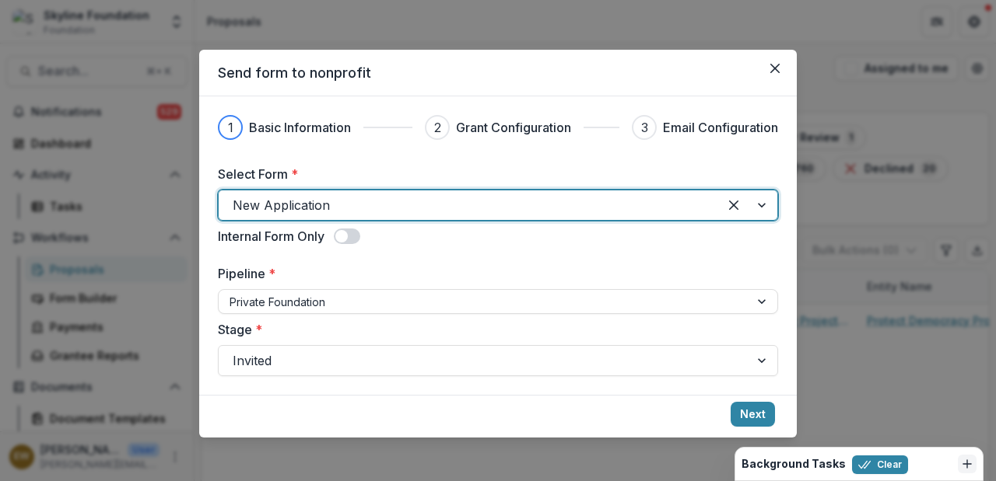
click at [350, 236] on span at bounding box center [347, 237] width 26 height 16
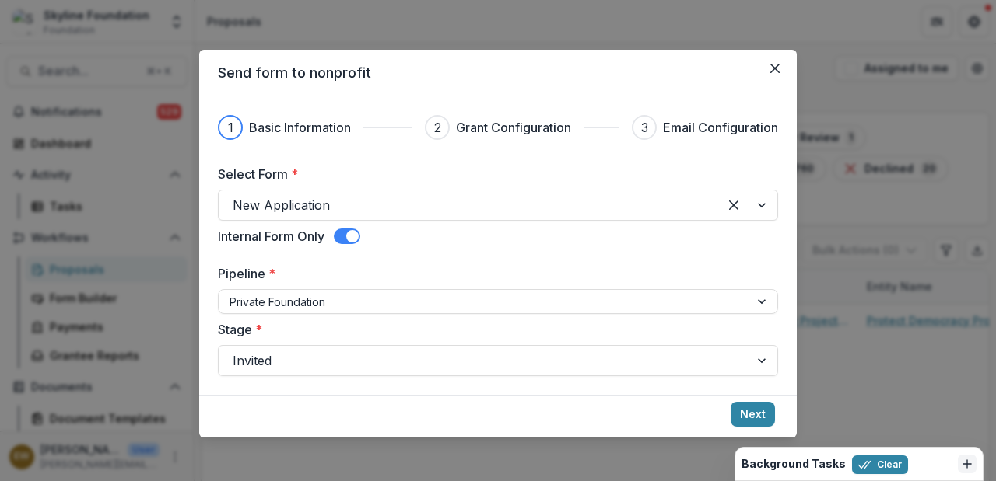
click at [355, 236] on span at bounding box center [352, 236] width 12 height 12
click at [752, 418] on button "Next" at bounding box center [752, 414] width 44 height 25
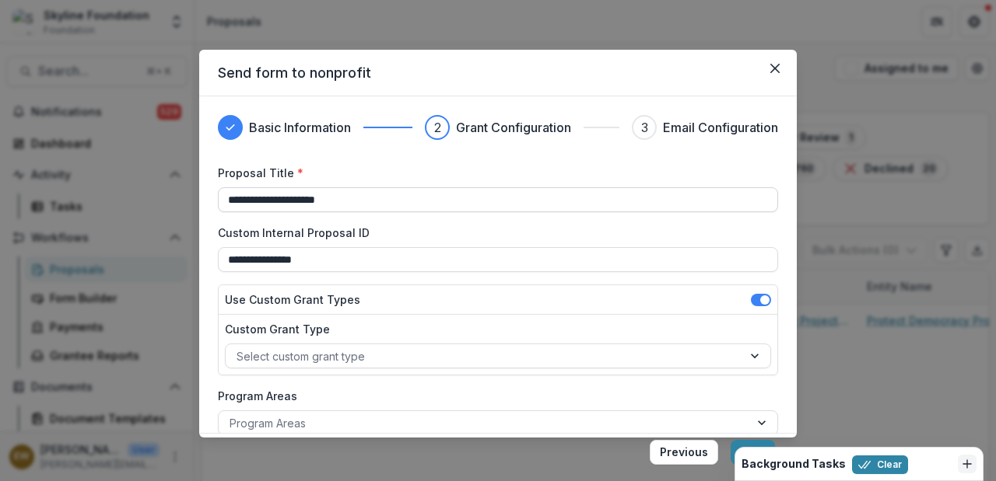
click at [264, 201] on input "**********" at bounding box center [498, 199] width 560 height 25
drag, startPoint x: 226, startPoint y: 194, endPoint x: 292, endPoint y: 200, distance: 67.2
click at [226, 194] on input "**********" at bounding box center [498, 199] width 560 height 25
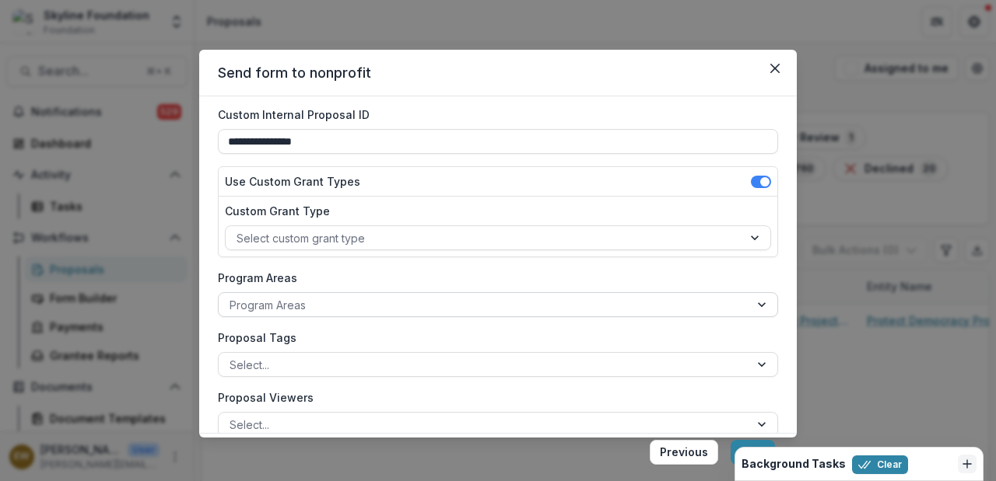
type input "**********"
click at [337, 304] on div at bounding box center [483, 305] width 509 height 19
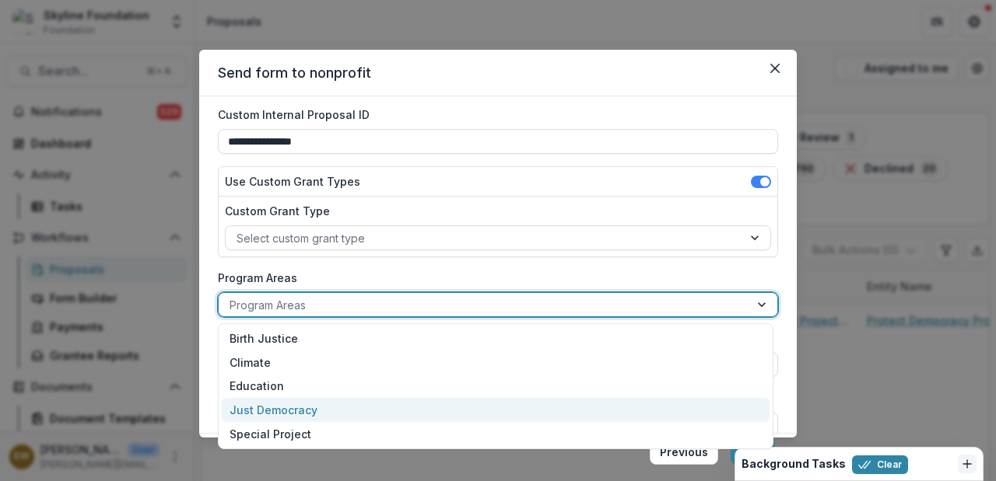
click at [306, 401] on div "Just Democracy" at bounding box center [496, 410] width 548 height 24
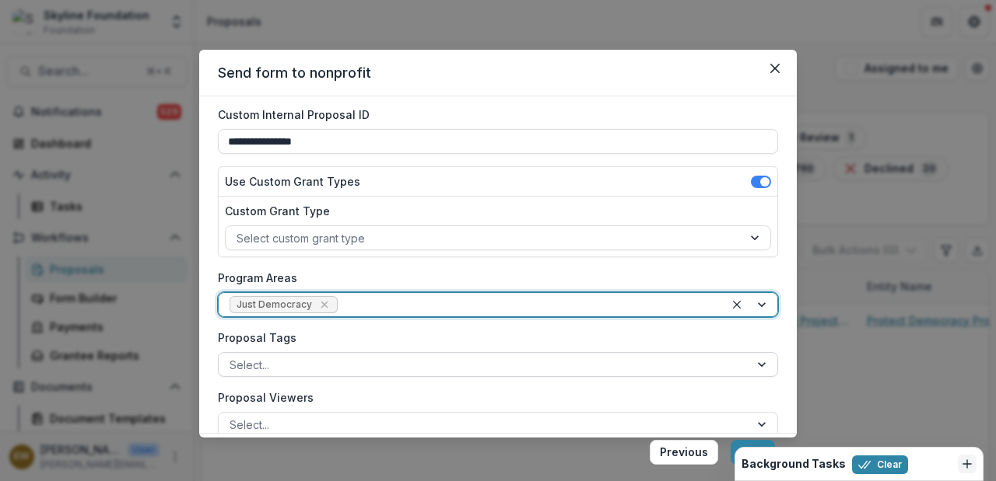
click at [324, 362] on div at bounding box center [483, 364] width 509 height 19
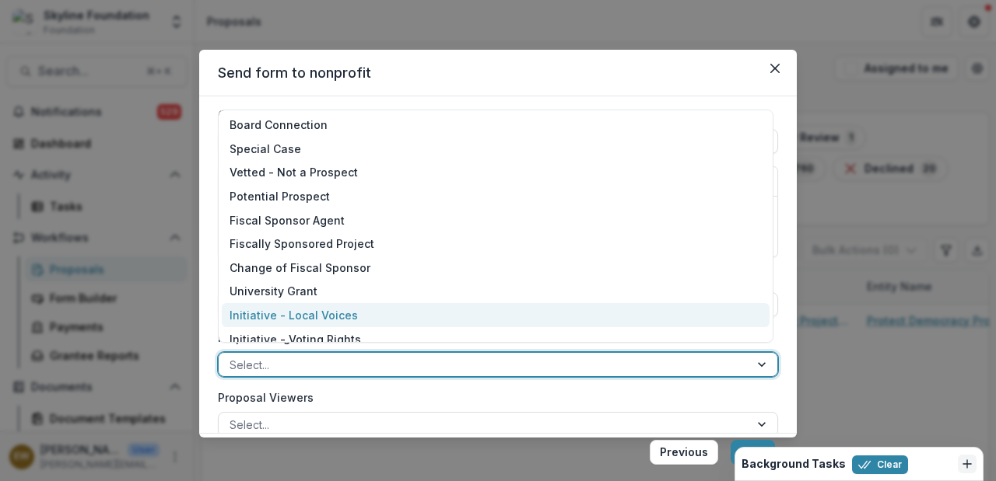
scroll to position [121, 0]
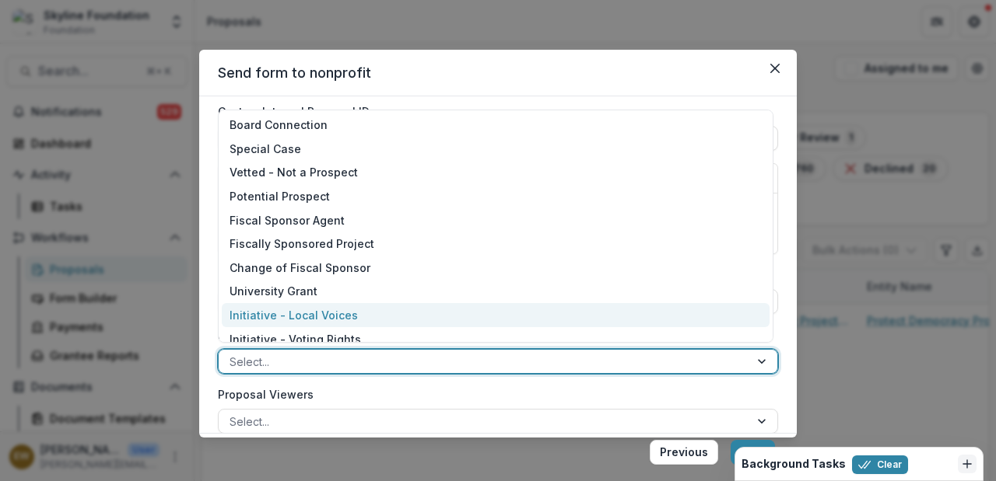
click at [294, 384] on div "**********" at bounding box center [498, 449] width 560 height 810
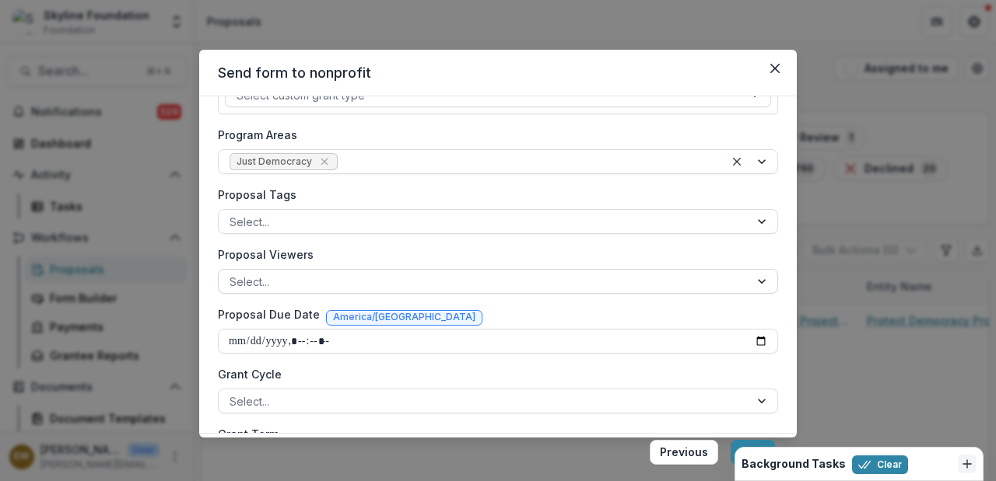
scroll to position [258, 0]
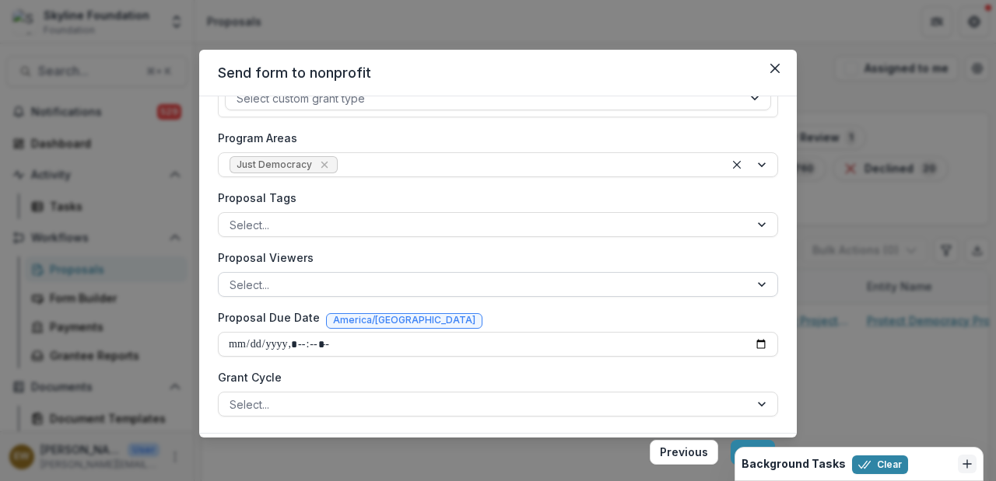
click at [281, 285] on div at bounding box center [483, 284] width 509 height 19
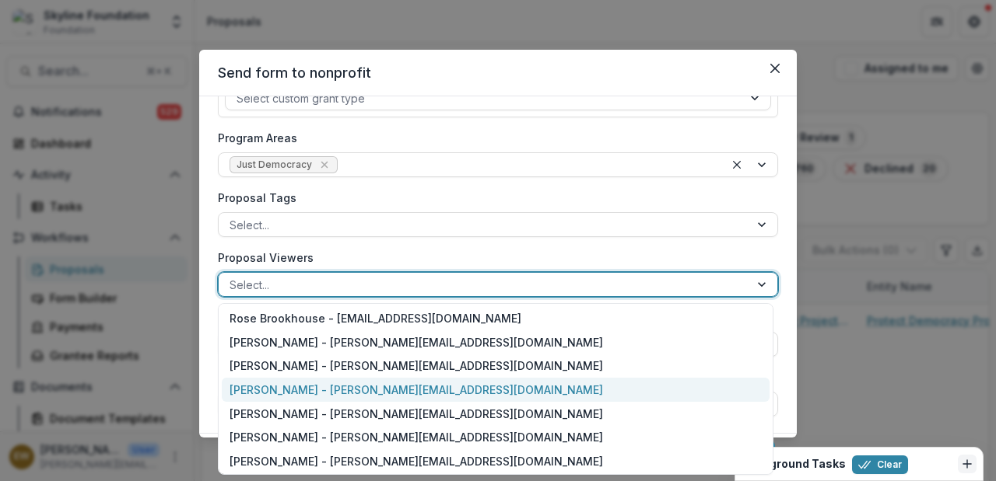
click at [292, 390] on div "[PERSON_NAME] - [PERSON_NAME][EMAIL_ADDRESS][DOMAIN_NAME]" at bounding box center [496, 390] width 548 height 24
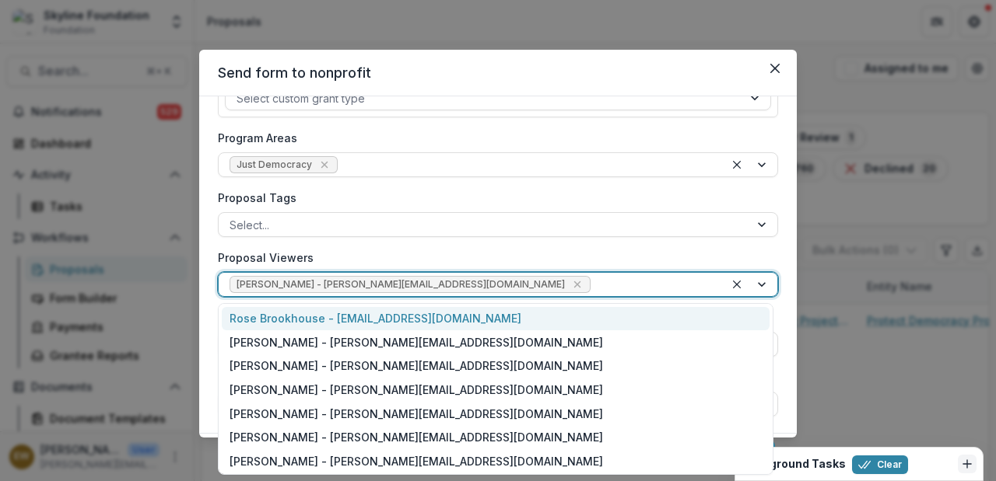
click at [593, 281] on div at bounding box center [653, 284] width 120 height 19
drag, startPoint x: 461, startPoint y: 317, endPoint x: 500, endPoint y: 312, distance: 39.3
click at [461, 317] on div "Rose Brookhouse - [EMAIL_ADDRESS][DOMAIN_NAME]" at bounding box center [496, 319] width 548 height 24
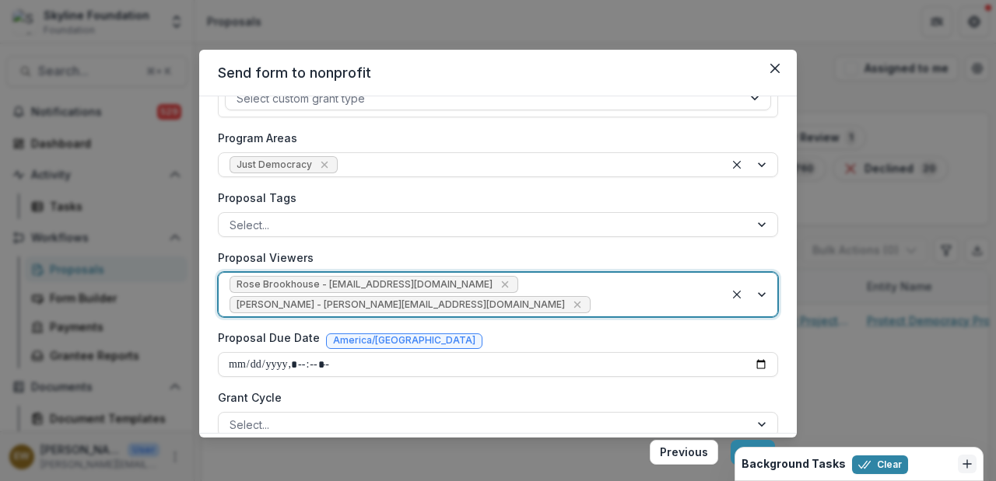
click at [593, 292] on div "Rose Brookhouse - [EMAIL_ADDRESS][DOMAIN_NAME] [PERSON_NAME] - [PERSON_NAME][EM…" at bounding box center [472, 295] width 506 height 44
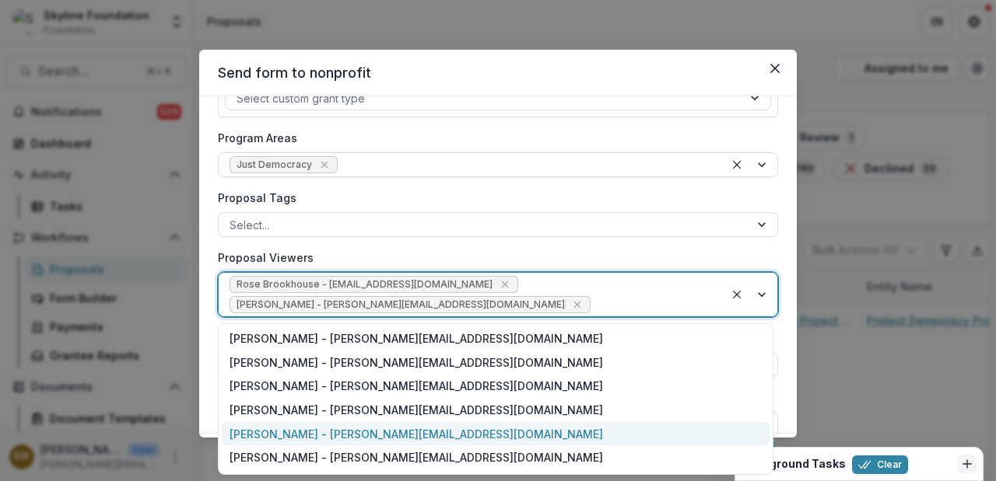
click at [358, 432] on div "[PERSON_NAME] - [PERSON_NAME][EMAIL_ADDRESS][DOMAIN_NAME]" at bounding box center [496, 434] width 548 height 24
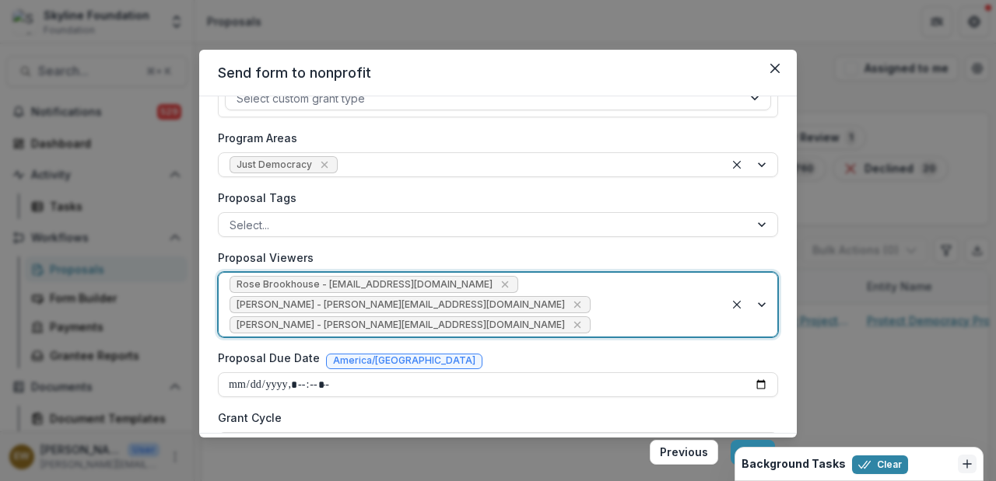
click at [614, 321] on div at bounding box center [653, 325] width 120 height 19
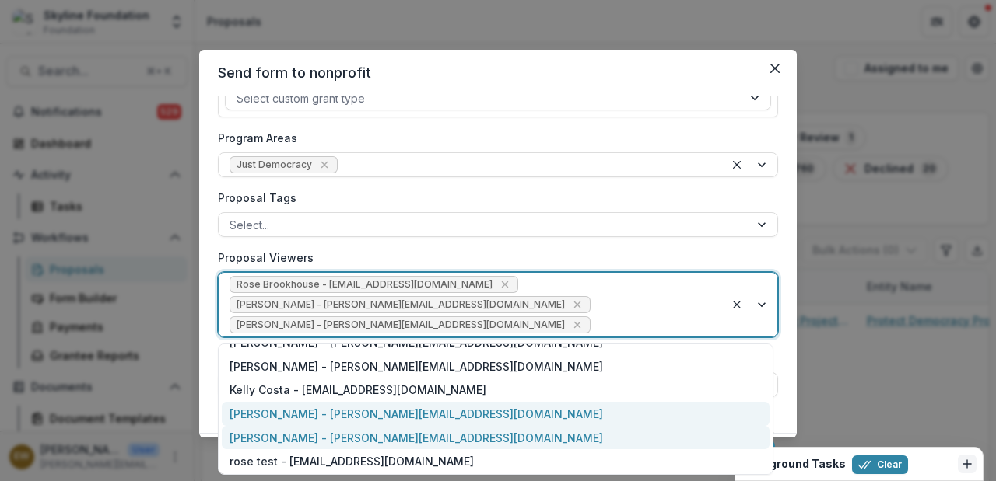
scroll to position [135, 0]
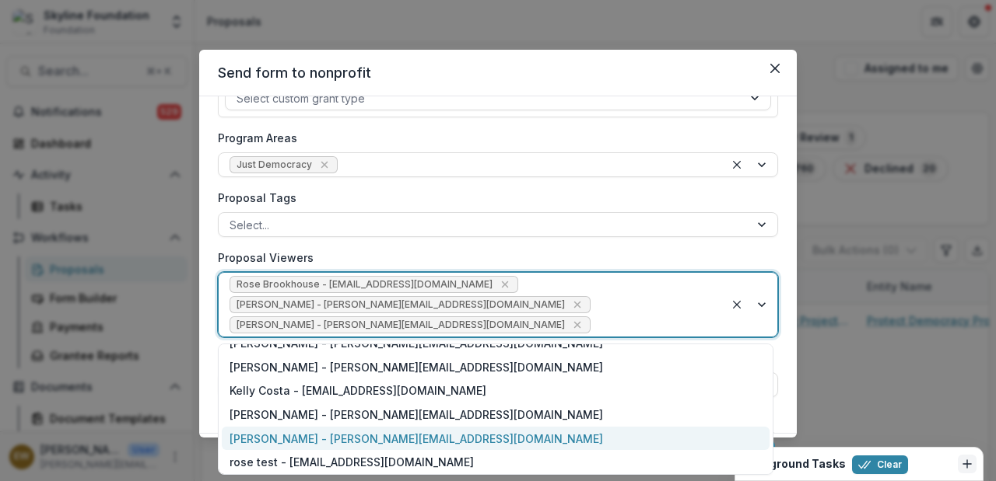
click at [343, 441] on div "[PERSON_NAME] - [PERSON_NAME][EMAIL_ADDRESS][DOMAIN_NAME]" at bounding box center [496, 439] width 548 height 24
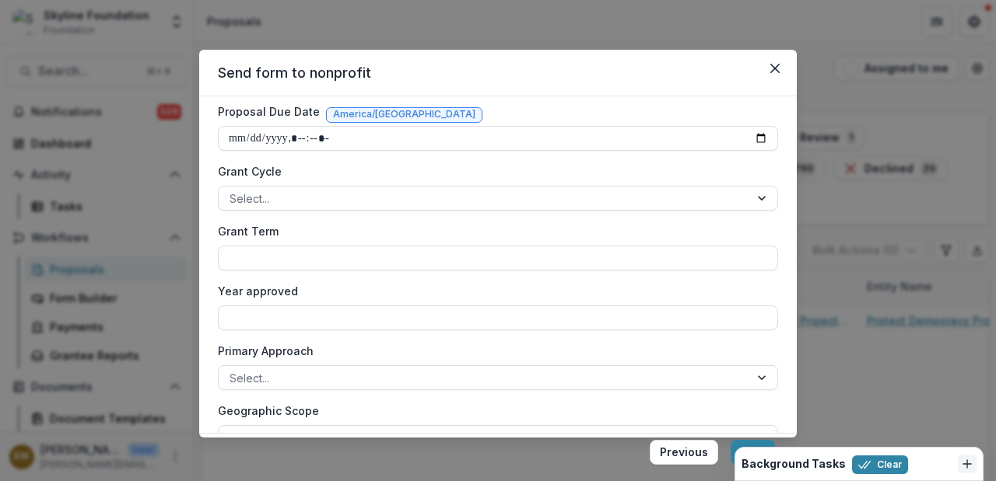
scroll to position [524, 0]
click at [762, 130] on input "Proposal Due Date" at bounding box center [498, 139] width 560 height 25
click at [759, 135] on input "Proposal Due Date" at bounding box center [498, 139] width 560 height 25
type input "**********"
click at [524, 85] on header "Send form to nonprofit" at bounding box center [497, 73] width 597 height 47
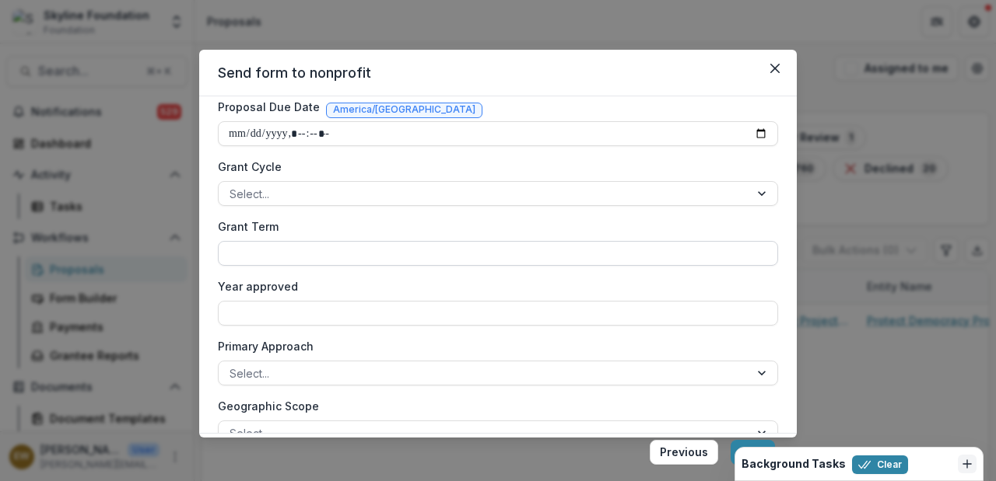
scroll to position [538, 0]
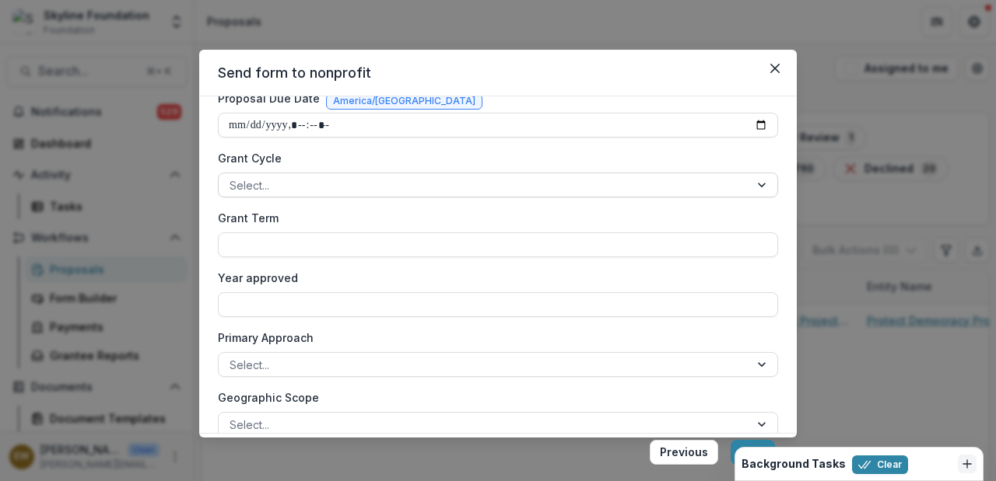
click at [398, 187] on div at bounding box center [483, 185] width 509 height 19
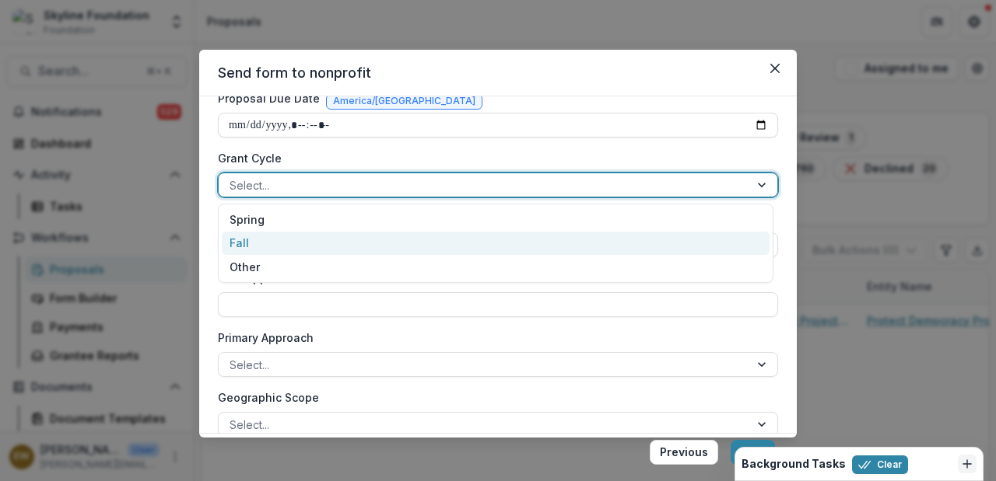
click at [341, 238] on div "Fall" at bounding box center [496, 244] width 548 height 24
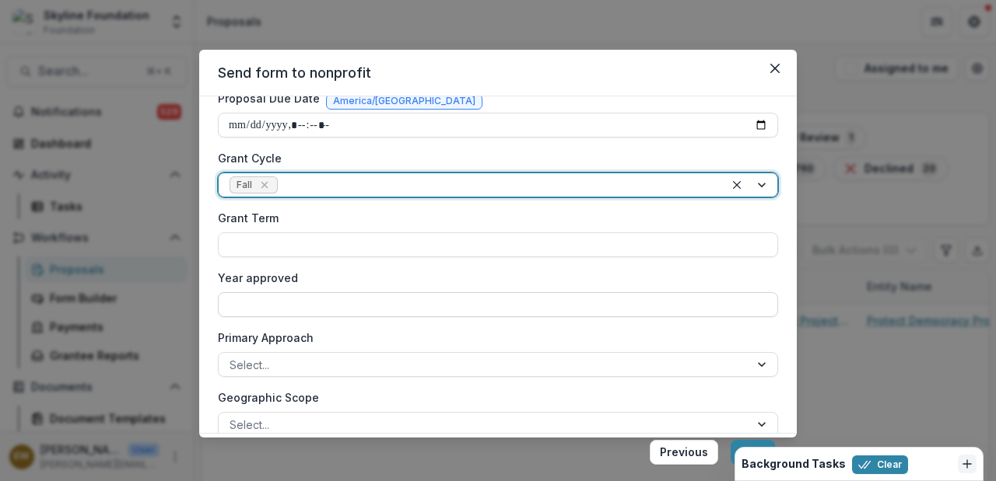
click at [303, 300] on input "Year approved" at bounding box center [498, 304] width 560 height 25
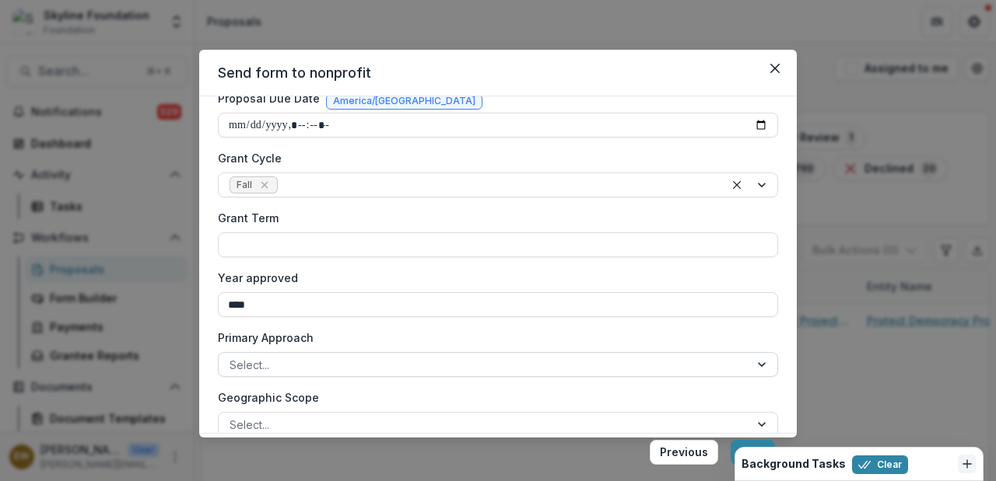
type input "****"
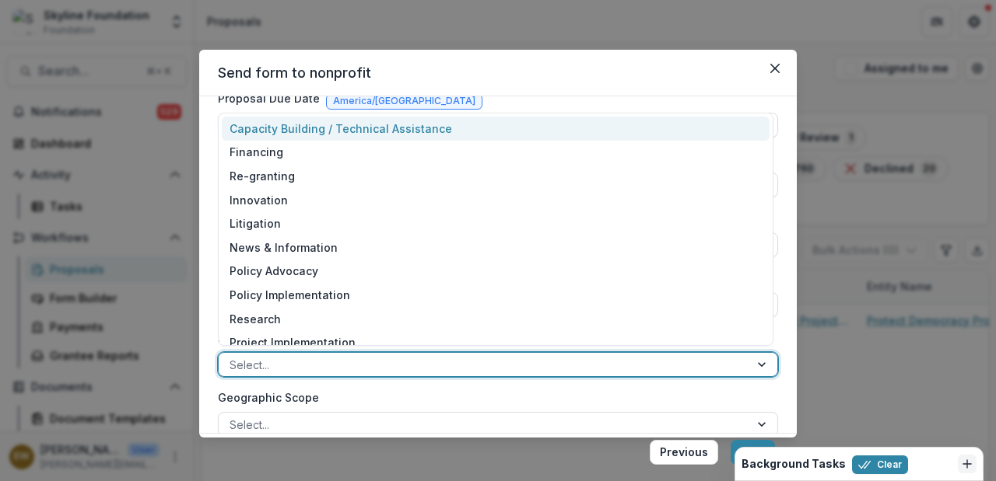
click at [306, 356] on div at bounding box center [483, 364] width 509 height 19
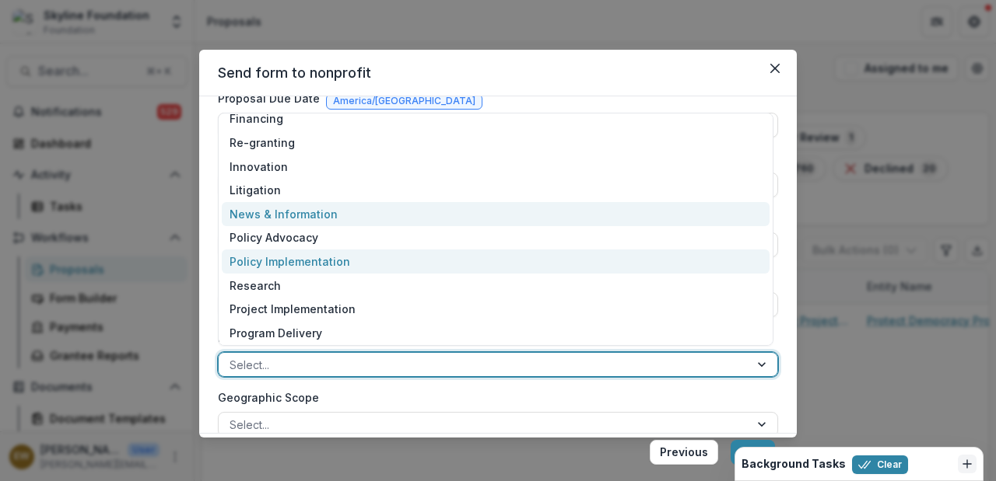
scroll to position [33, 0]
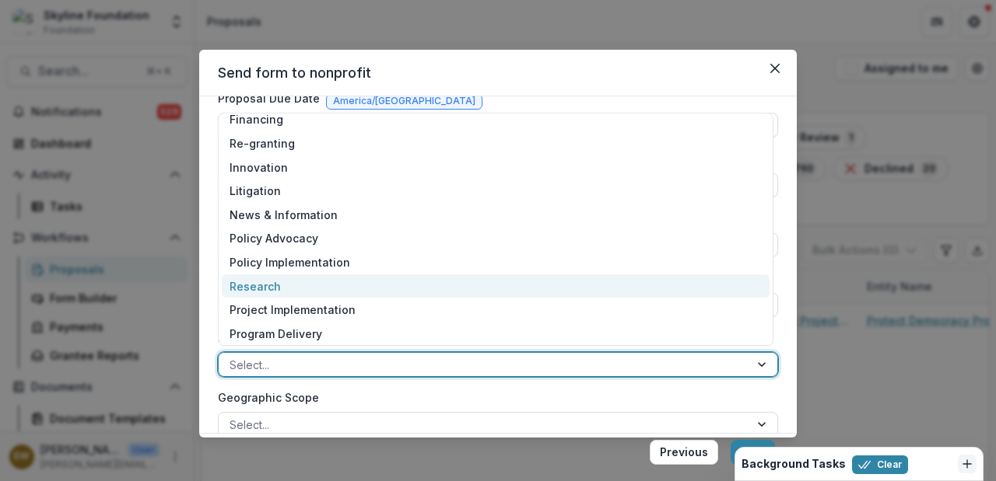
click at [315, 278] on div "Research" at bounding box center [496, 287] width 548 height 24
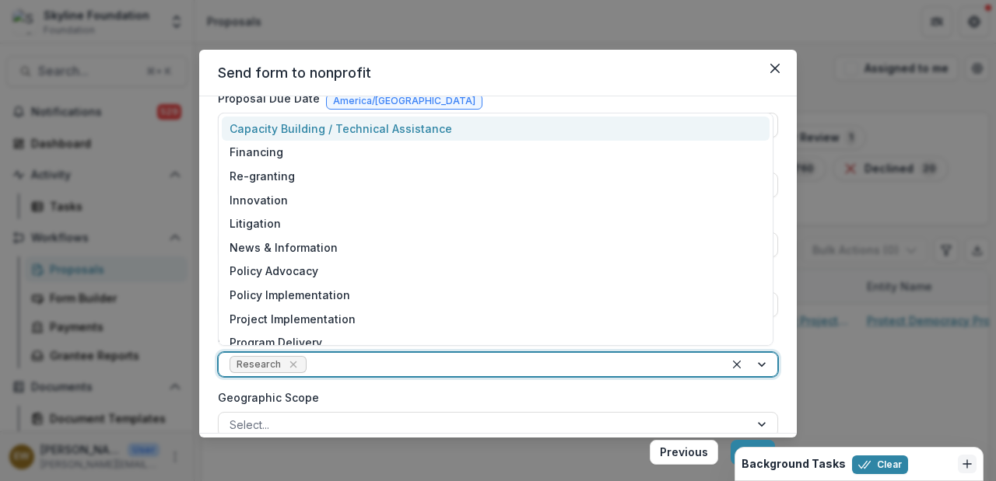
click at [365, 362] on div at bounding box center [512, 364] width 404 height 19
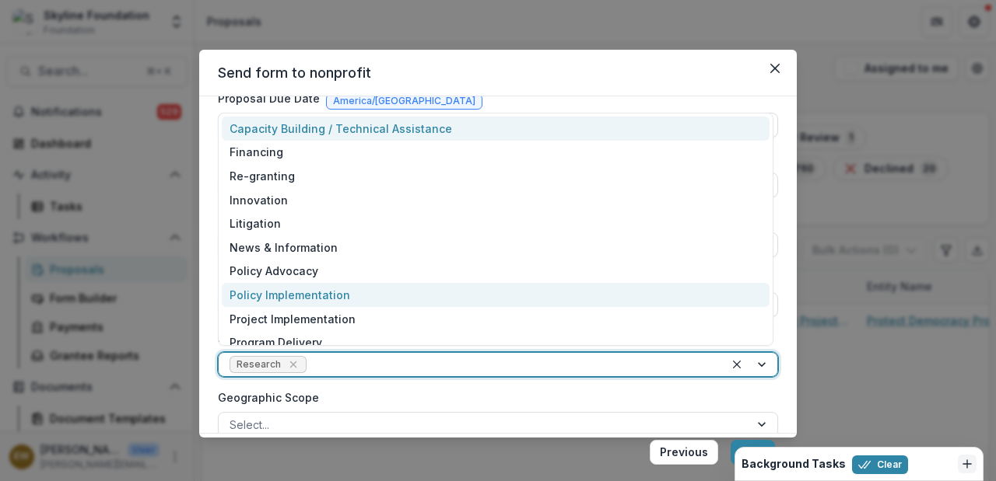
scroll to position [12, 0]
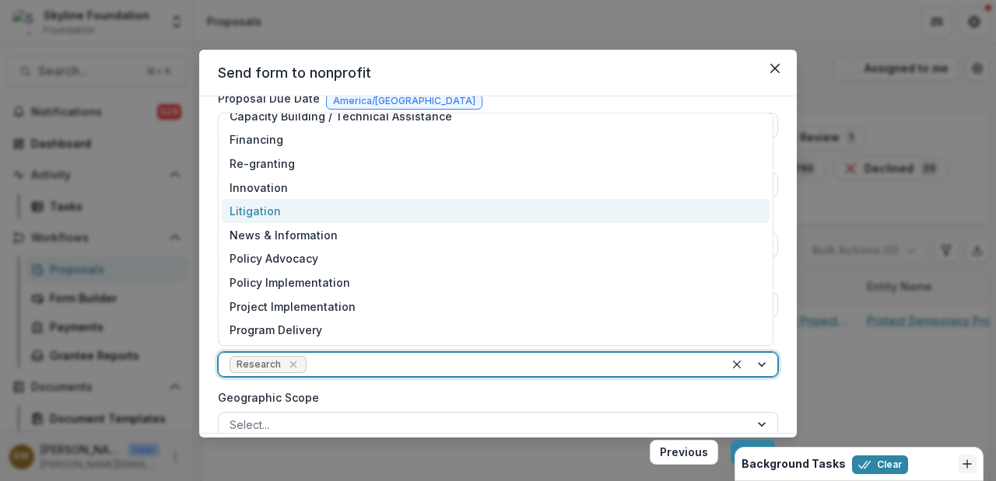
click at [321, 212] on div "Litigation" at bounding box center [496, 211] width 548 height 24
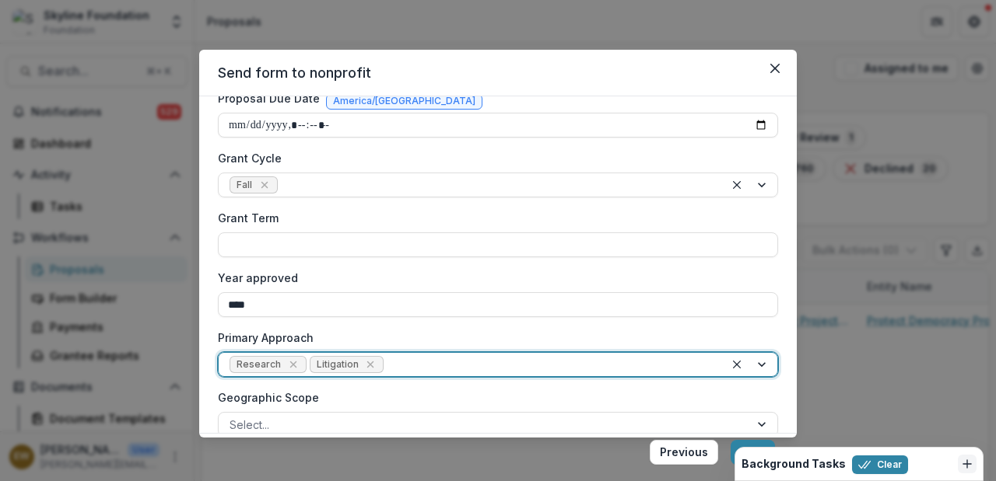
click at [411, 350] on div "Primary Approach option Litigation, selected. Research Litigation" at bounding box center [498, 353] width 560 height 47
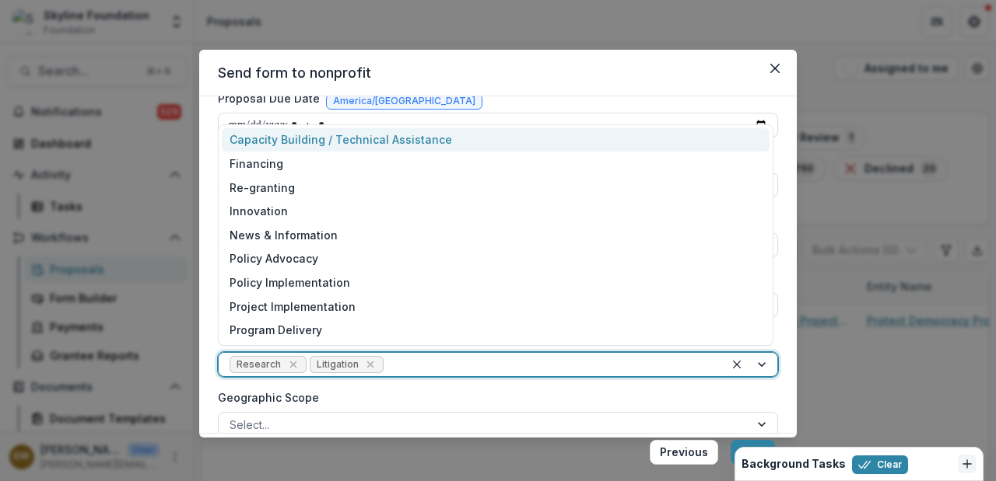
click at [407, 359] on div at bounding box center [550, 364] width 327 height 19
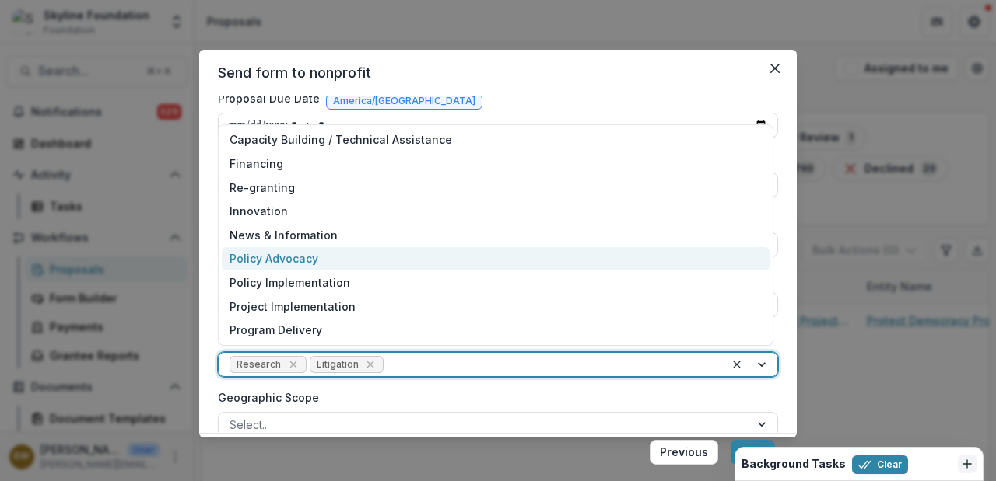
click at [388, 267] on div "Policy Advocacy" at bounding box center [496, 259] width 548 height 24
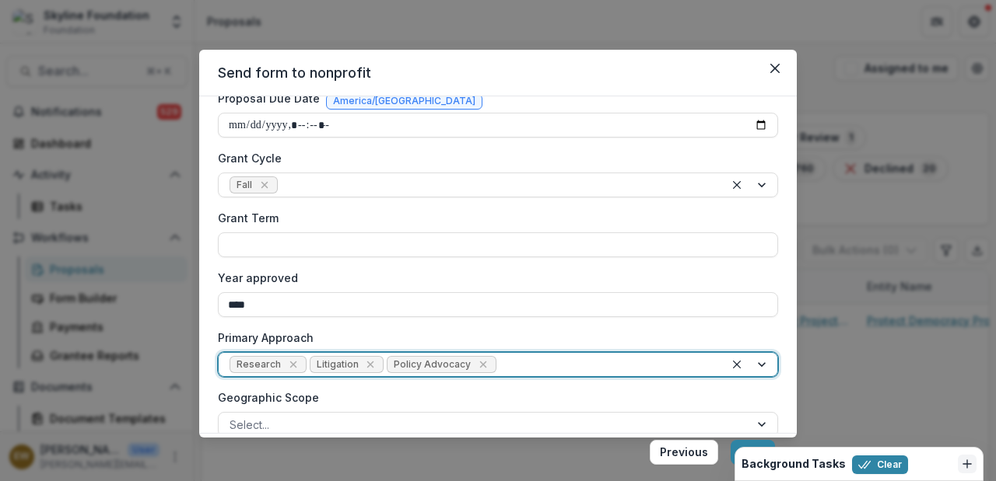
click at [534, 271] on label "Year approved" at bounding box center [493, 278] width 551 height 16
click at [534, 292] on input "****" at bounding box center [498, 304] width 560 height 25
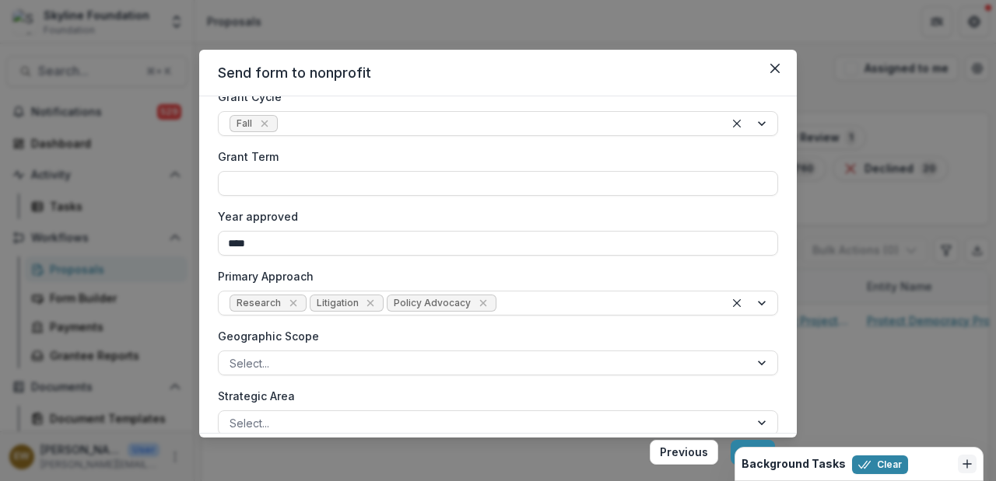
scroll to position [590, 0]
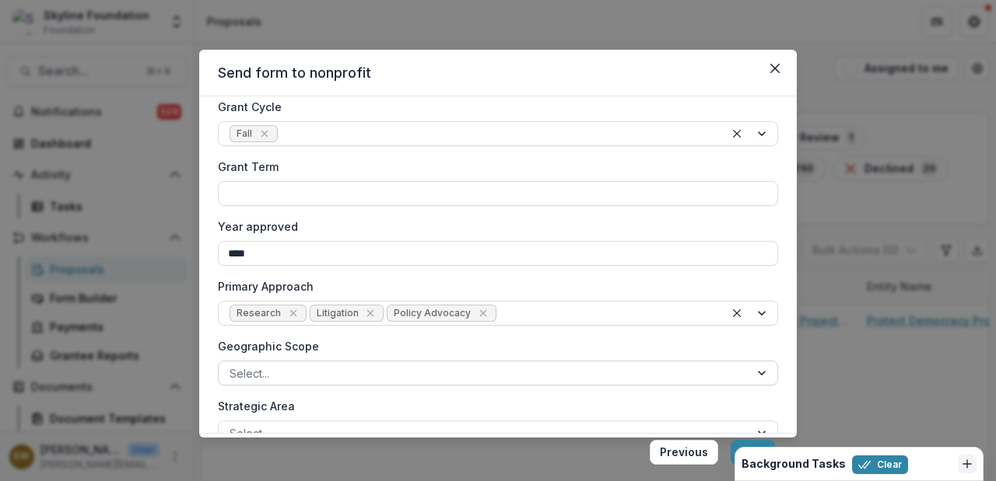
click at [411, 376] on div at bounding box center [483, 373] width 509 height 19
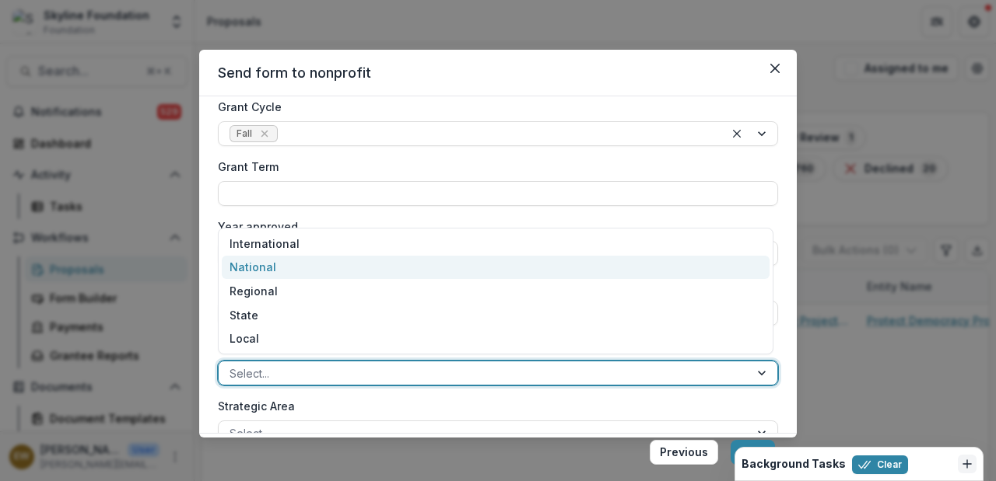
click at [350, 270] on div "National" at bounding box center [496, 268] width 548 height 24
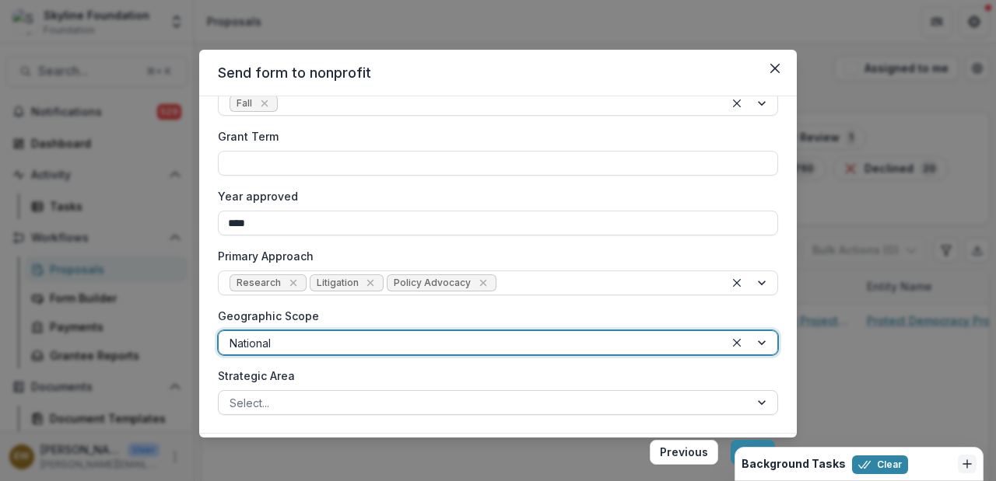
scroll to position [620, 0]
click at [345, 406] on div at bounding box center [483, 403] width 509 height 19
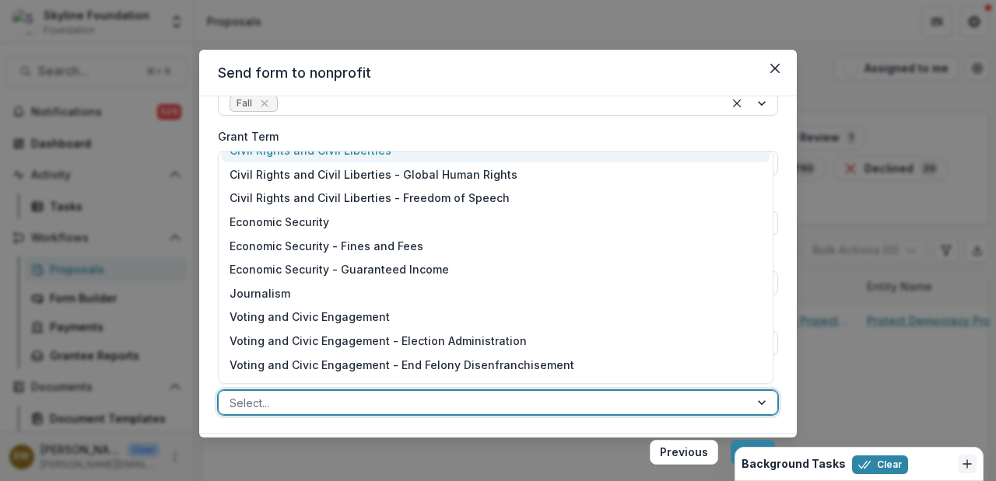
scroll to position [0, 0]
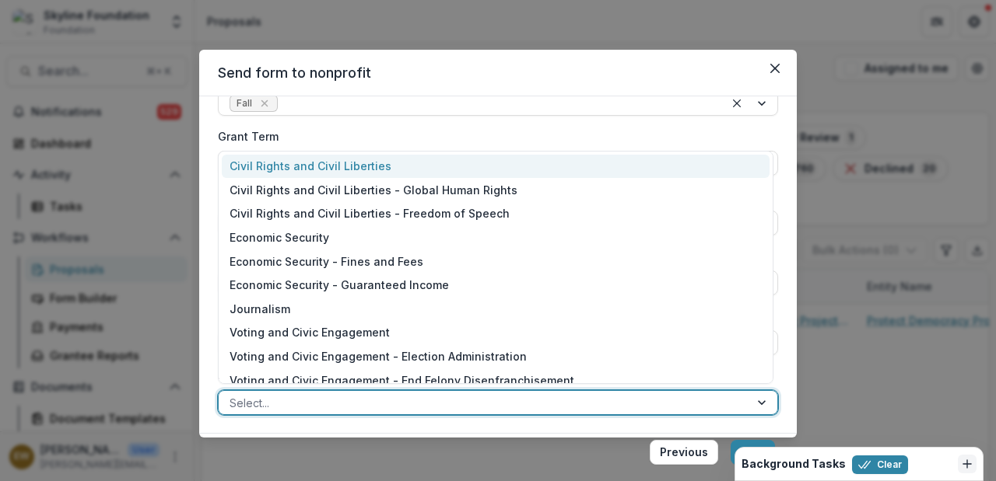
click at [406, 170] on div "Civil Rights and Civil Liberties" at bounding box center [496, 167] width 548 height 24
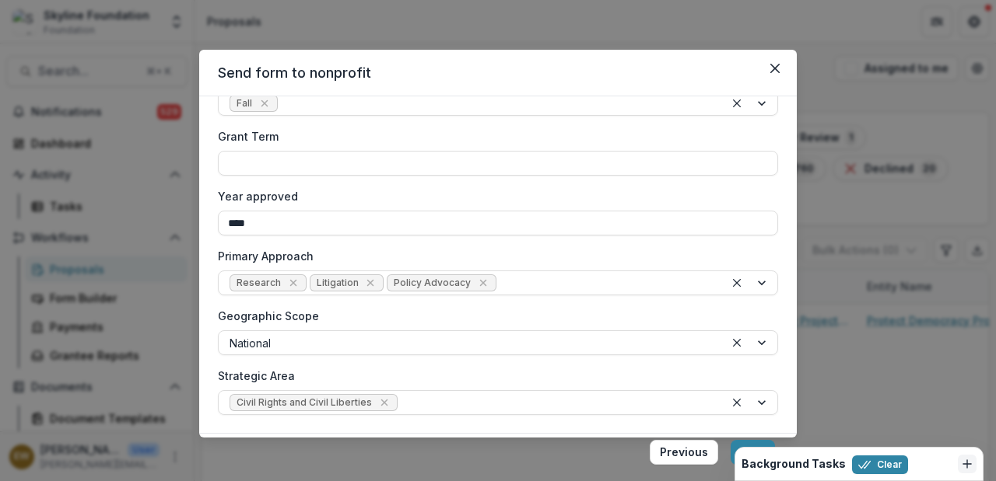
click at [734, 447] on div "Background Tasks Clear Updating Proposals Completed" at bounding box center [858, 464] width 249 height 34
click at [744, 445] on button "Next" at bounding box center [752, 452] width 44 height 25
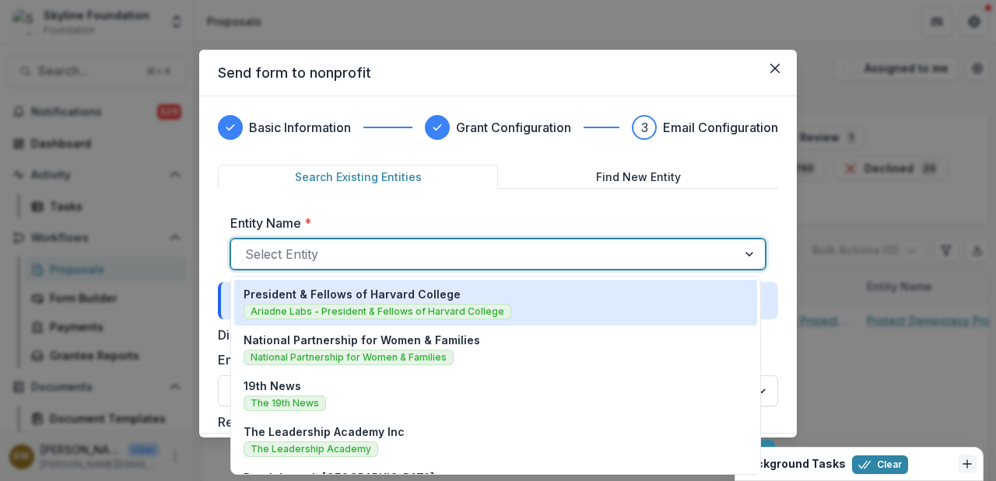
click at [386, 247] on div at bounding box center [484, 254] width 478 height 22
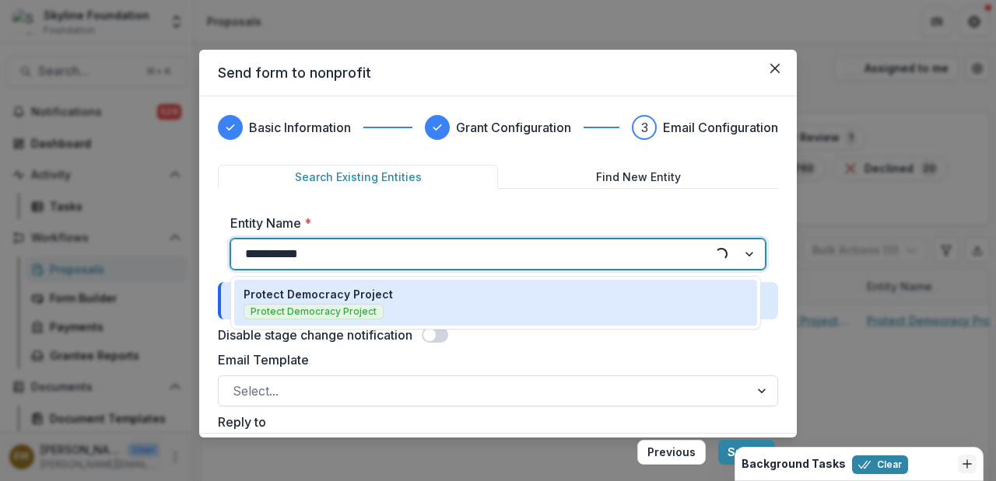
type input "**********"
click at [398, 305] on div "Protect Democracy Project Protect Democracy Project" at bounding box center [495, 302] width 504 height 33
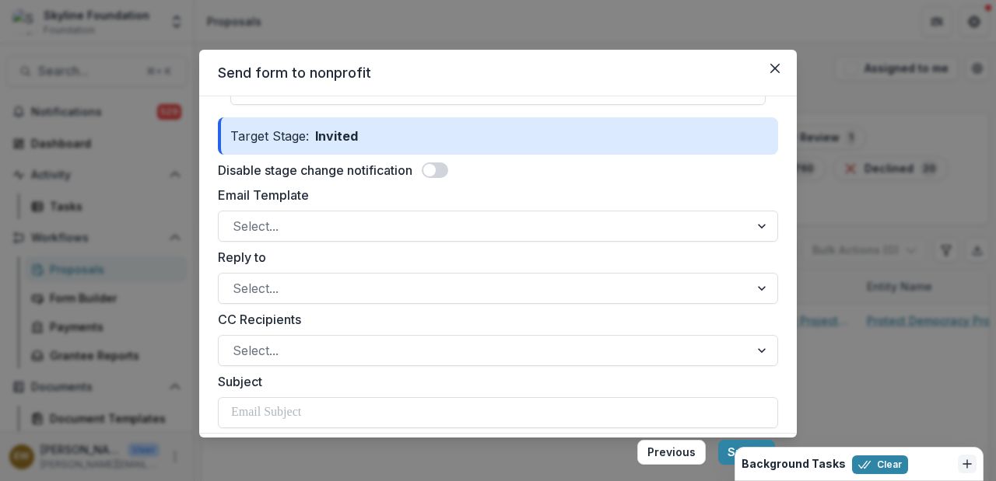
scroll to position [155, 0]
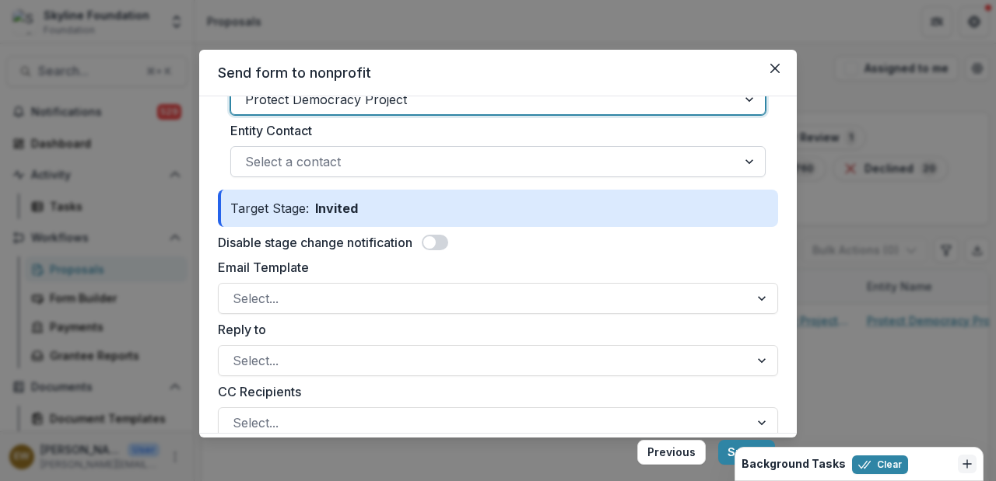
click at [439, 170] on div at bounding box center [484, 162] width 478 height 22
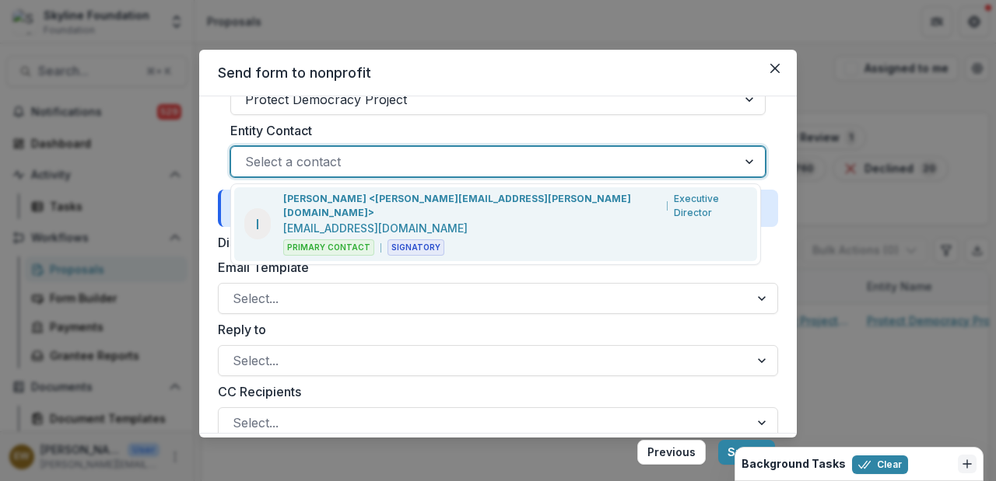
click at [391, 198] on p "[PERSON_NAME] <[PERSON_NAME][EMAIL_ADDRESS][PERSON_NAME][DOMAIN_NAME]>" at bounding box center [471, 206] width 376 height 28
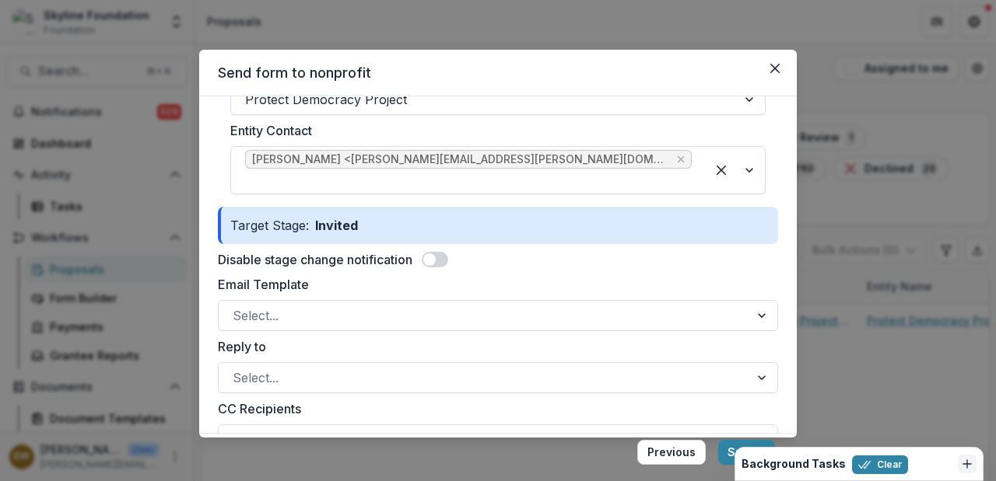
click at [433, 254] on span at bounding box center [429, 260] width 12 height 12
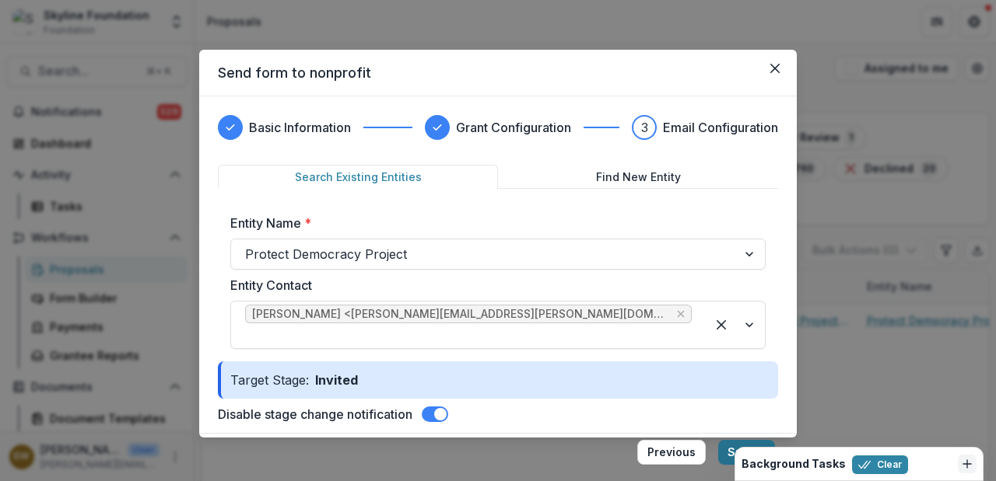
click at [729, 454] on button "Submit" at bounding box center [746, 452] width 57 height 25
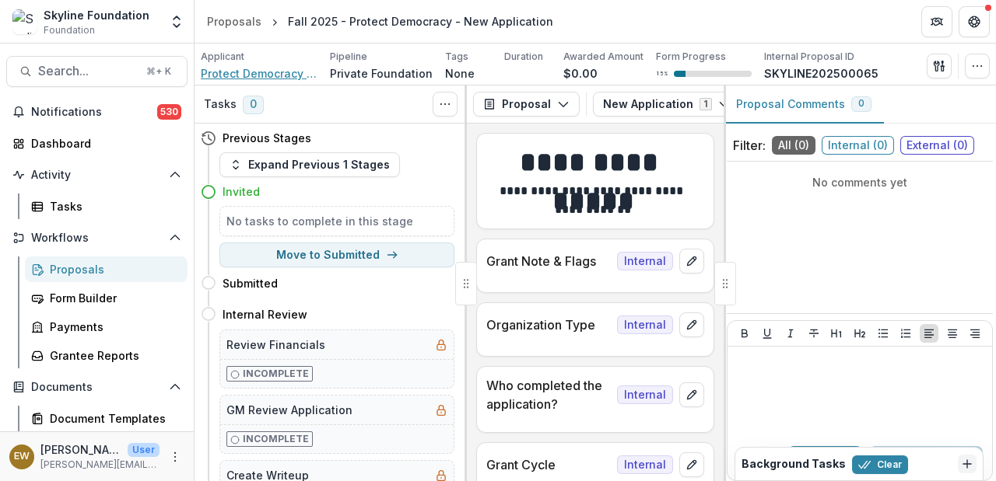
click at [264, 75] on span "Protect Democracy Project" at bounding box center [259, 73] width 117 height 16
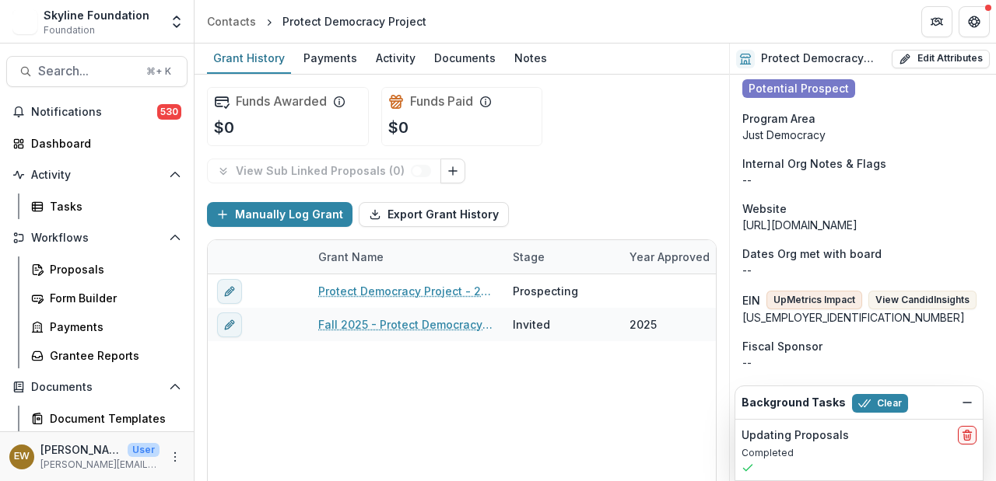
scroll to position [503, 0]
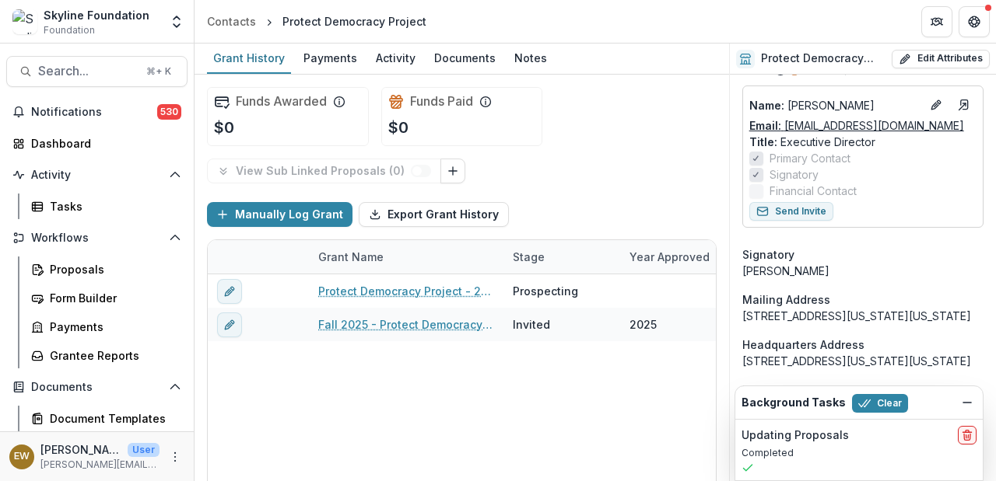
drag, startPoint x: 965, startPoint y: 125, endPoint x: 783, endPoint y: 131, distance: 182.1
click at [783, 131] on div "Email: [PERSON_NAME][EMAIL_ADDRESS][PERSON_NAME][DOMAIN_NAME]" at bounding box center [862, 125] width 227 height 16
copy link "[EMAIL_ADDRESS][DOMAIN_NAME]"
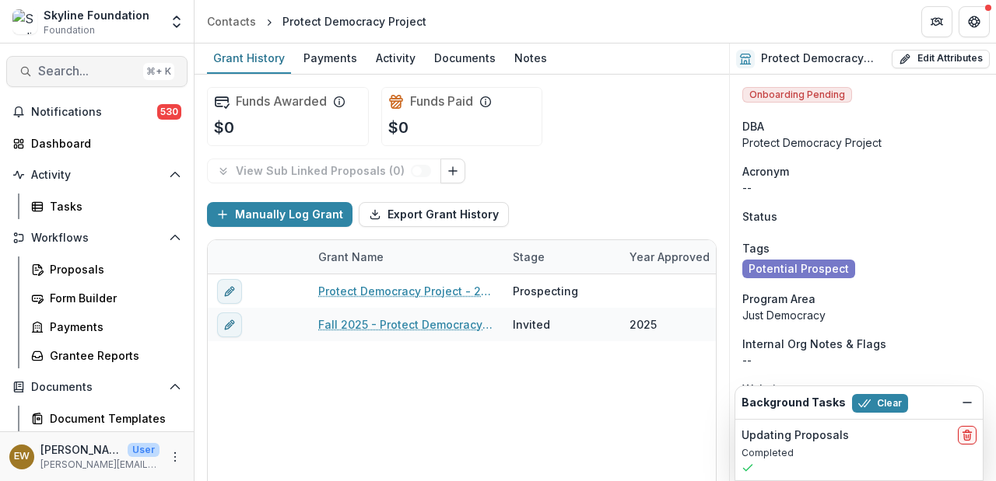
click at [99, 73] on span "Search..." at bounding box center [87, 71] width 99 height 15
click at [94, 64] on span "Search..." at bounding box center [87, 71] width 99 height 15
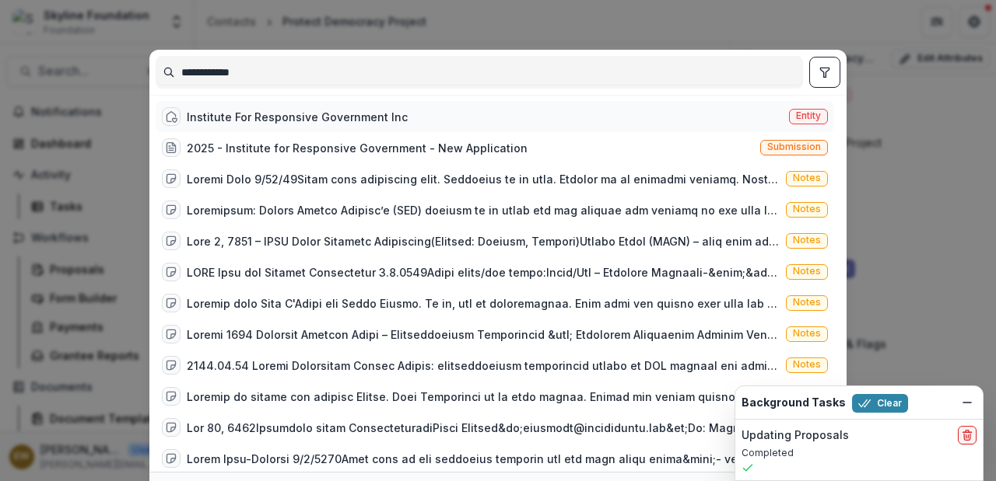
type input "**********"
click at [303, 117] on div "Institute For Responsive Government Inc" at bounding box center [297, 117] width 221 height 16
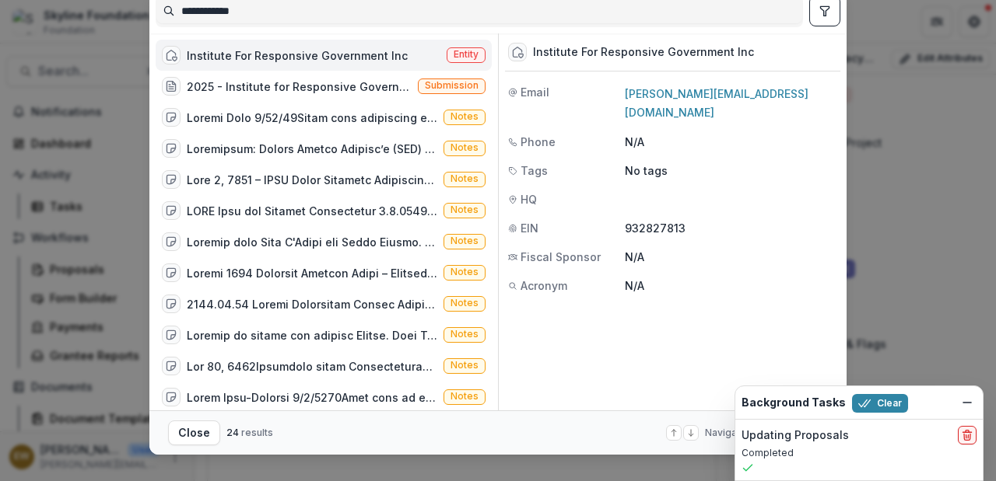
scroll to position [85, 0]
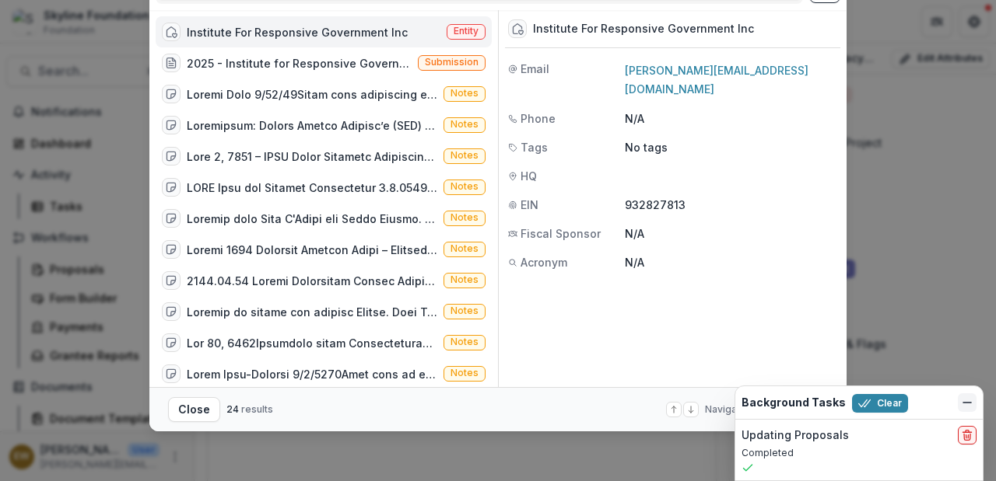
click at [958, 402] on button "Dismiss" at bounding box center [967, 403] width 19 height 19
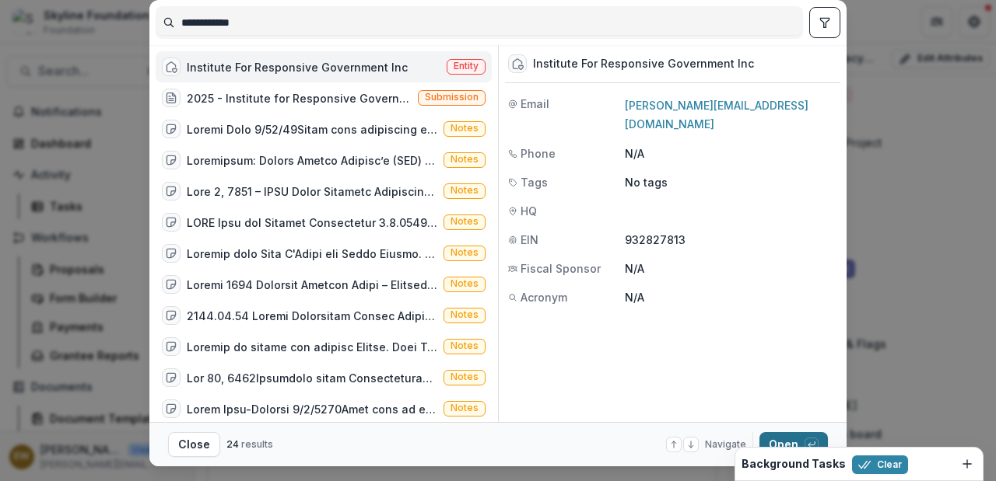
click at [779, 440] on button "Open with enter key" at bounding box center [793, 444] width 68 height 25
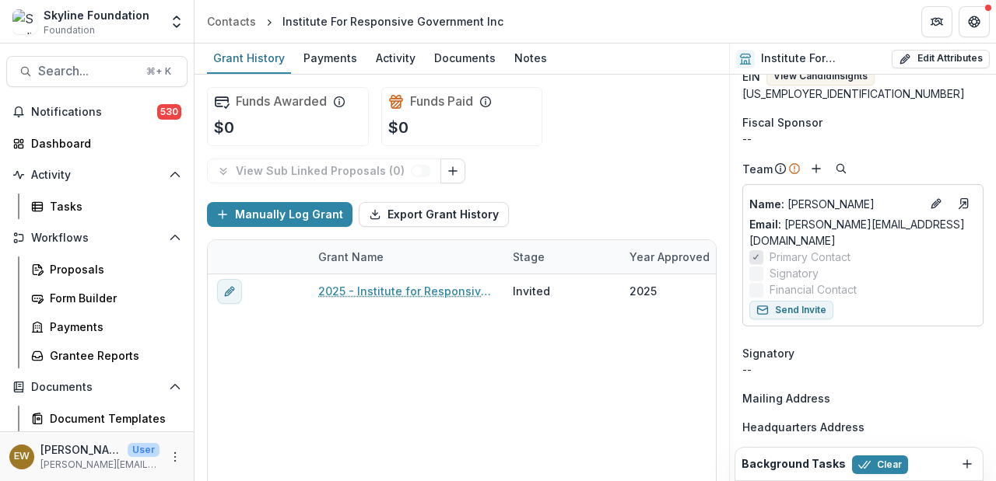
scroll to position [387, 0]
drag, startPoint x: 930, startPoint y: 223, endPoint x: 785, endPoint y: 230, distance: 145.6
click at [785, 230] on div "Email: [PERSON_NAME][EMAIL_ADDRESS][DOMAIN_NAME]" at bounding box center [862, 231] width 227 height 33
copy link "[PERSON_NAME][EMAIL_ADDRESS][DOMAIN_NAME]"
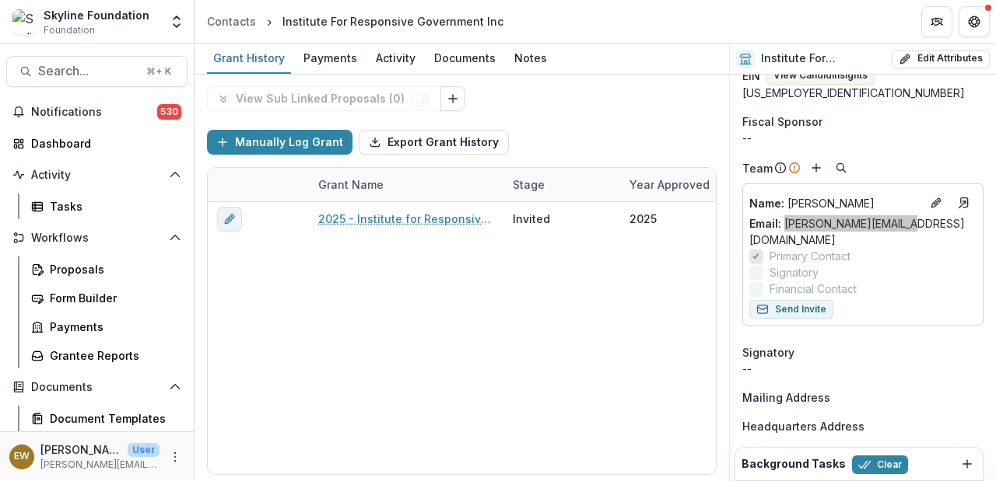
scroll to position [0, 0]
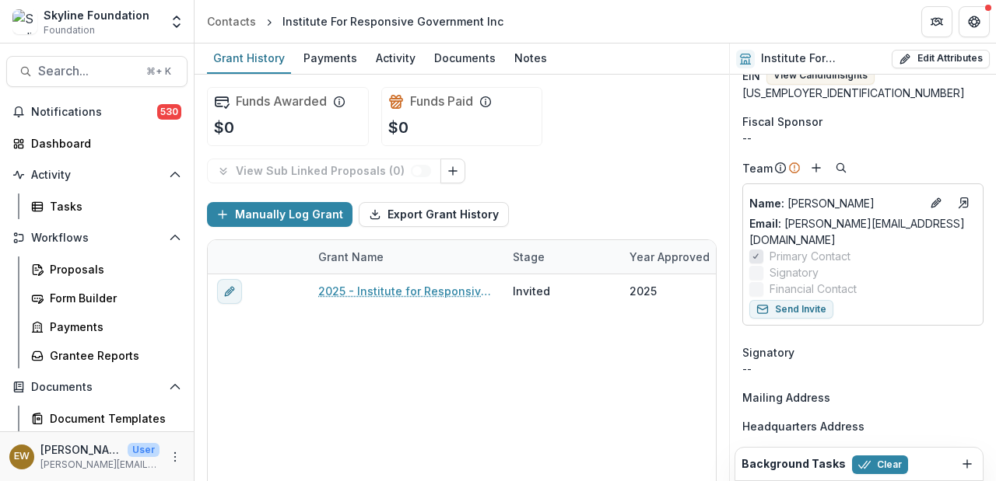
drag, startPoint x: 362, startPoint y: 345, endPoint x: 420, endPoint y: 416, distance: 91.2
